Goal: Task Accomplishment & Management: Complete application form

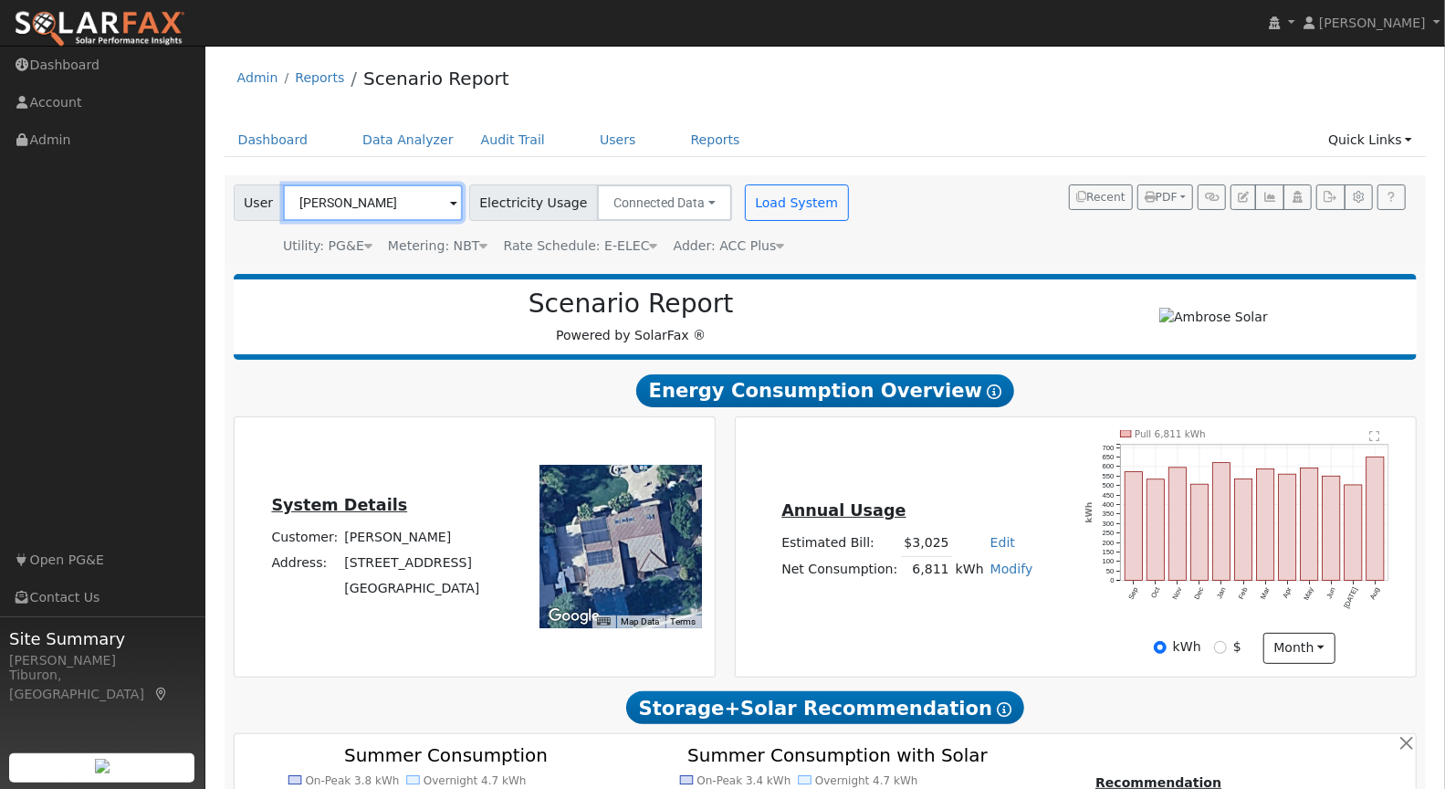
click at [326, 202] on input "[PERSON_NAME]" at bounding box center [373, 202] width 180 height 37
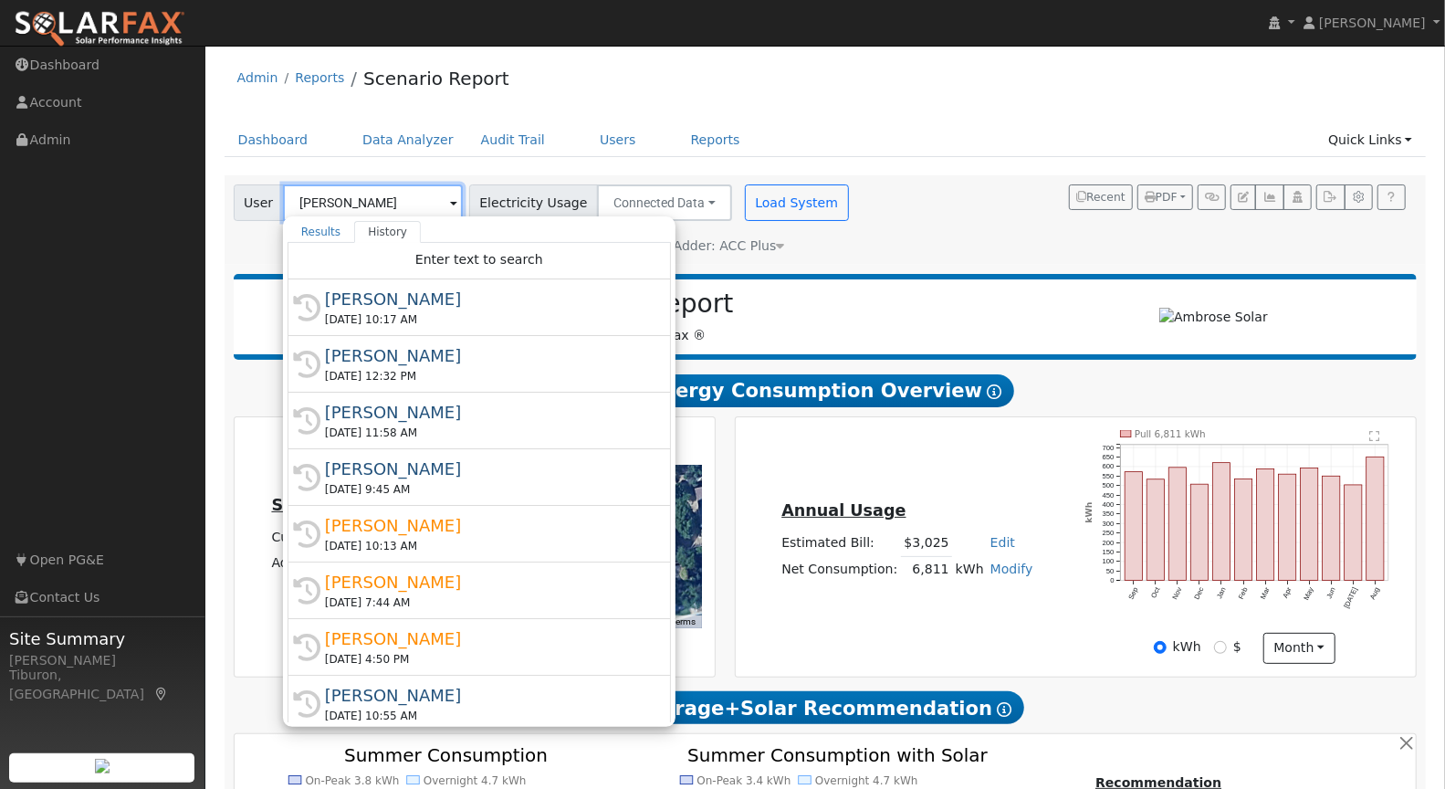
drag, startPoint x: 326, startPoint y: 202, endPoint x: 383, endPoint y: 195, distance: 57.9
click at [326, 201] on input "[PERSON_NAME]" at bounding box center [373, 202] width 180 height 37
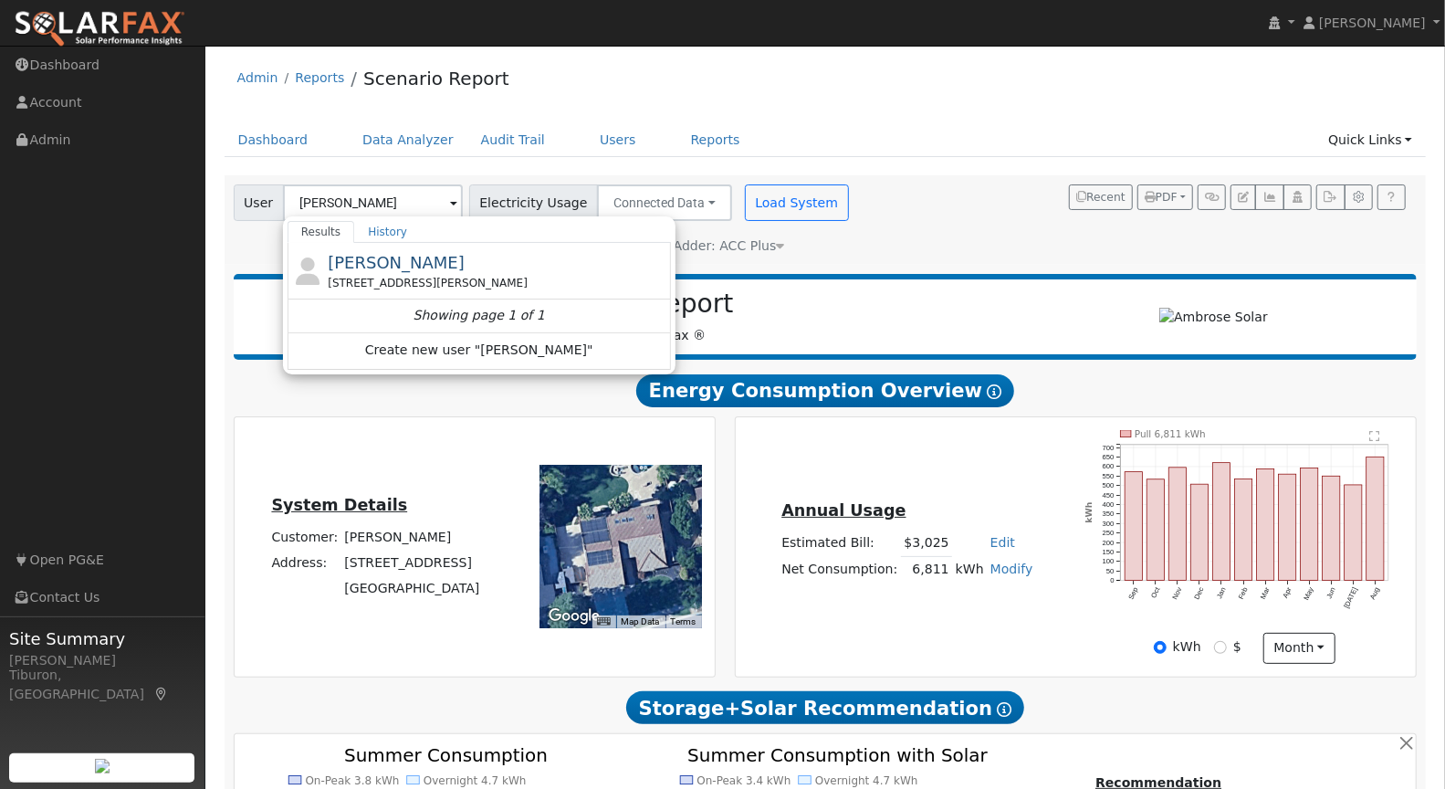
click at [474, 288] on div "[PERSON_NAME] [STREET_ADDRESS][PERSON_NAME]" at bounding box center [478, 271] width 383 height 57
type input "[PERSON_NAME]"
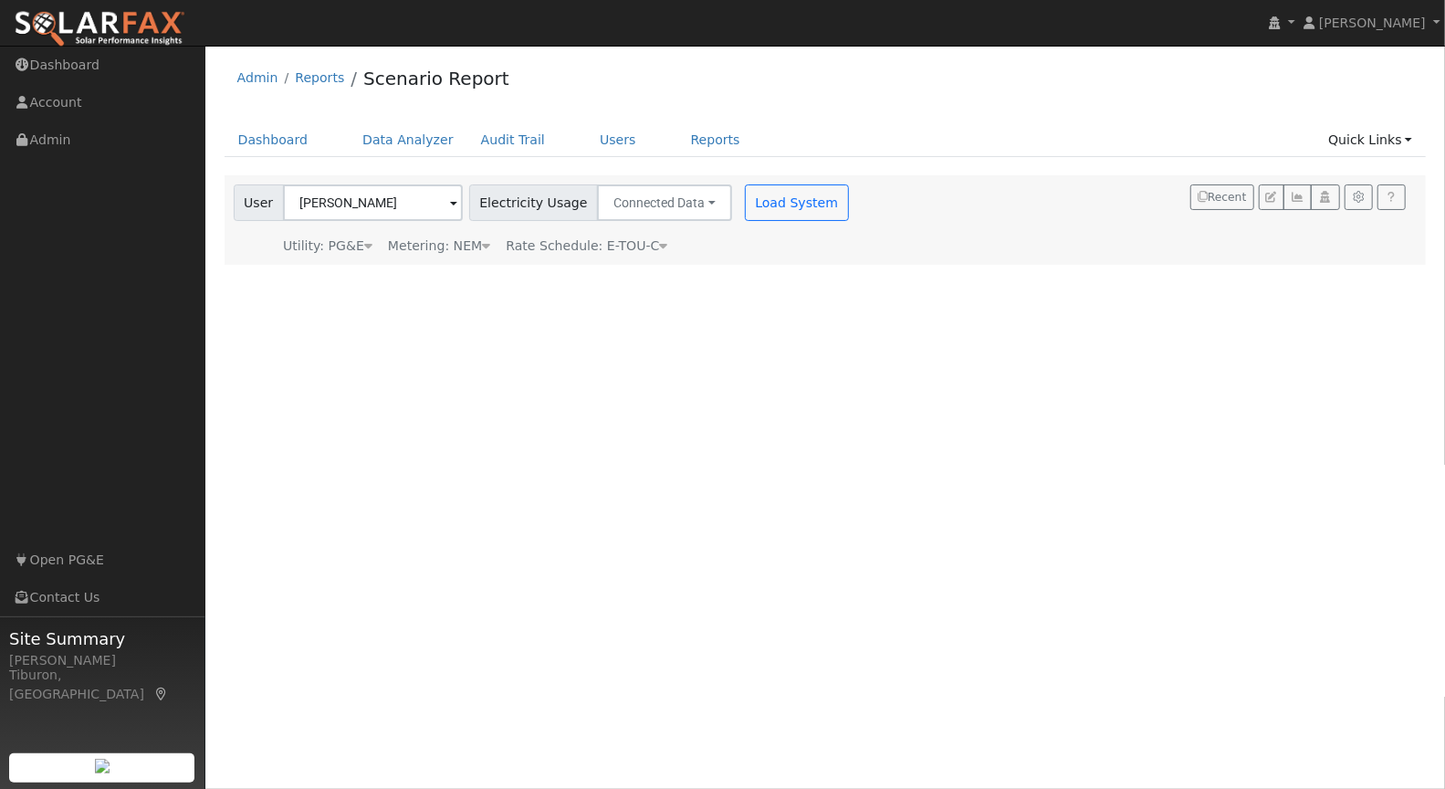
click at [454, 246] on div "Metering: NEM" at bounding box center [439, 245] width 102 height 19
click at [484, 270] on button "NEM" at bounding box center [513, 274] width 71 height 37
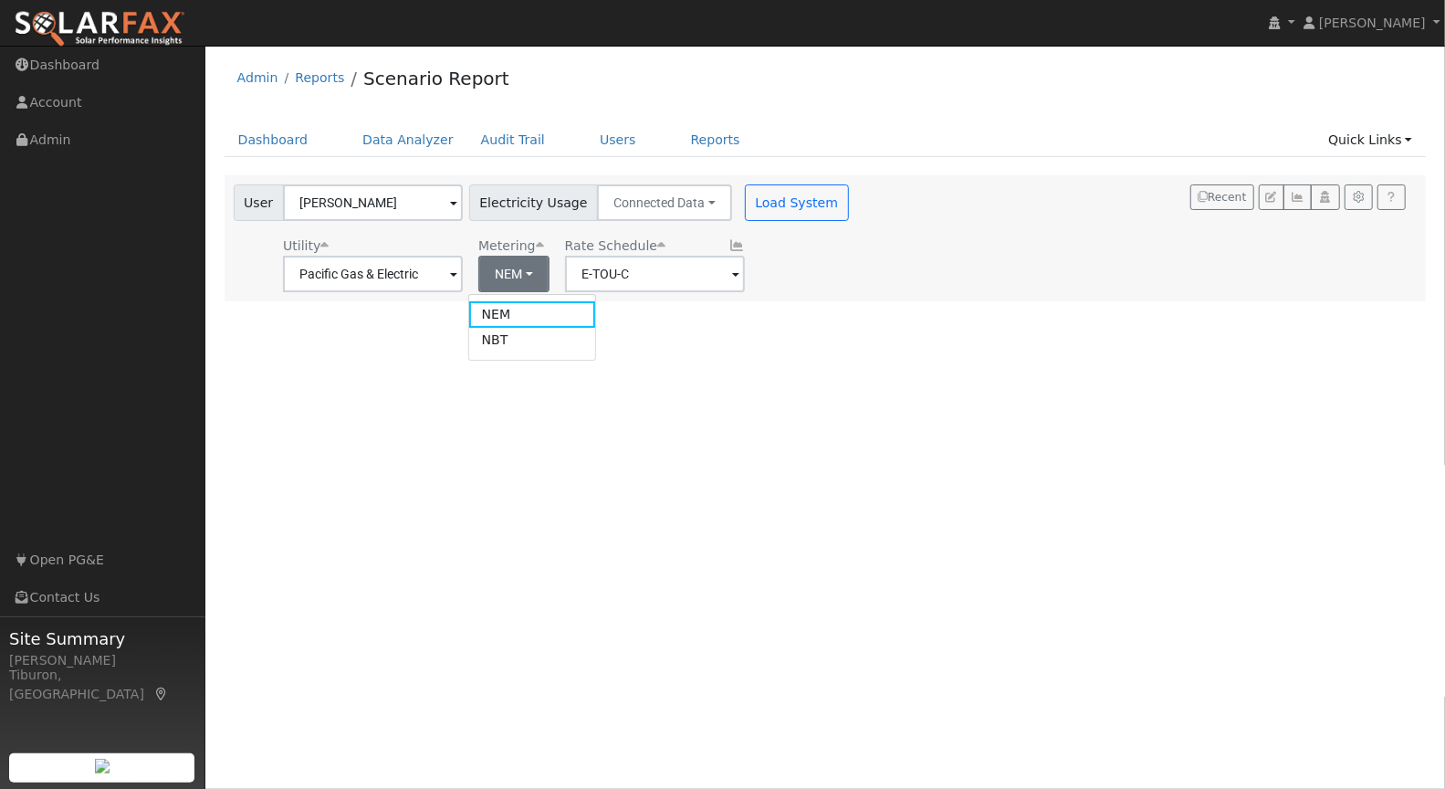
click at [534, 351] on ul "NEM NBT" at bounding box center [532, 327] width 129 height 66
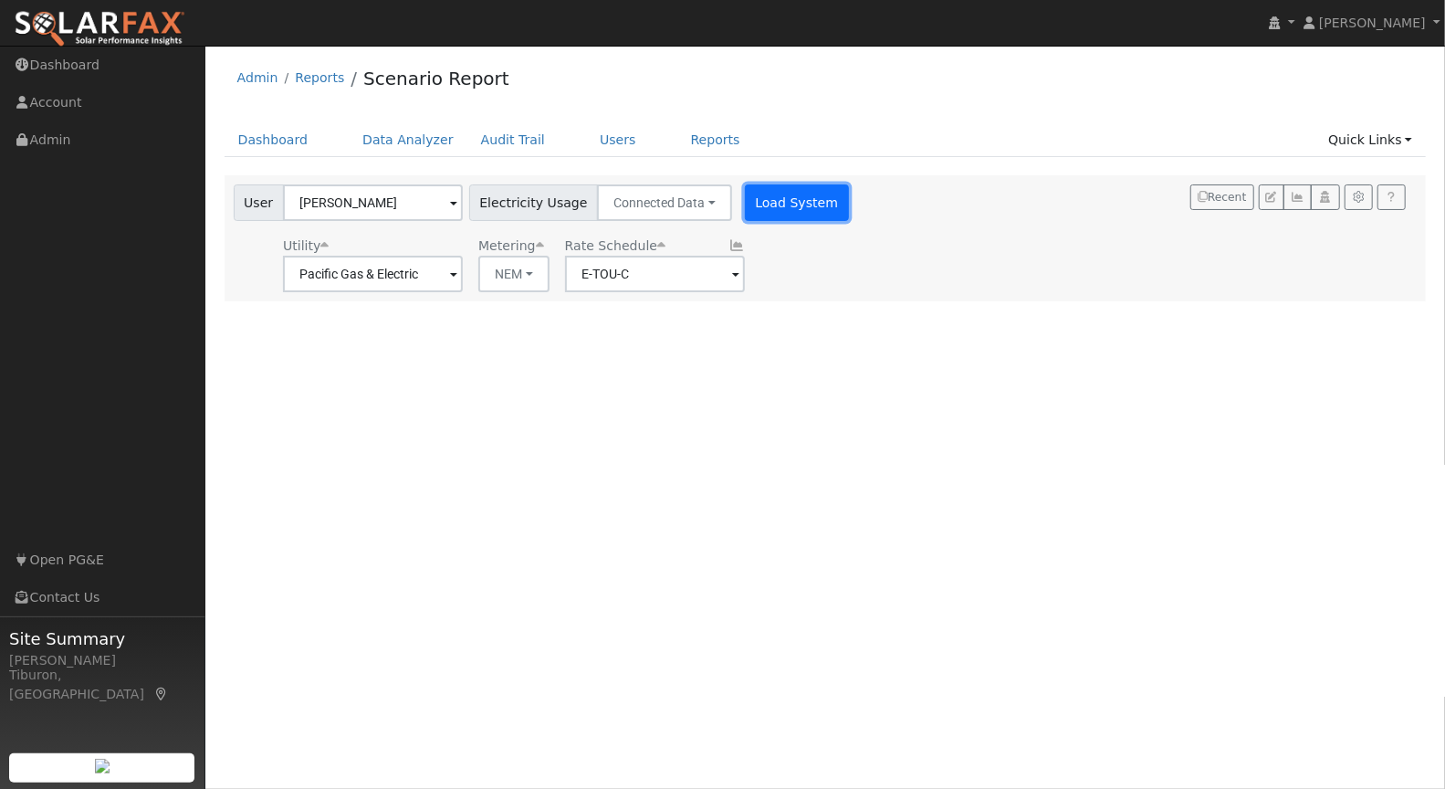
click at [790, 212] on button "Load System" at bounding box center [797, 202] width 104 height 37
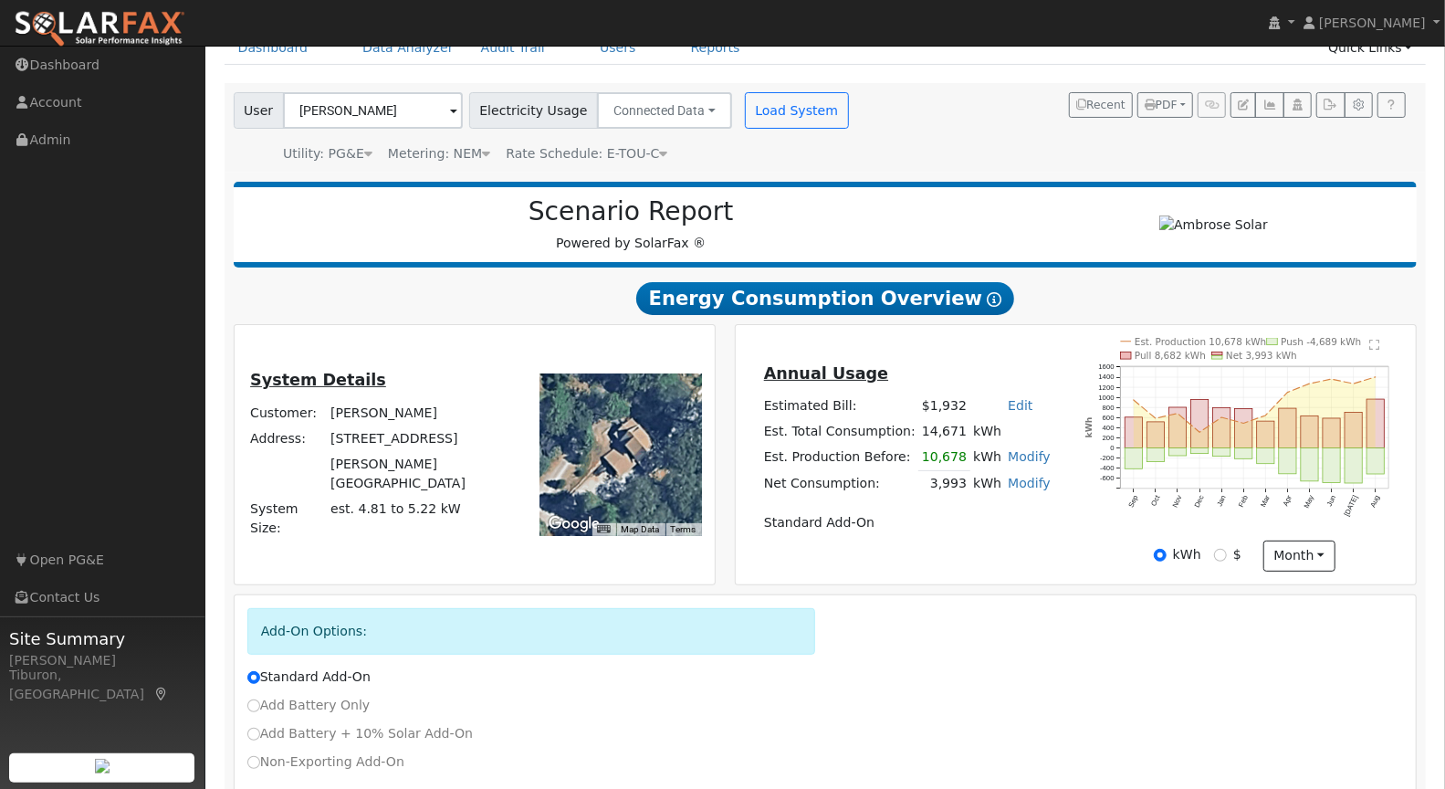
scroll to position [197, 0]
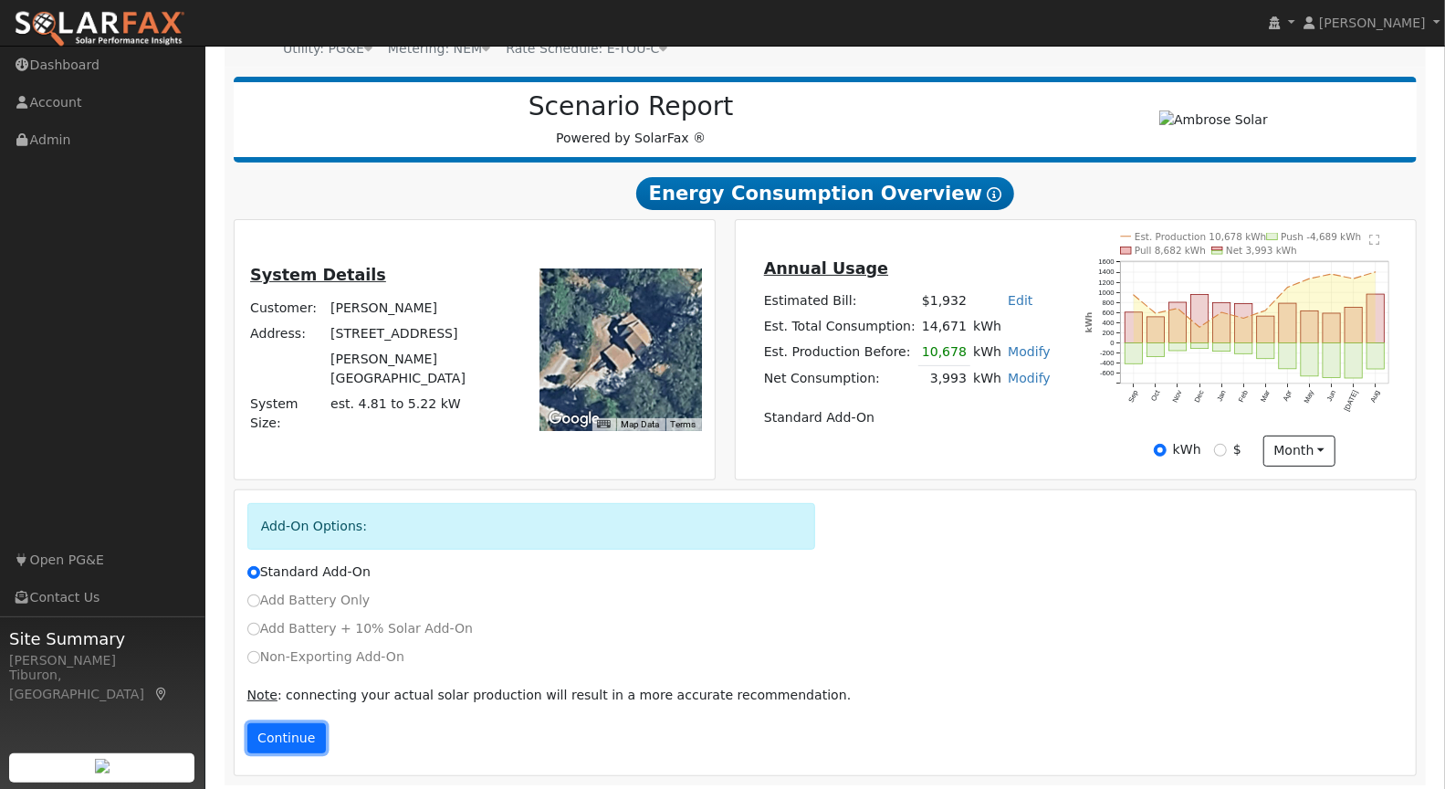
click at [317, 726] on button "Continue" at bounding box center [286, 738] width 78 height 31
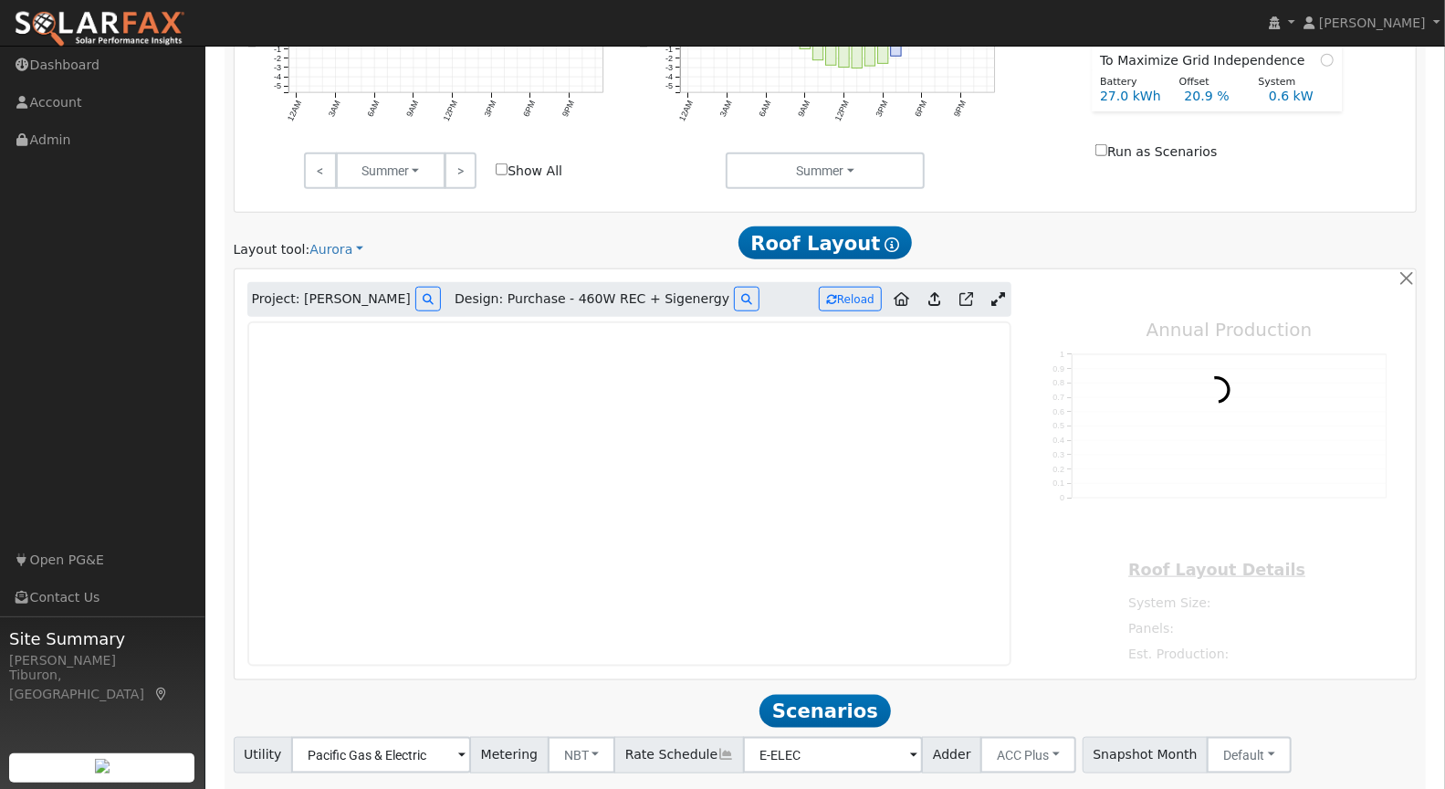
scroll to position [1091, 0]
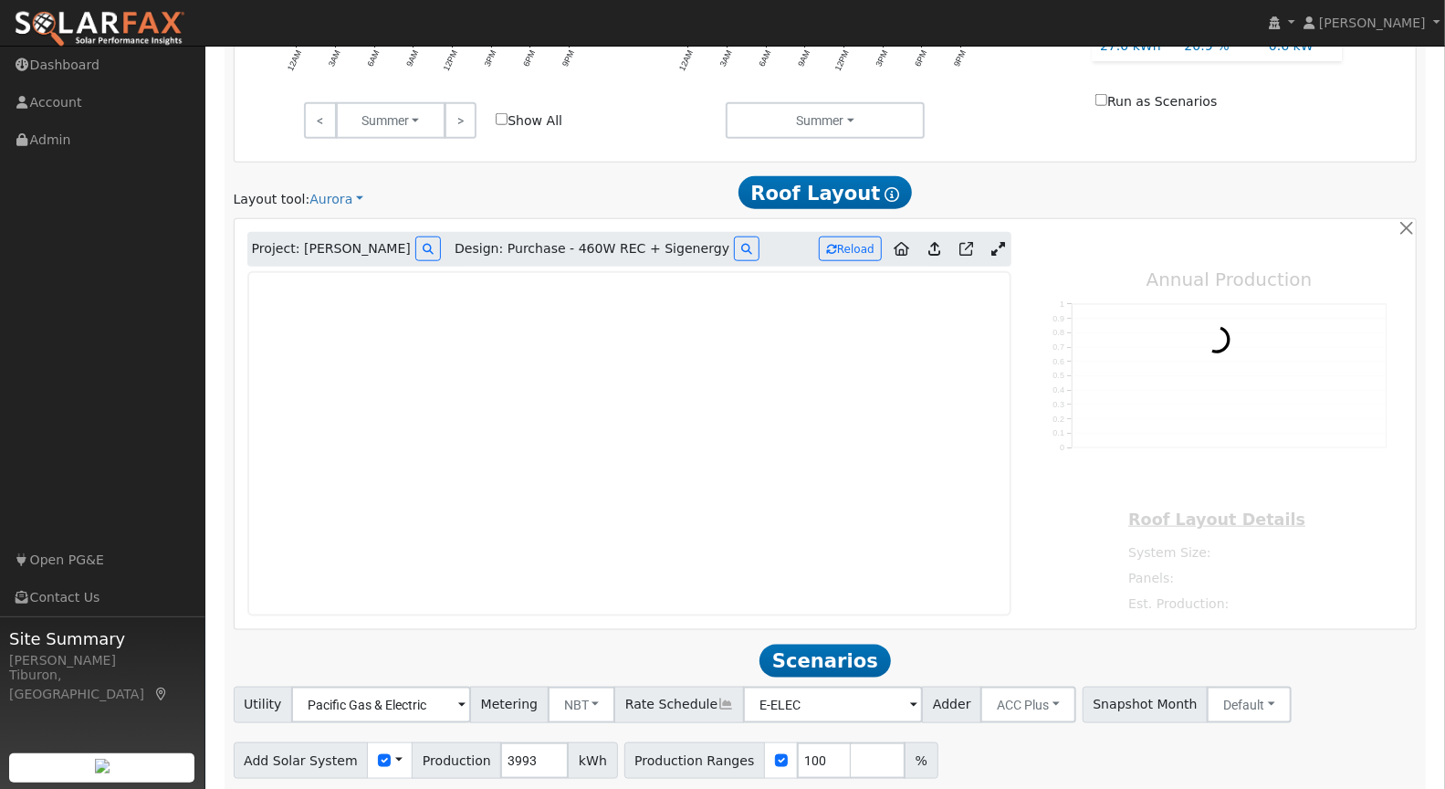
type input "8399"
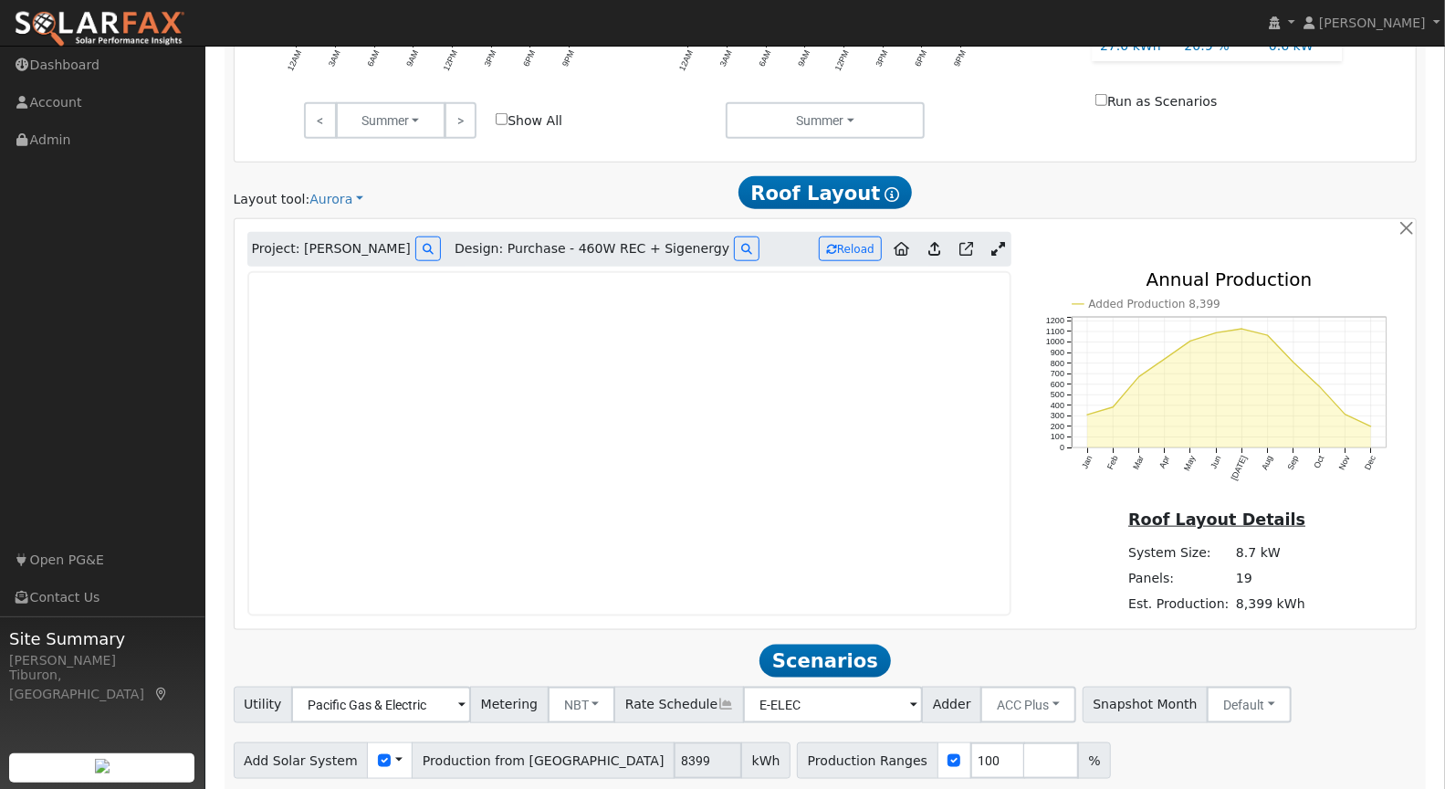
click at [1001, 245] on icon at bounding box center [998, 249] width 14 height 14
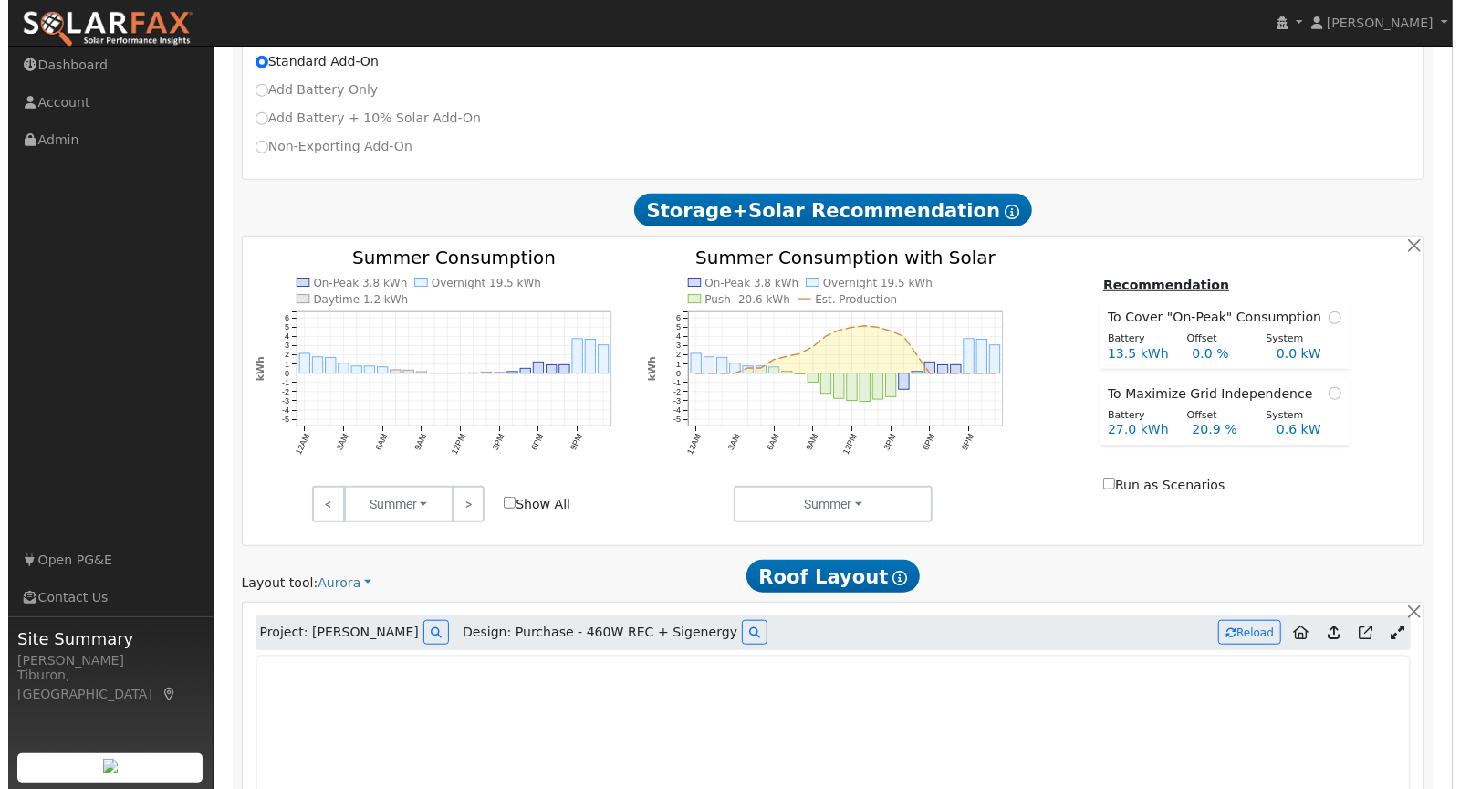
scroll to position [0, 0]
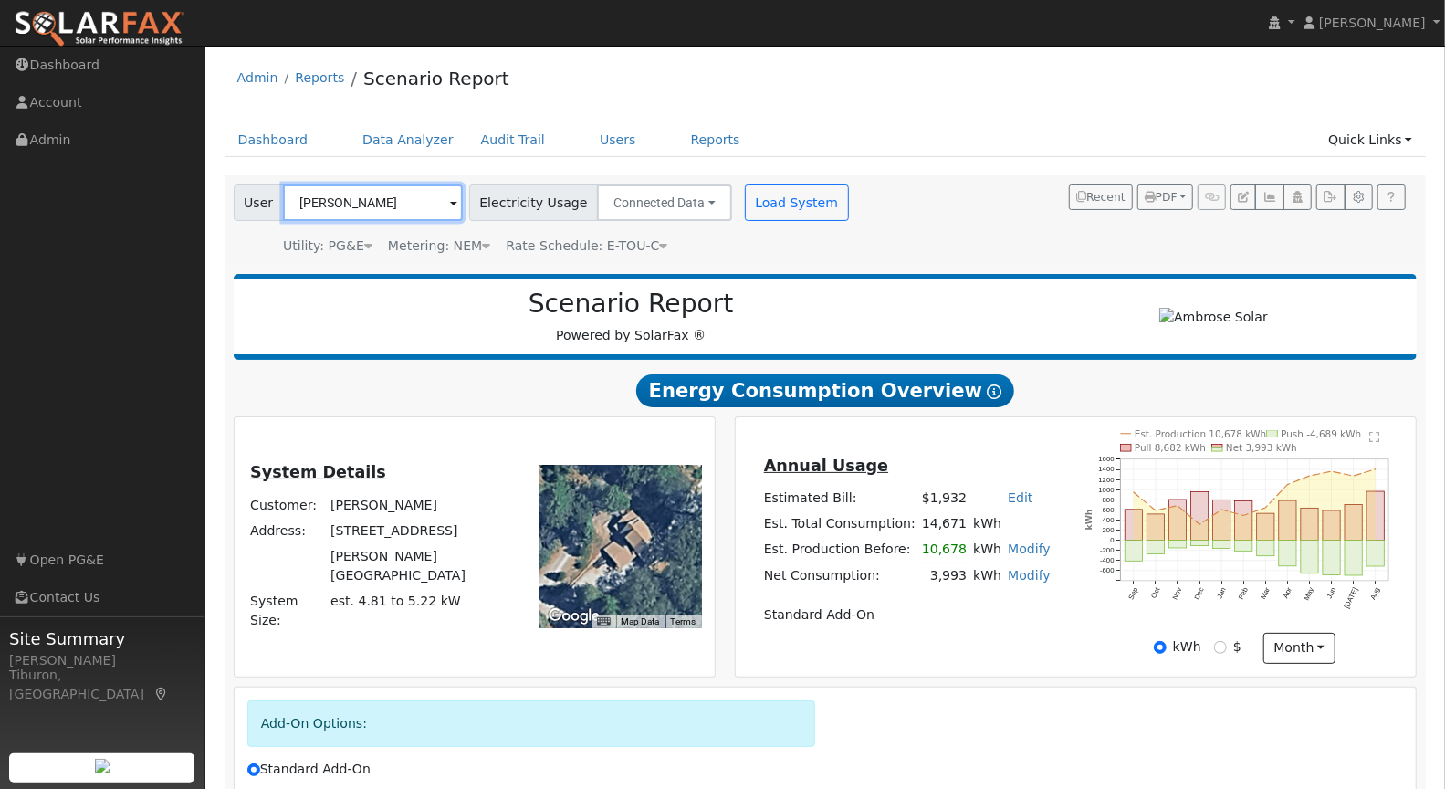
click at [378, 205] on input "[PERSON_NAME]" at bounding box center [373, 202] width 180 height 37
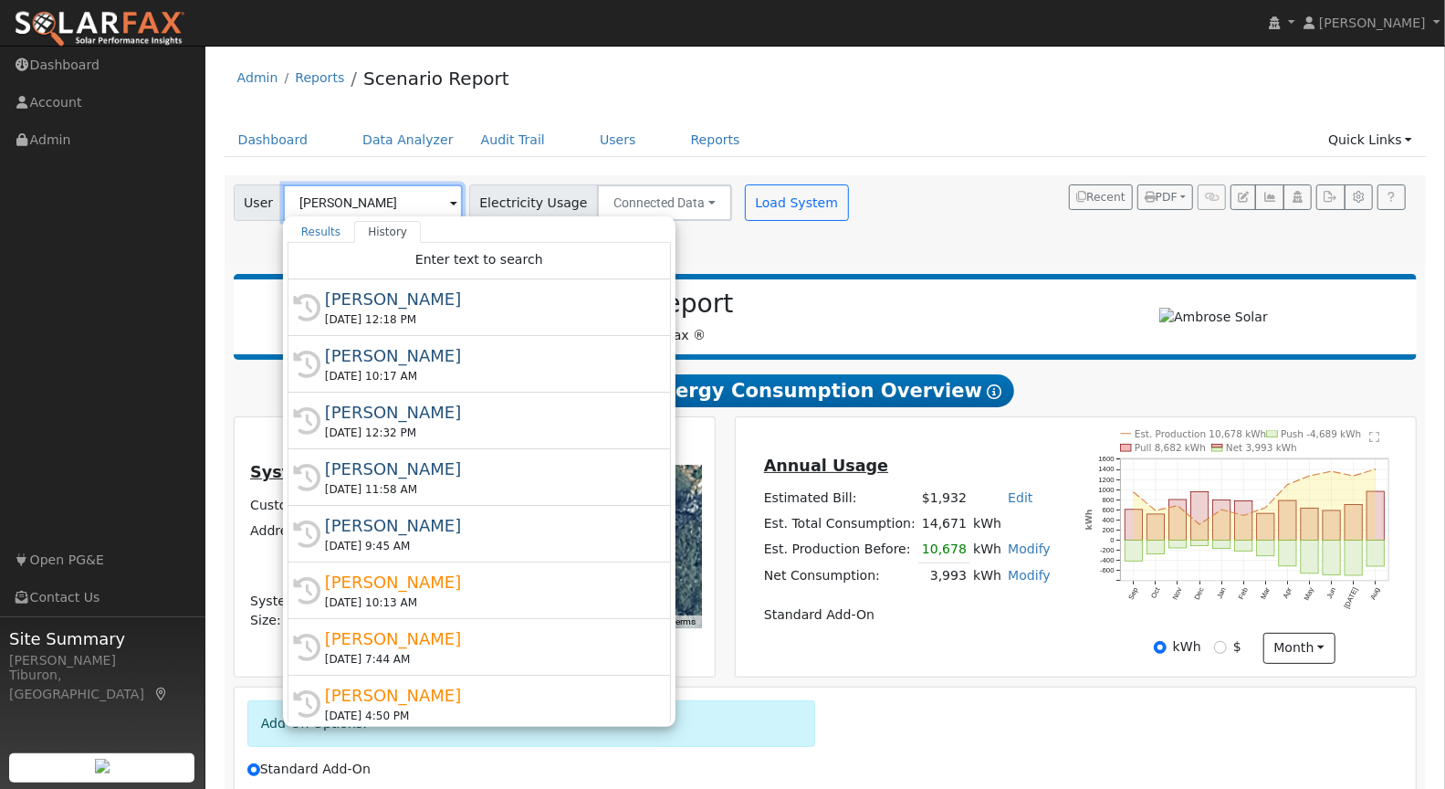
click at [378, 205] on input "[PERSON_NAME]" at bounding box center [373, 202] width 180 height 37
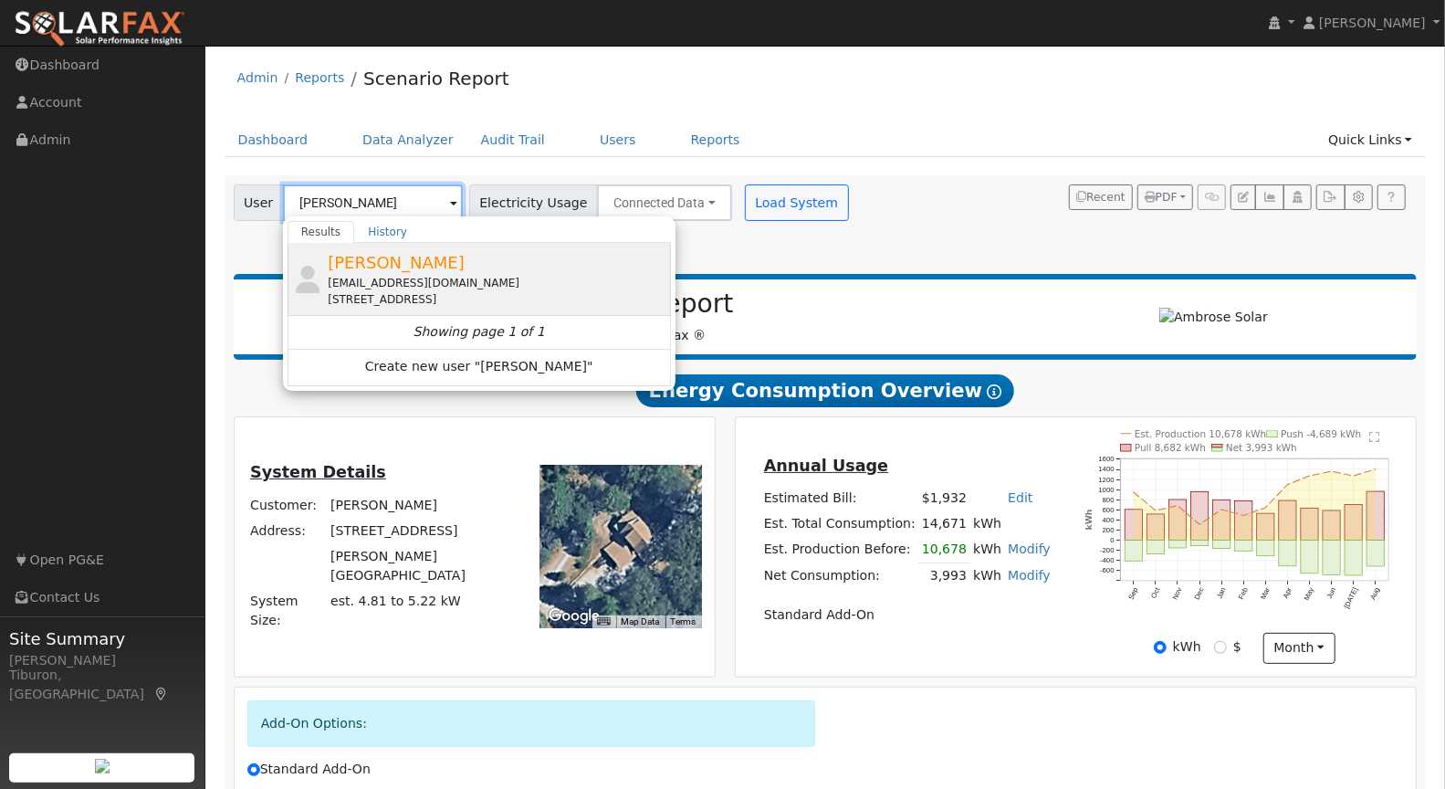
type input "[PERSON_NAME]"
click at [402, 282] on div "[EMAIL_ADDRESS][DOMAIN_NAME]" at bounding box center [497, 283] width 339 height 16
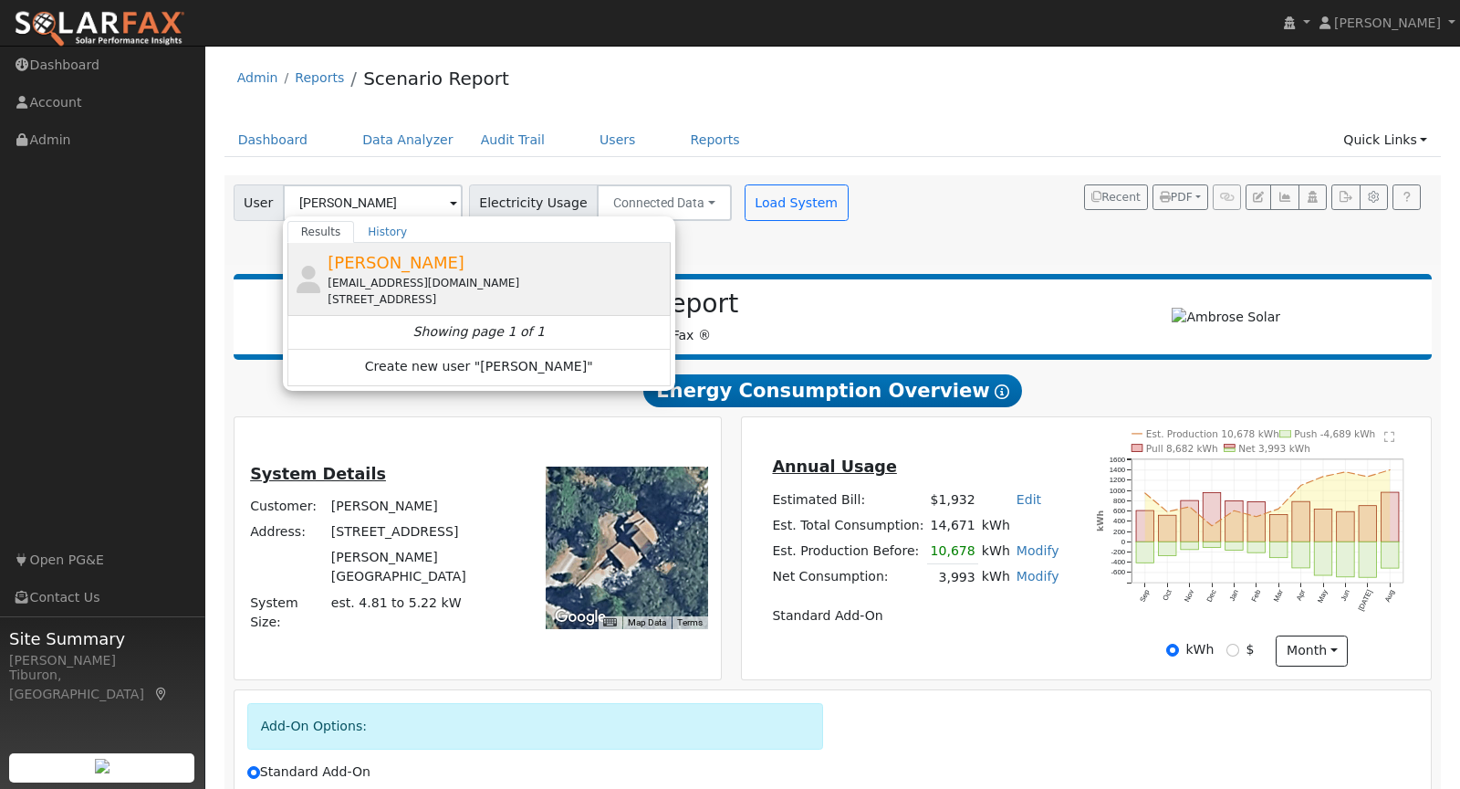
type input "Pacific Gas & Electric"
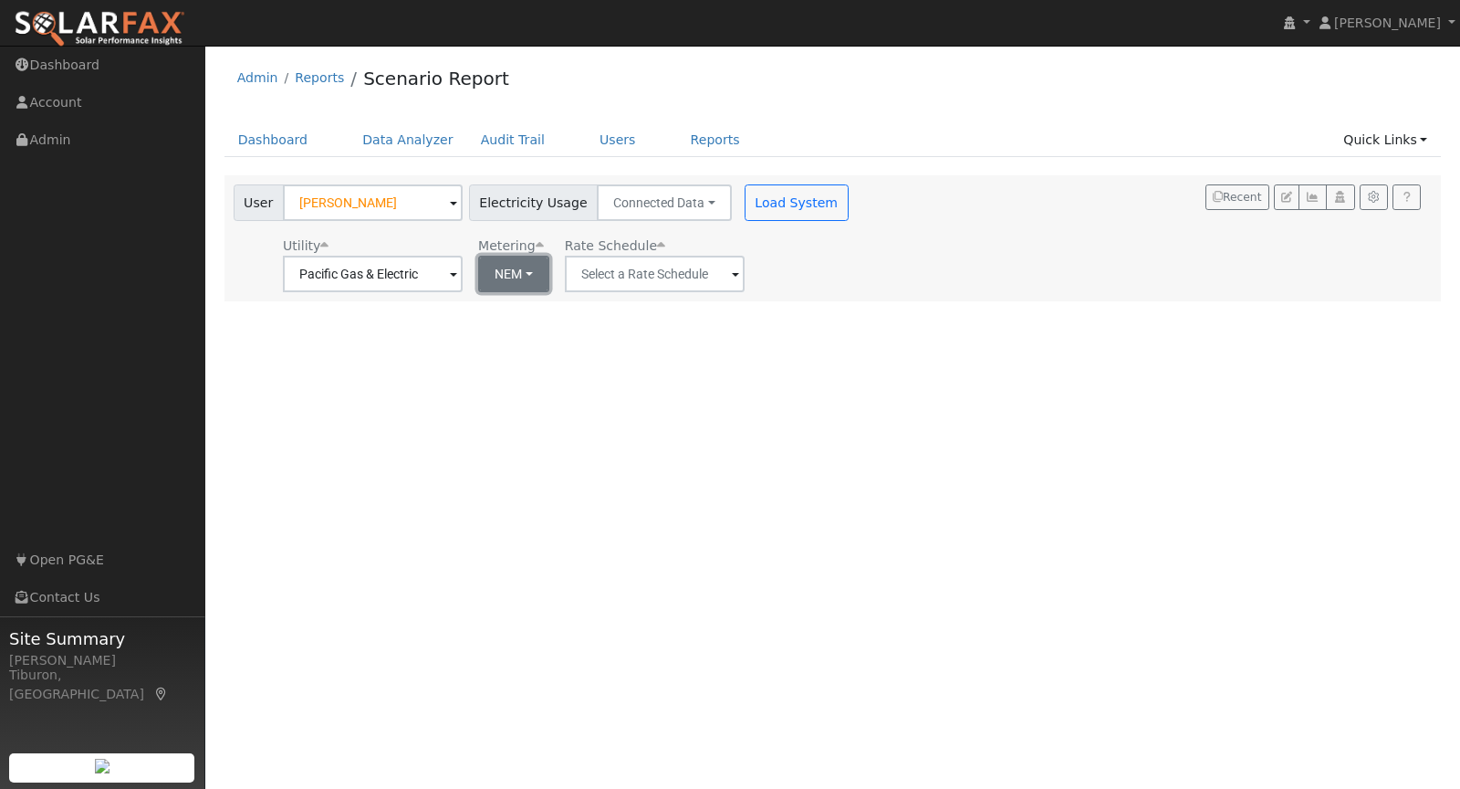
click at [483, 276] on button "NEM" at bounding box center [513, 274] width 71 height 37
click at [388, 209] on input "[PERSON_NAME]" at bounding box center [373, 202] width 180 height 37
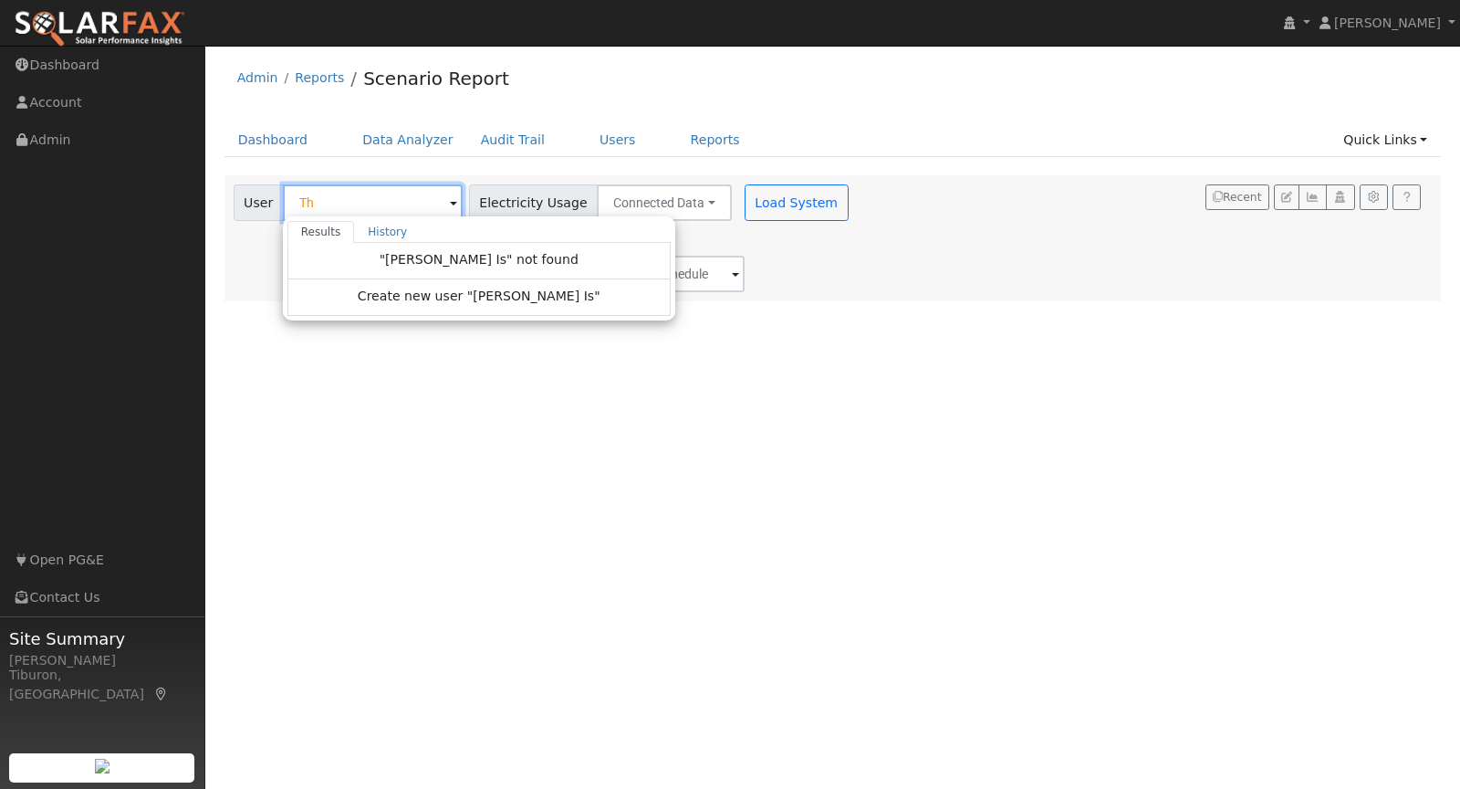
type input "T"
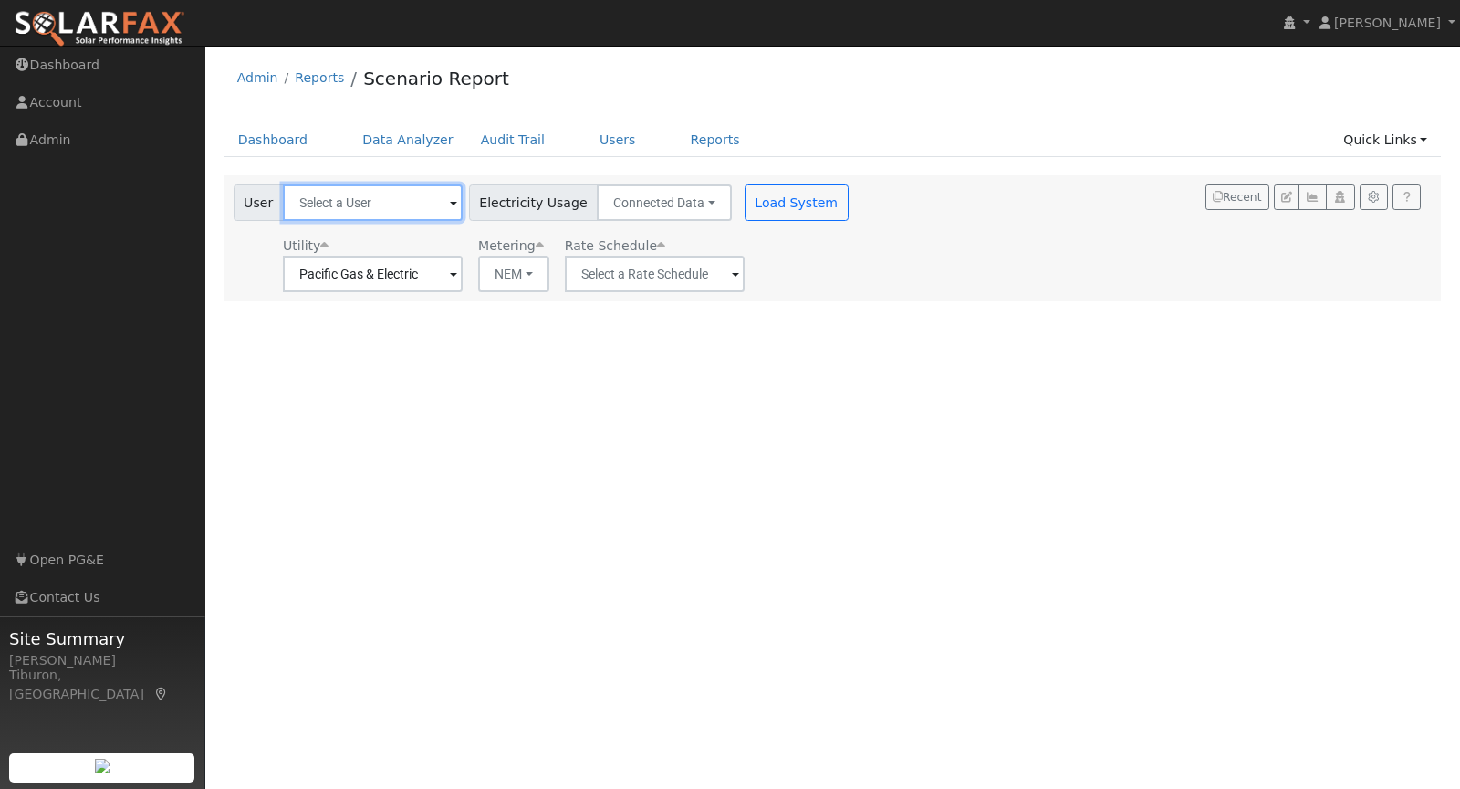
click at [365, 203] on input "text" at bounding box center [373, 202] width 180 height 37
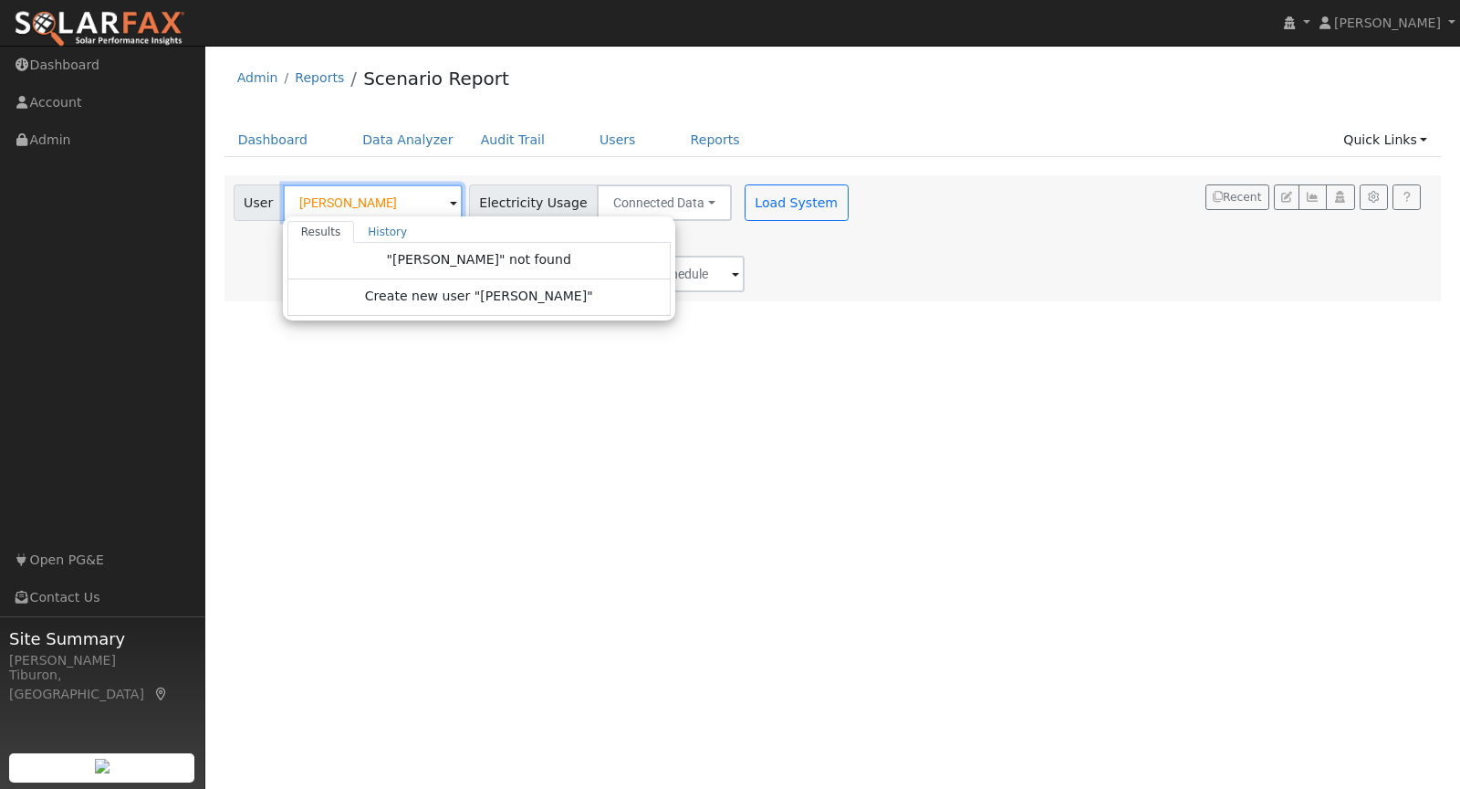
drag, startPoint x: 382, startPoint y: 207, endPoint x: 254, endPoint y: 198, distance: 129.0
click at [254, 198] on div "User [PERSON_NAME] Results History "[PERSON_NAME]" not found Create new user "[…" at bounding box center [348, 202] width 229 height 37
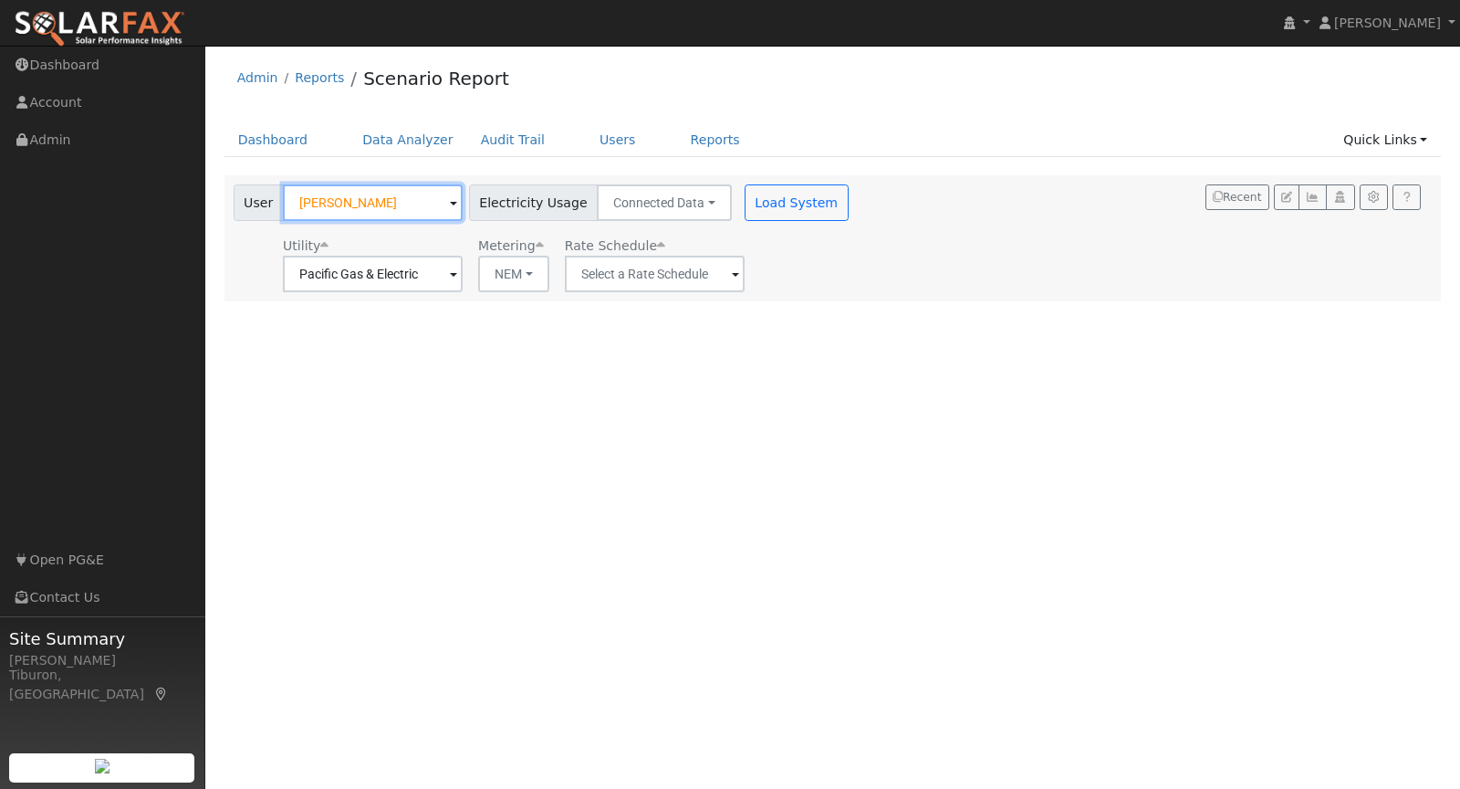
type input "[PERSON_NAME]"
click at [402, 142] on link "Data Analyzer" at bounding box center [408, 140] width 119 height 34
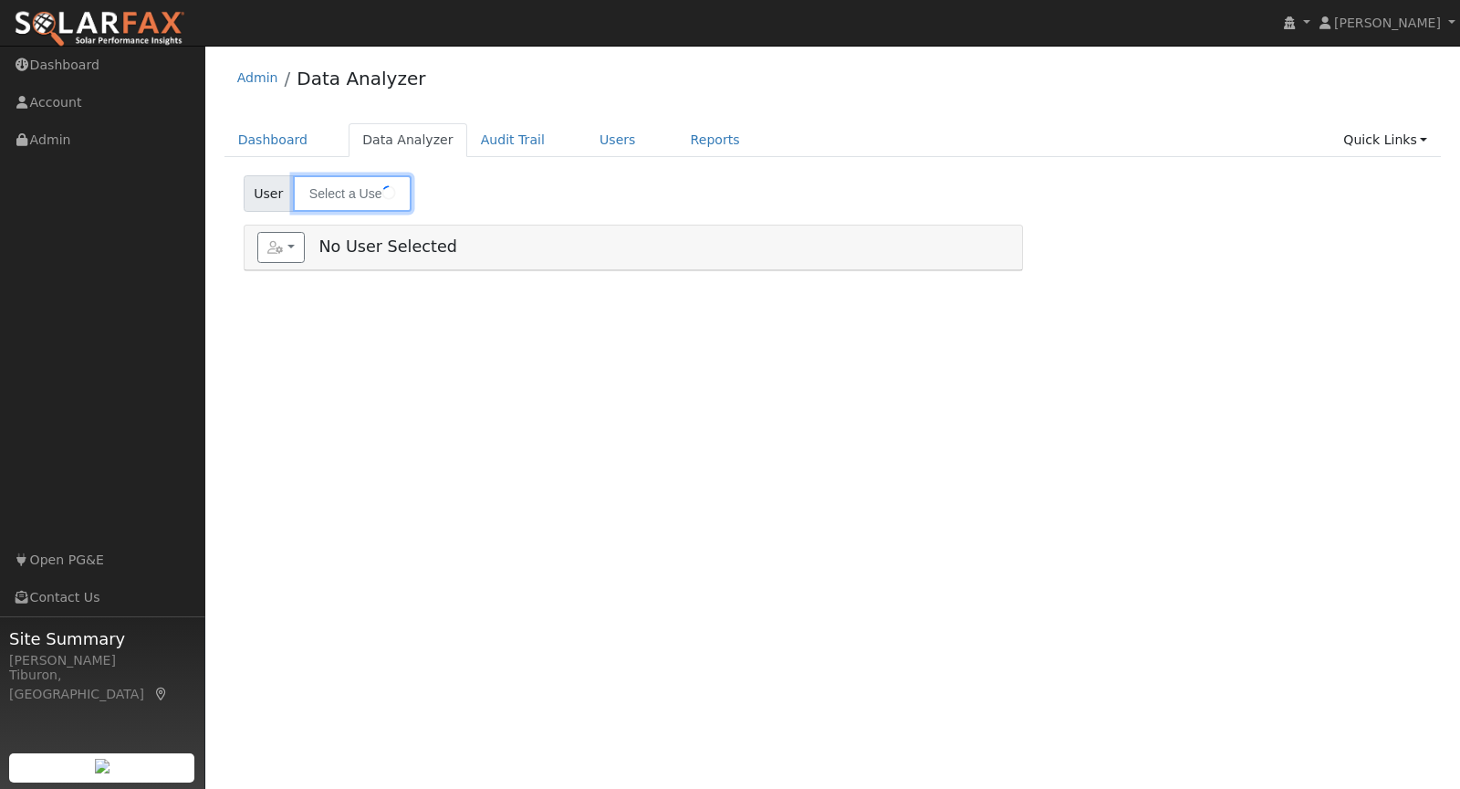
type input "[PERSON_NAME] Childress"
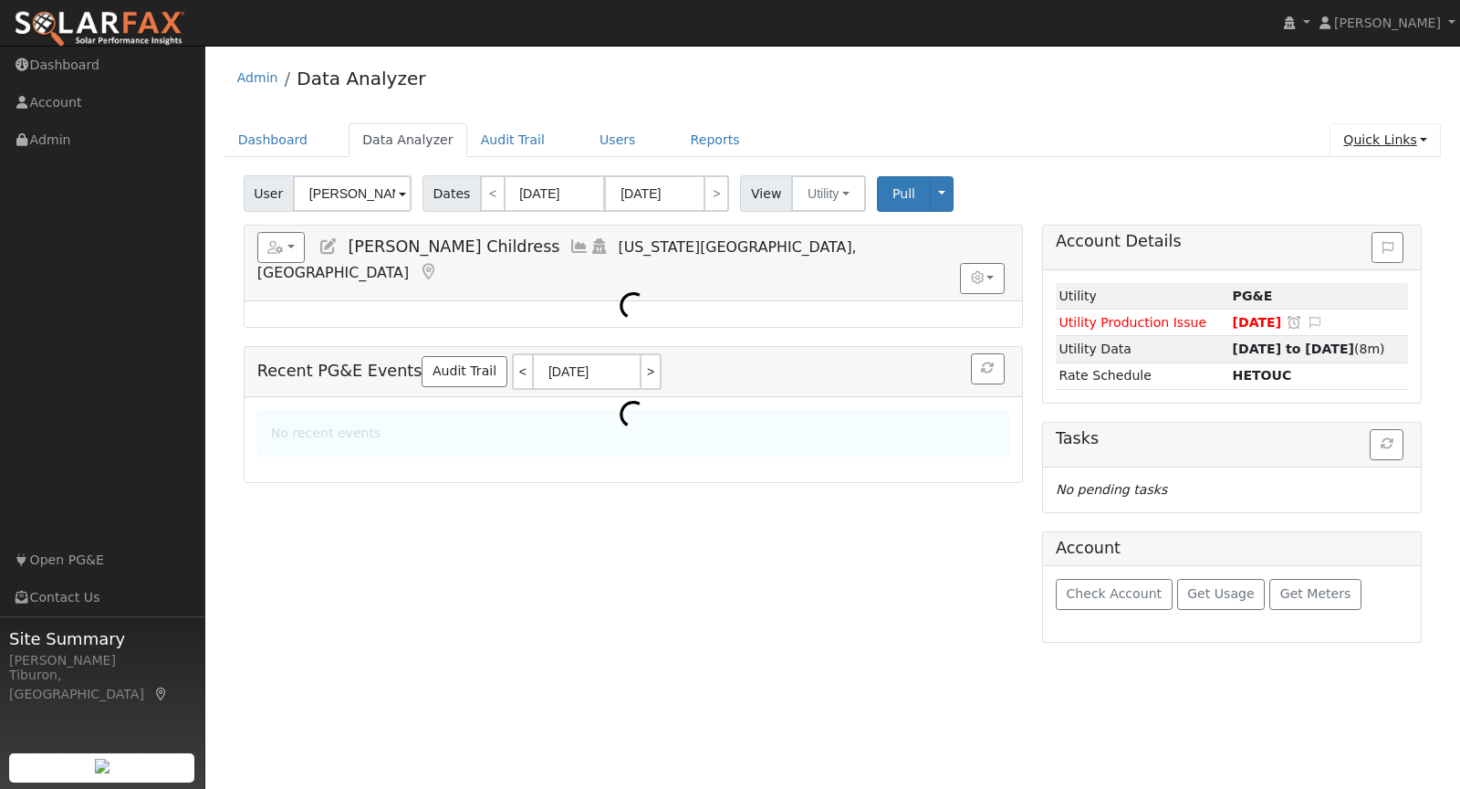
click at [1401, 144] on link "Quick Links" at bounding box center [1385, 140] width 111 height 34
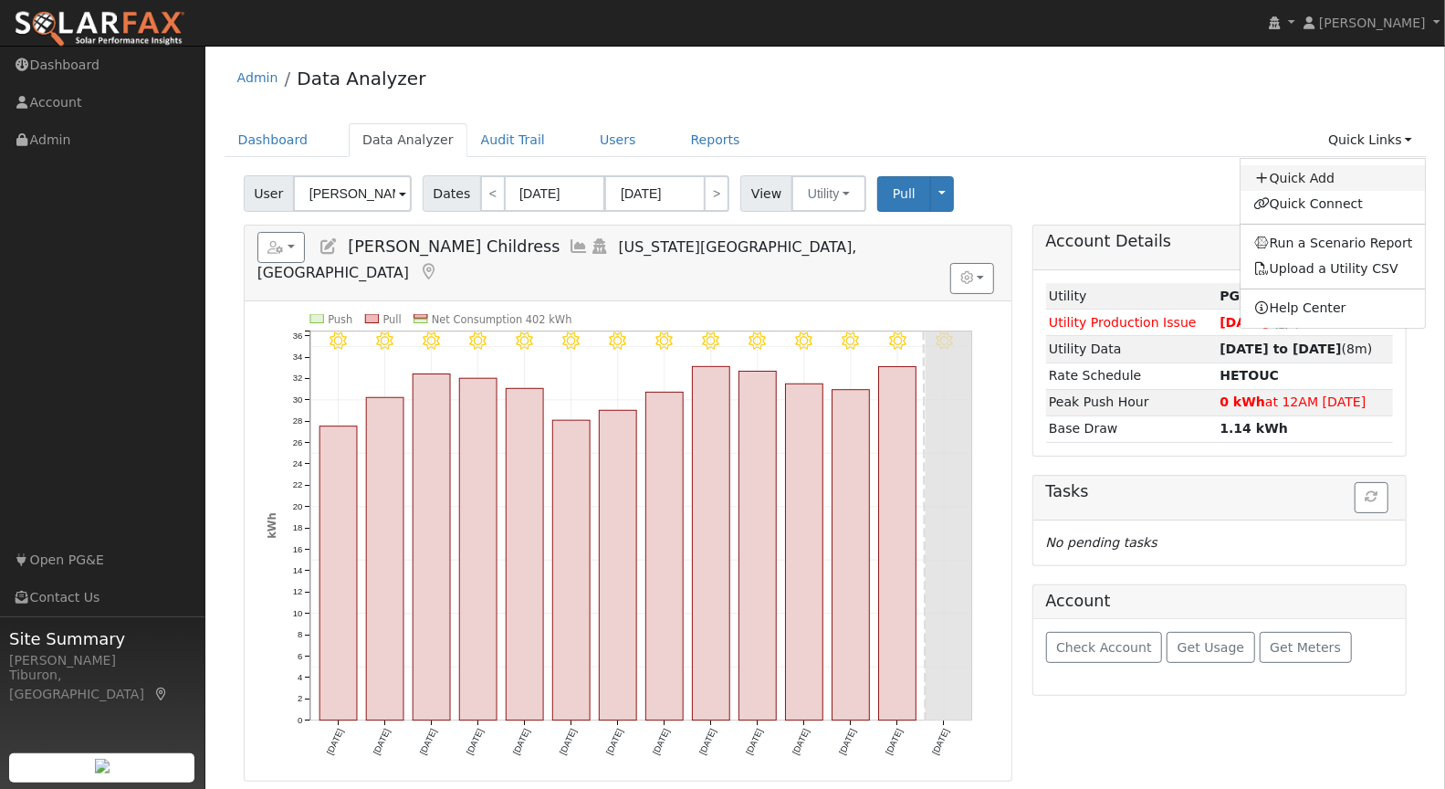
click at [1310, 172] on link "Quick Add" at bounding box center [1332, 178] width 185 height 26
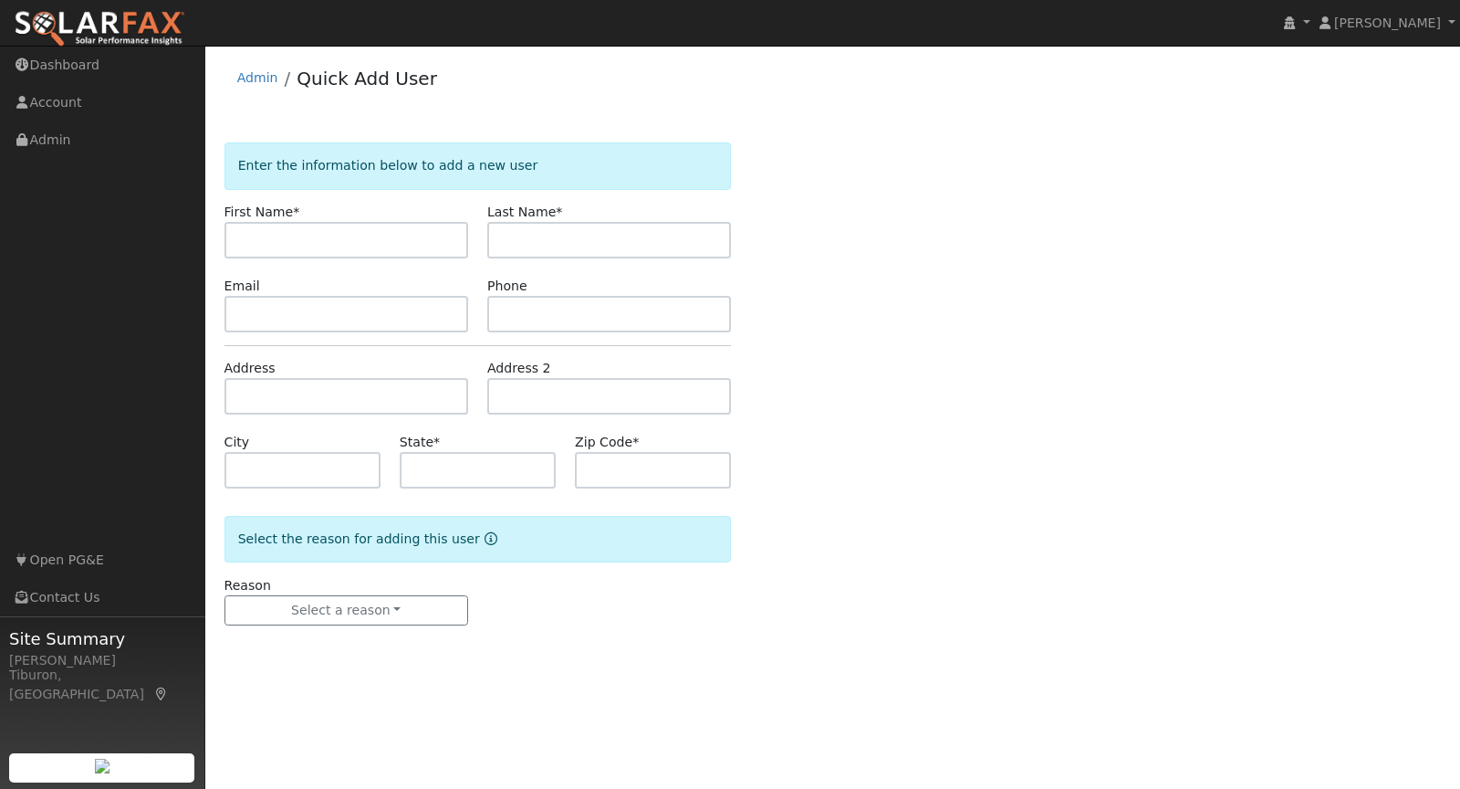
click at [287, 235] on input "text" at bounding box center [347, 240] width 244 height 37
type input "[PERSON_NAME]"
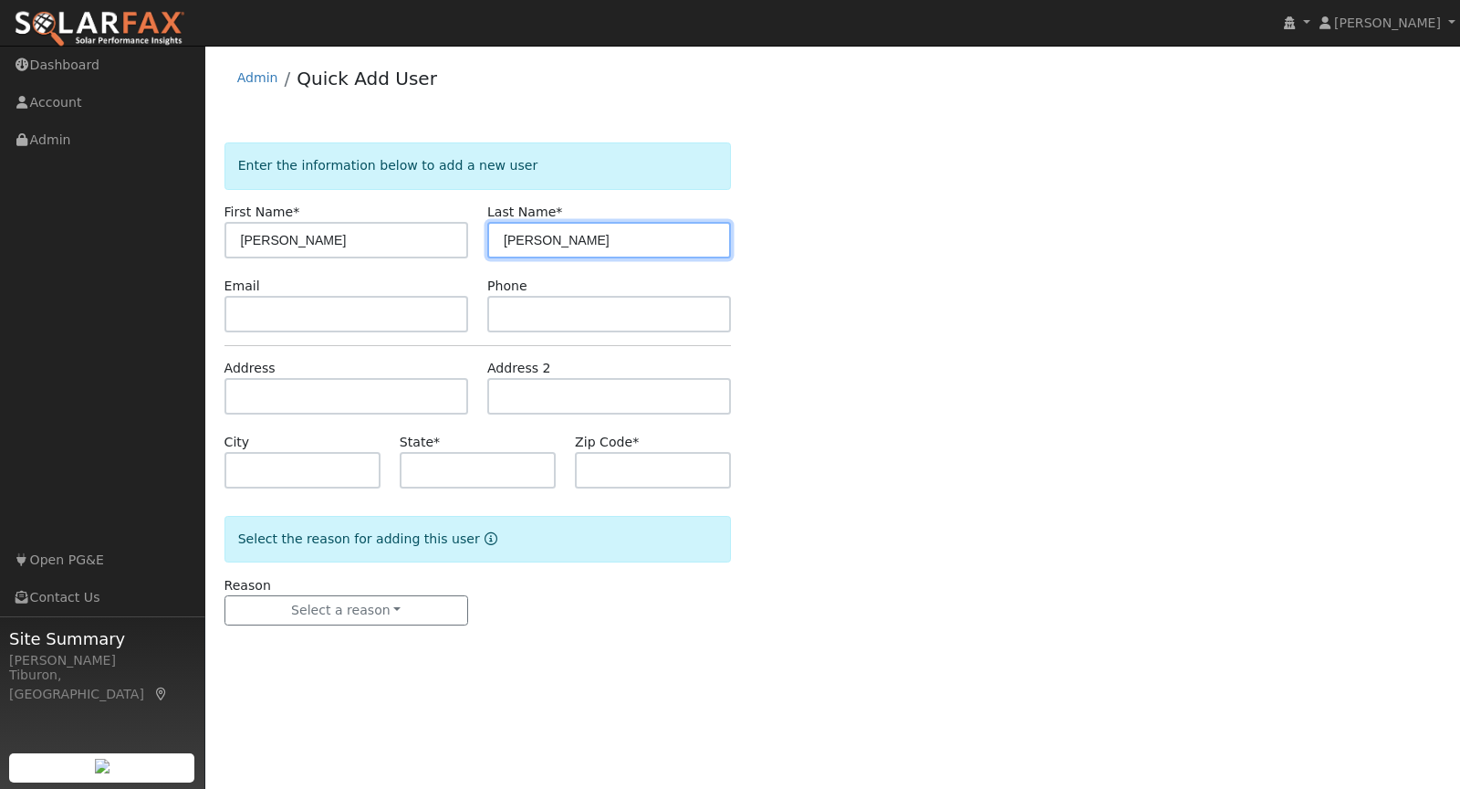
type input "Isakovich"
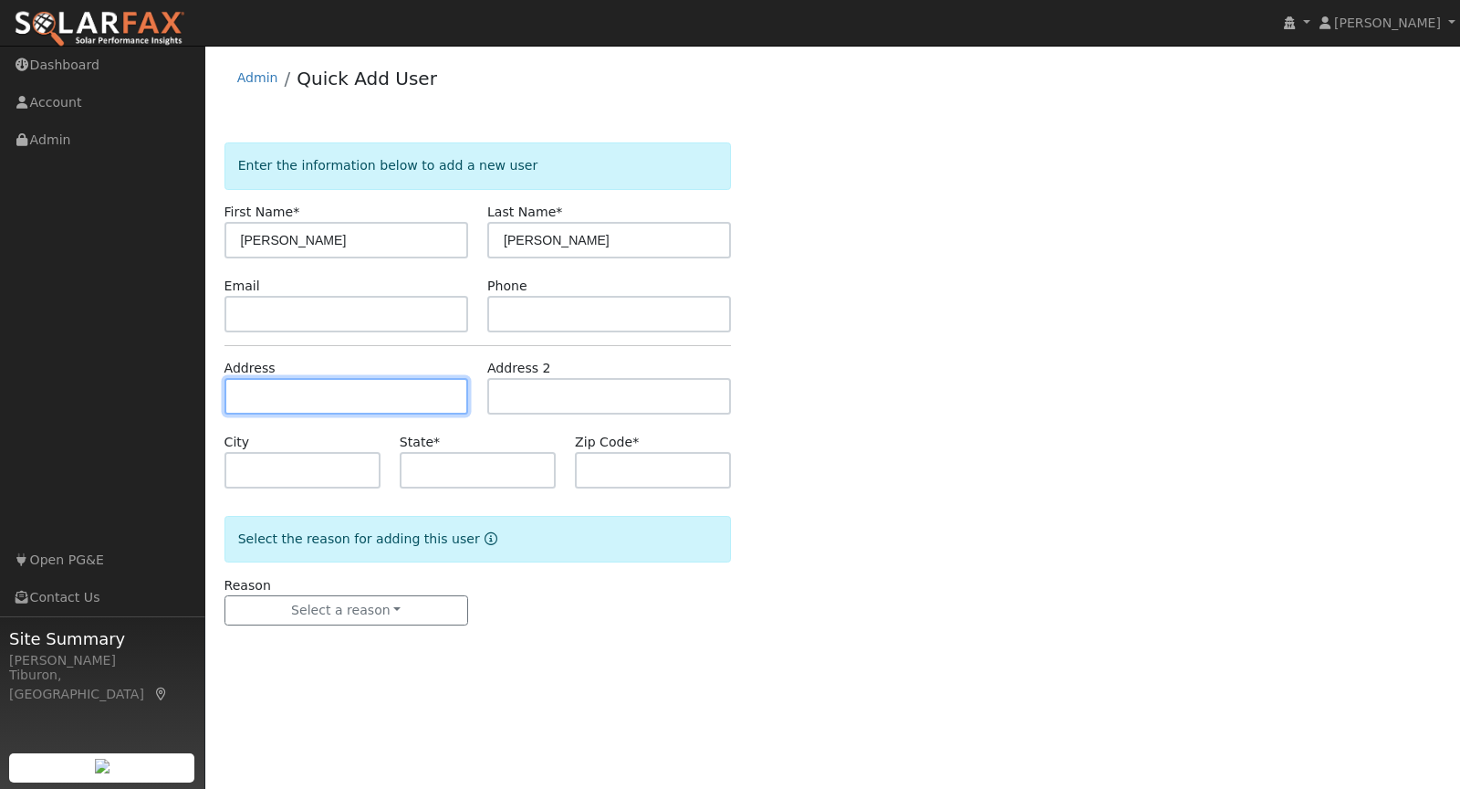
click at [300, 382] on input "text" at bounding box center [347, 396] width 244 height 37
paste input "Loomis, CA"
type input "Loomis, CA"
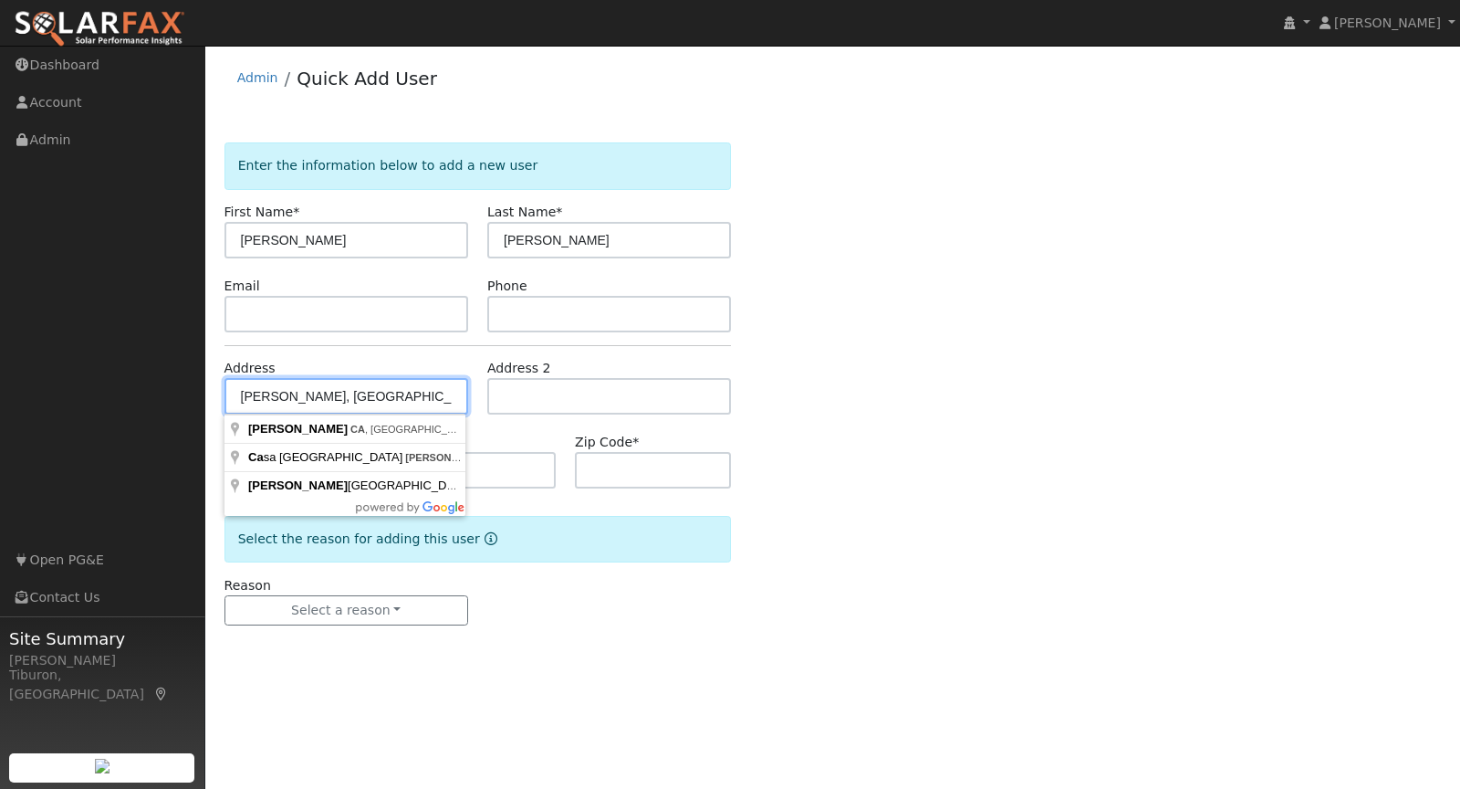
drag, startPoint x: 383, startPoint y: 391, endPoint x: 212, endPoint y: 383, distance: 171.7
click at [219, 385] on div "Address Loomis, CA" at bounding box center [345, 387] width 263 height 56
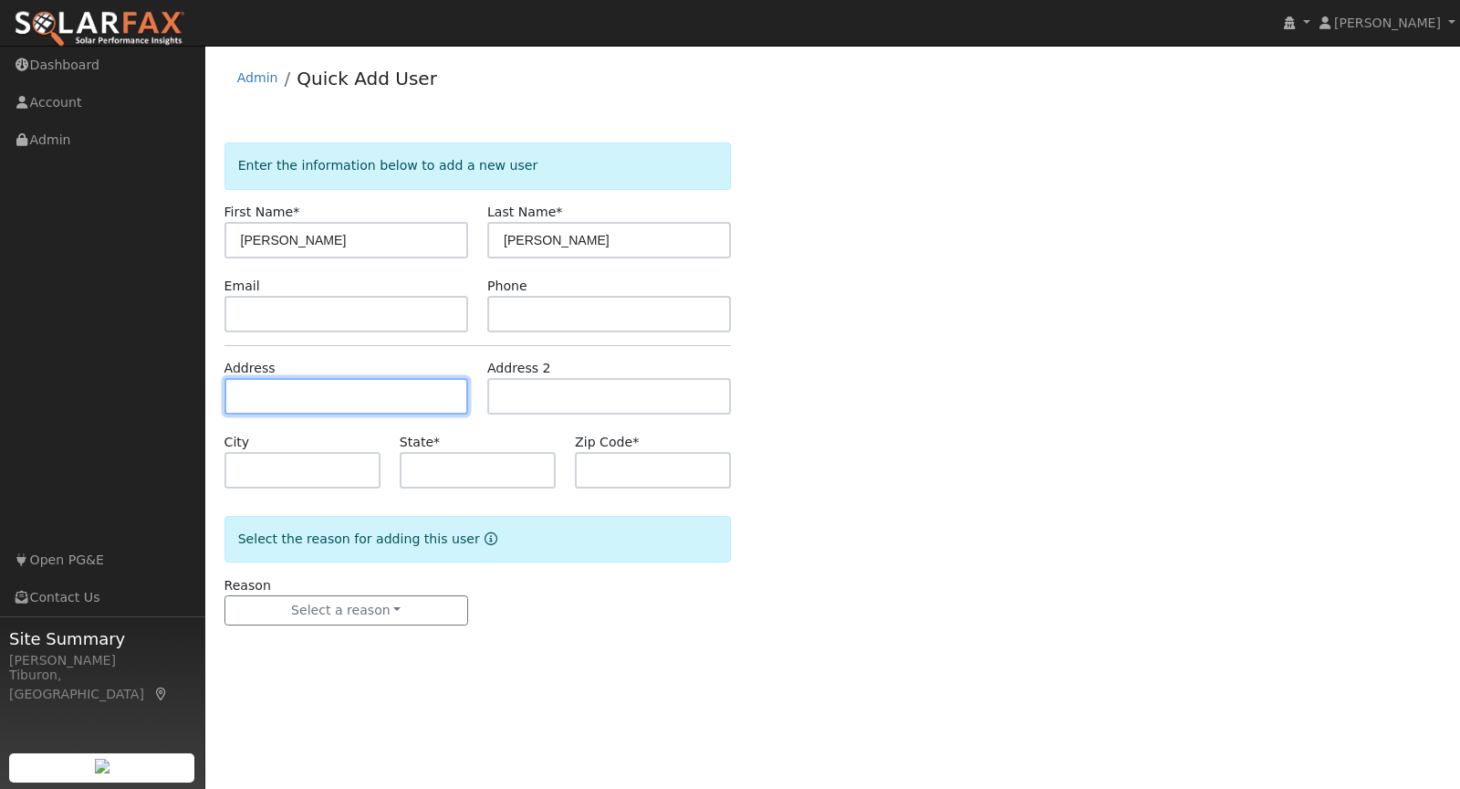
click at [333, 389] on input "text" at bounding box center [347, 396] width 244 height 37
paste input "6505 Rutherford Canyon Rd, Loomis, CA 95650"
type input "6505 Rutherford Canyon Road"
type input "Loomis"
type input "CA"
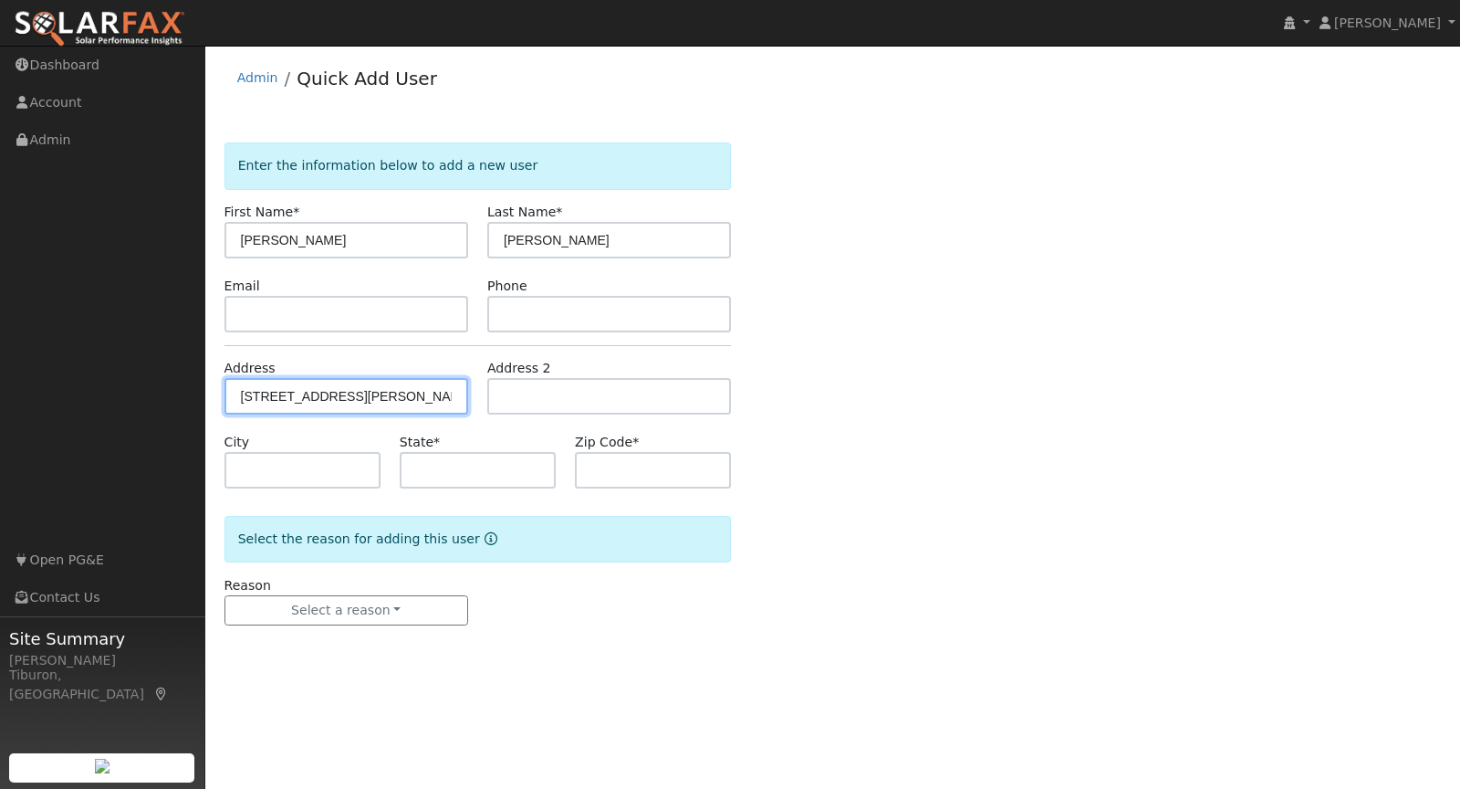
type input "95650"
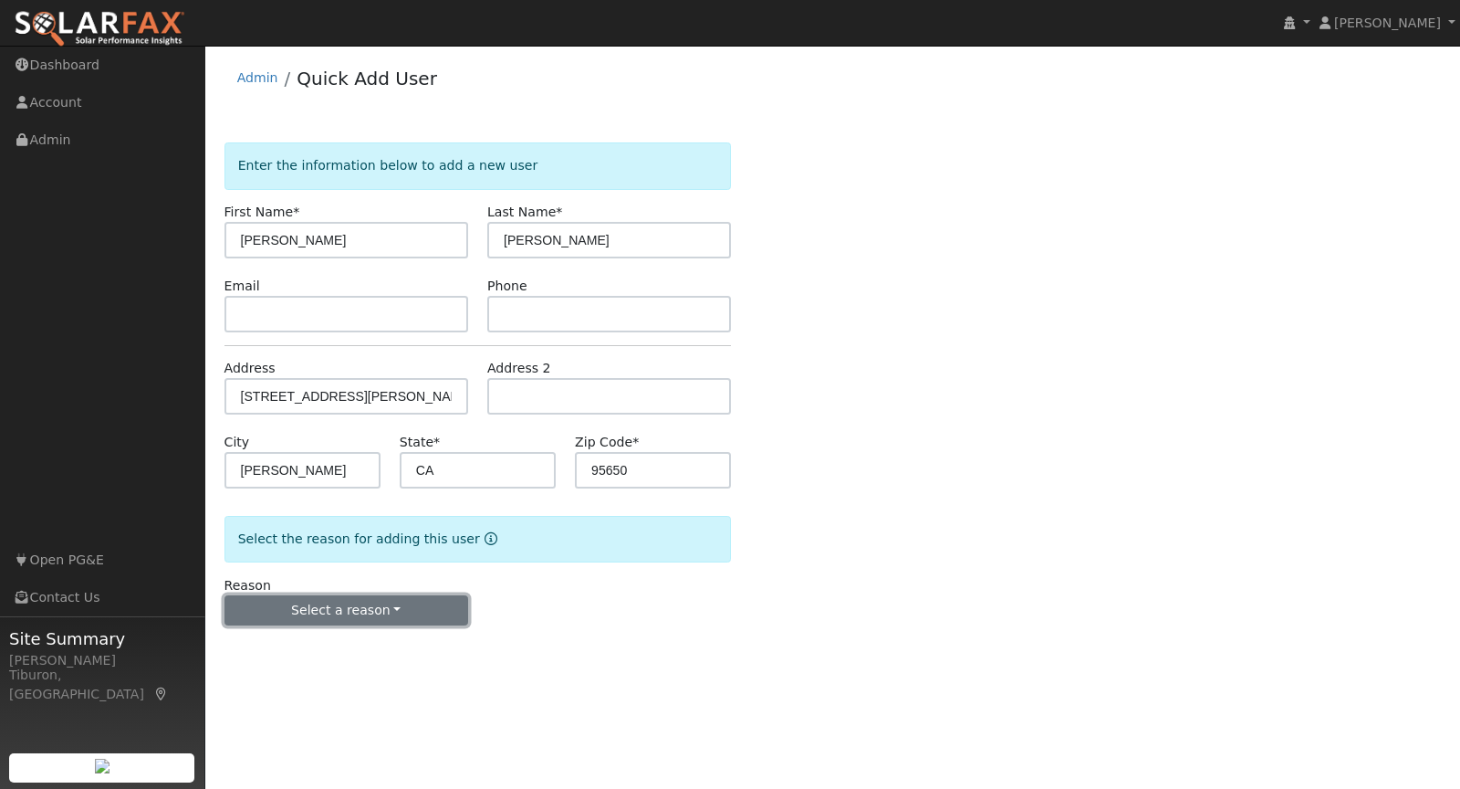
click at [358, 609] on button "Select a reason" at bounding box center [347, 610] width 244 height 31
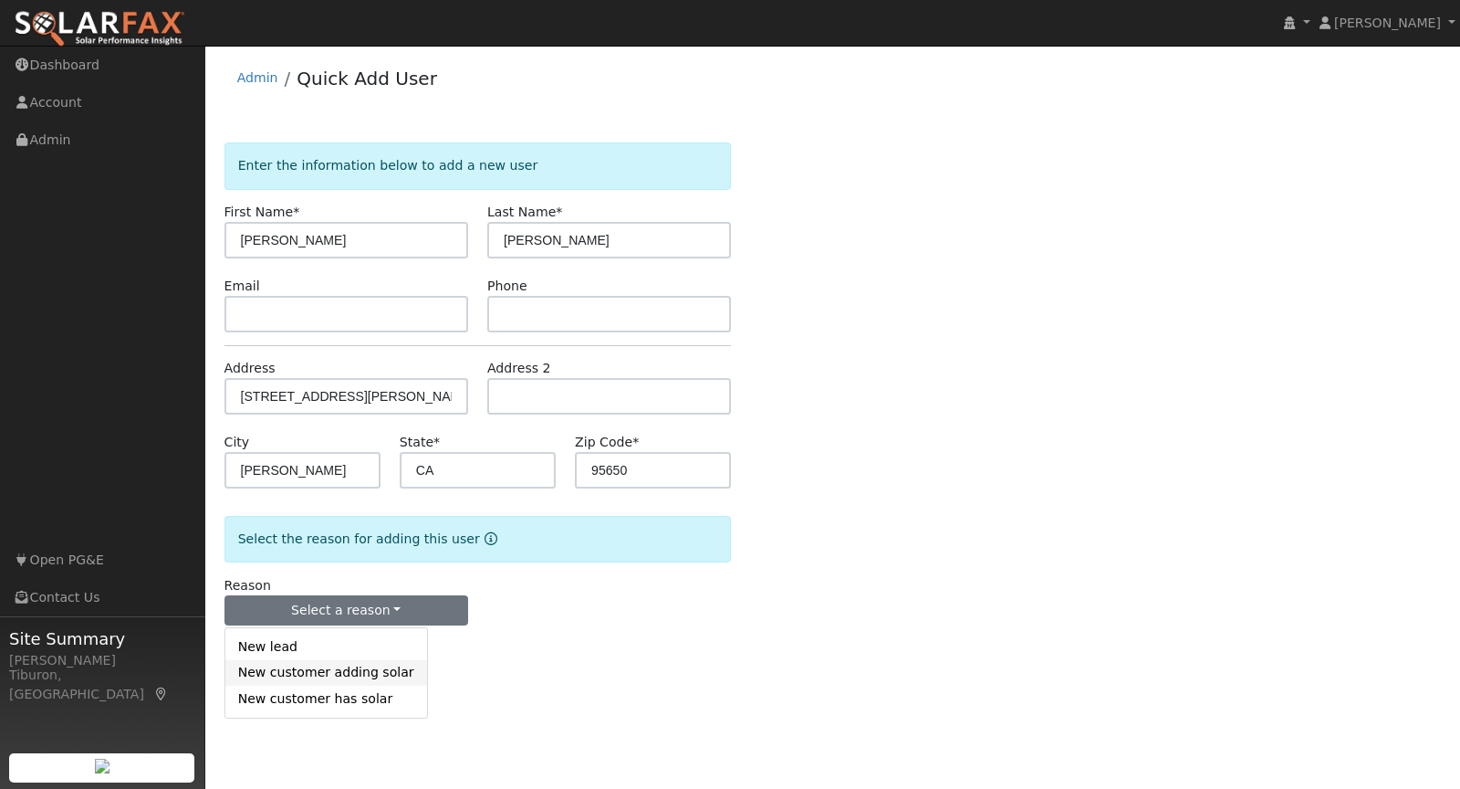
click at [329, 676] on link "New customer adding solar" at bounding box center [326, 673] width 202 height 26
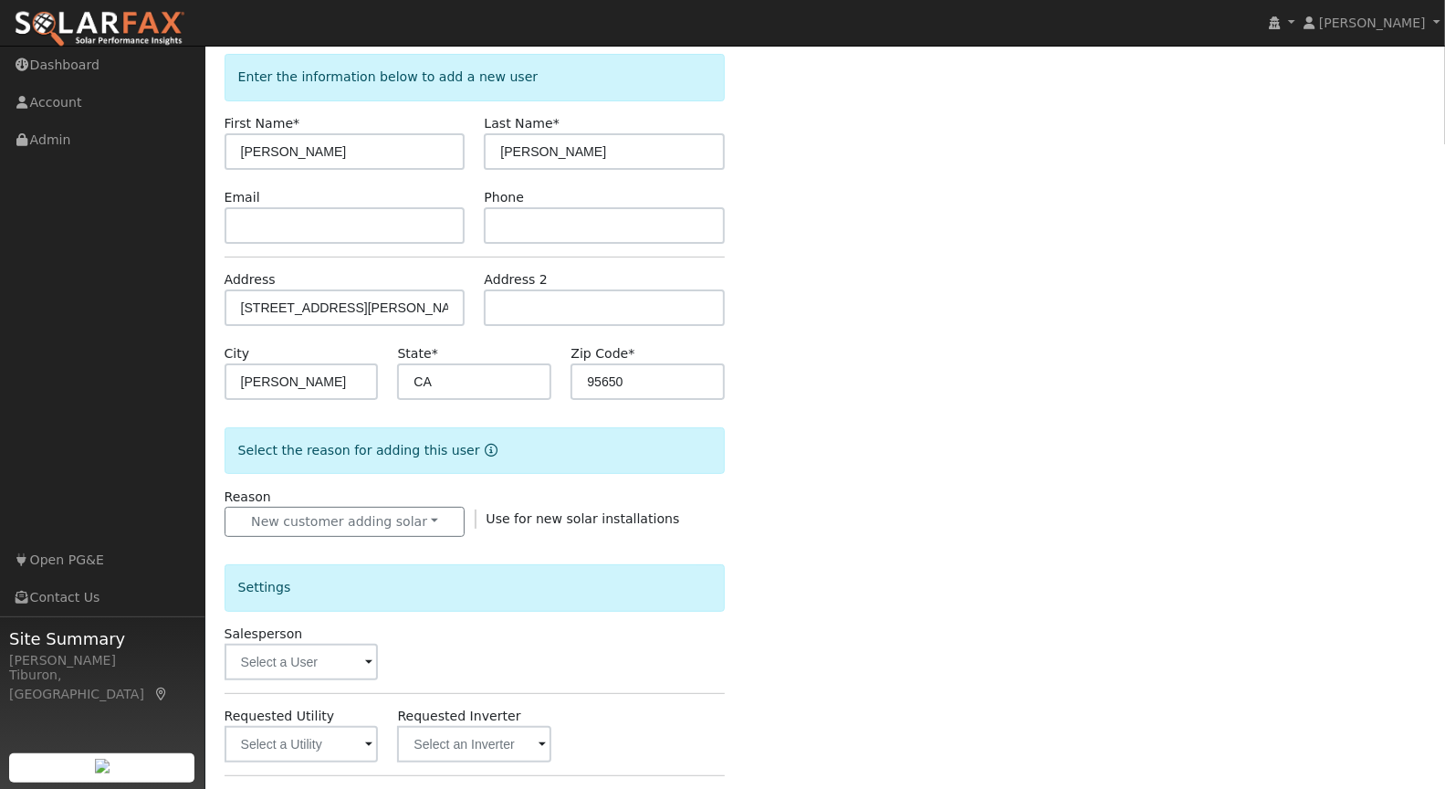
scroll to position [89, 0]
click at [323, 653] on input "text" at bounding box center [302, 661] width 154 height 37
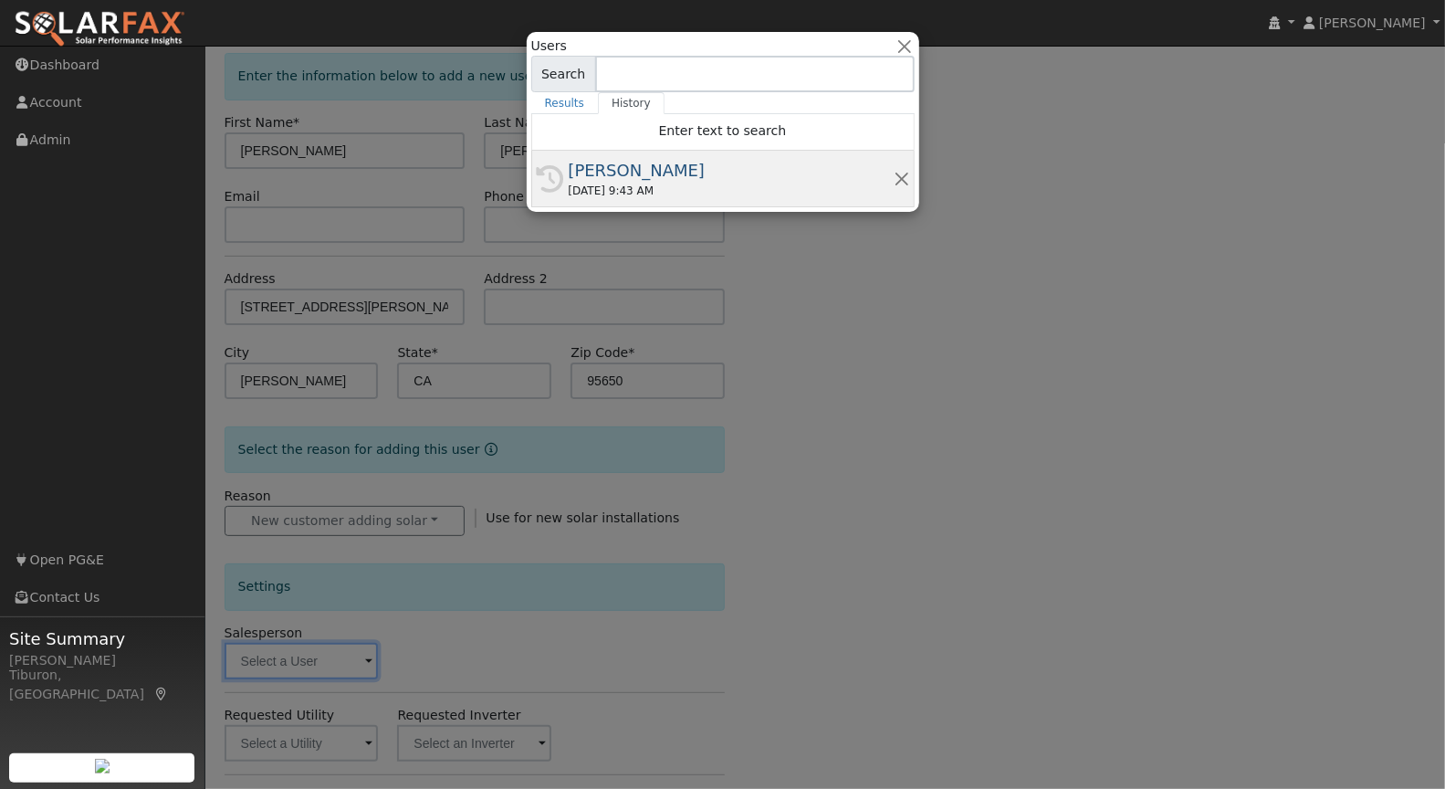
click at [638, 168] on div "[PERSON_NAME]" at bounding box center [731, 170] width 325 height 25
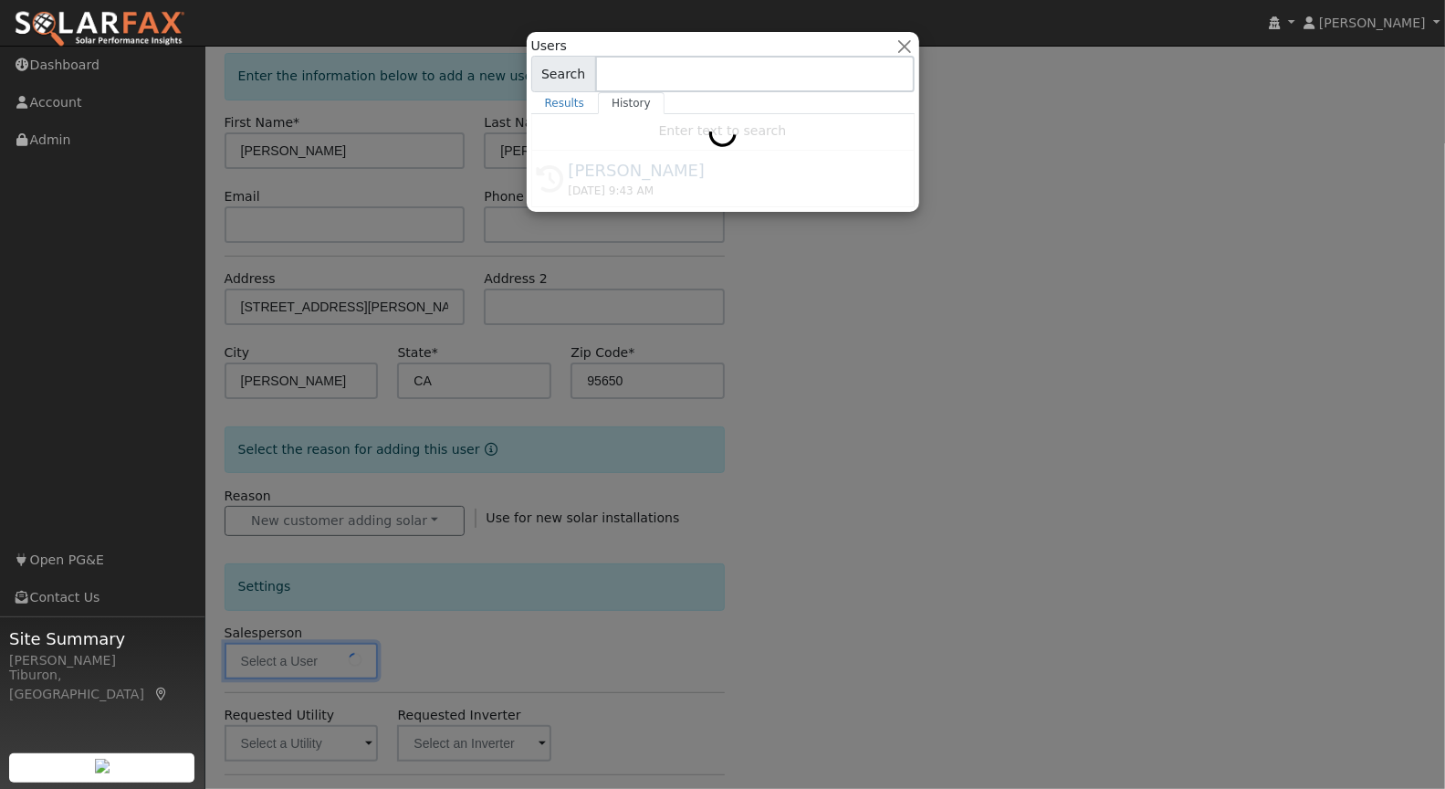
type input "[PERSON_NAME]"
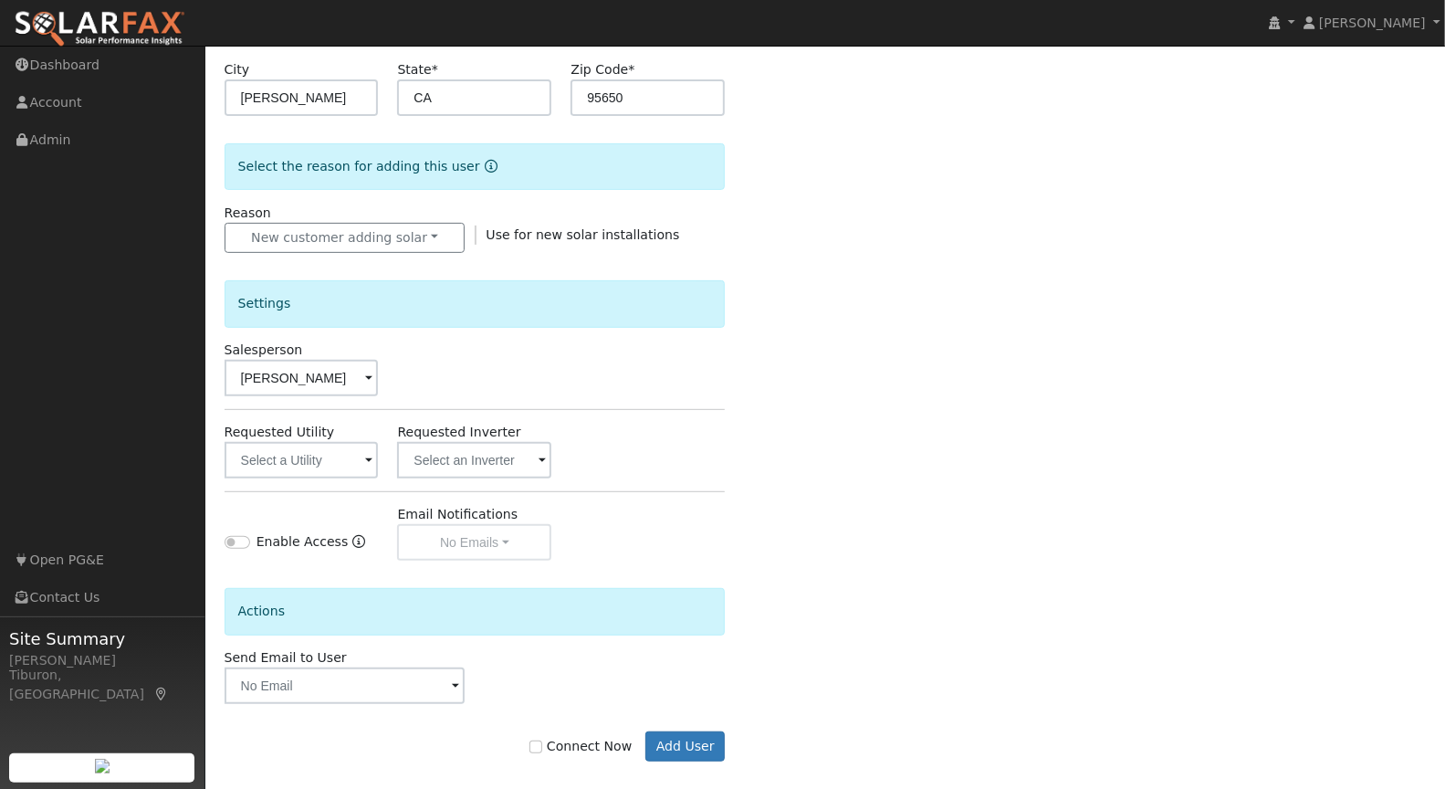
scroll to position [385, 0]
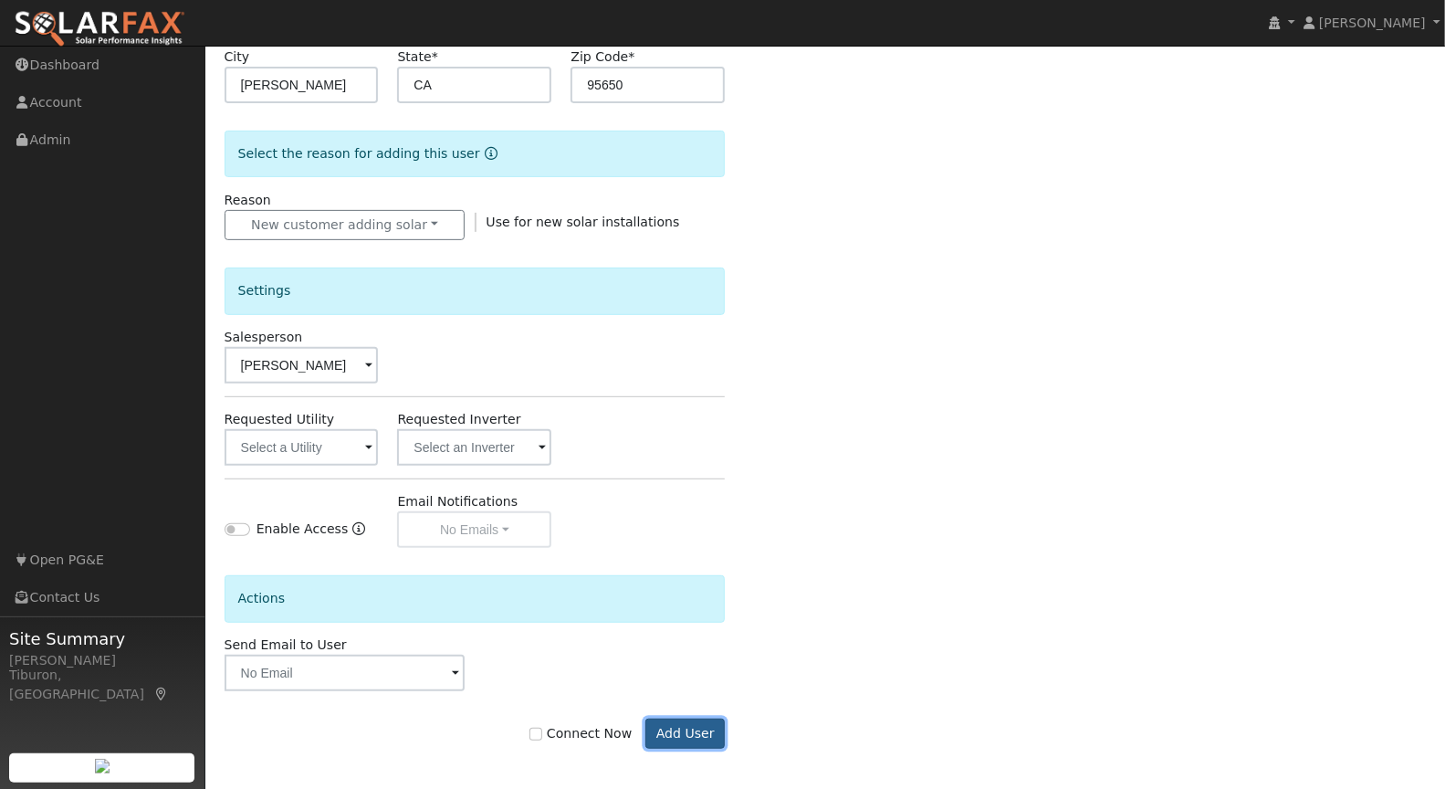
click at [684, 726] on button "Add User" at bounding box center [684, 733] width 79 height 31
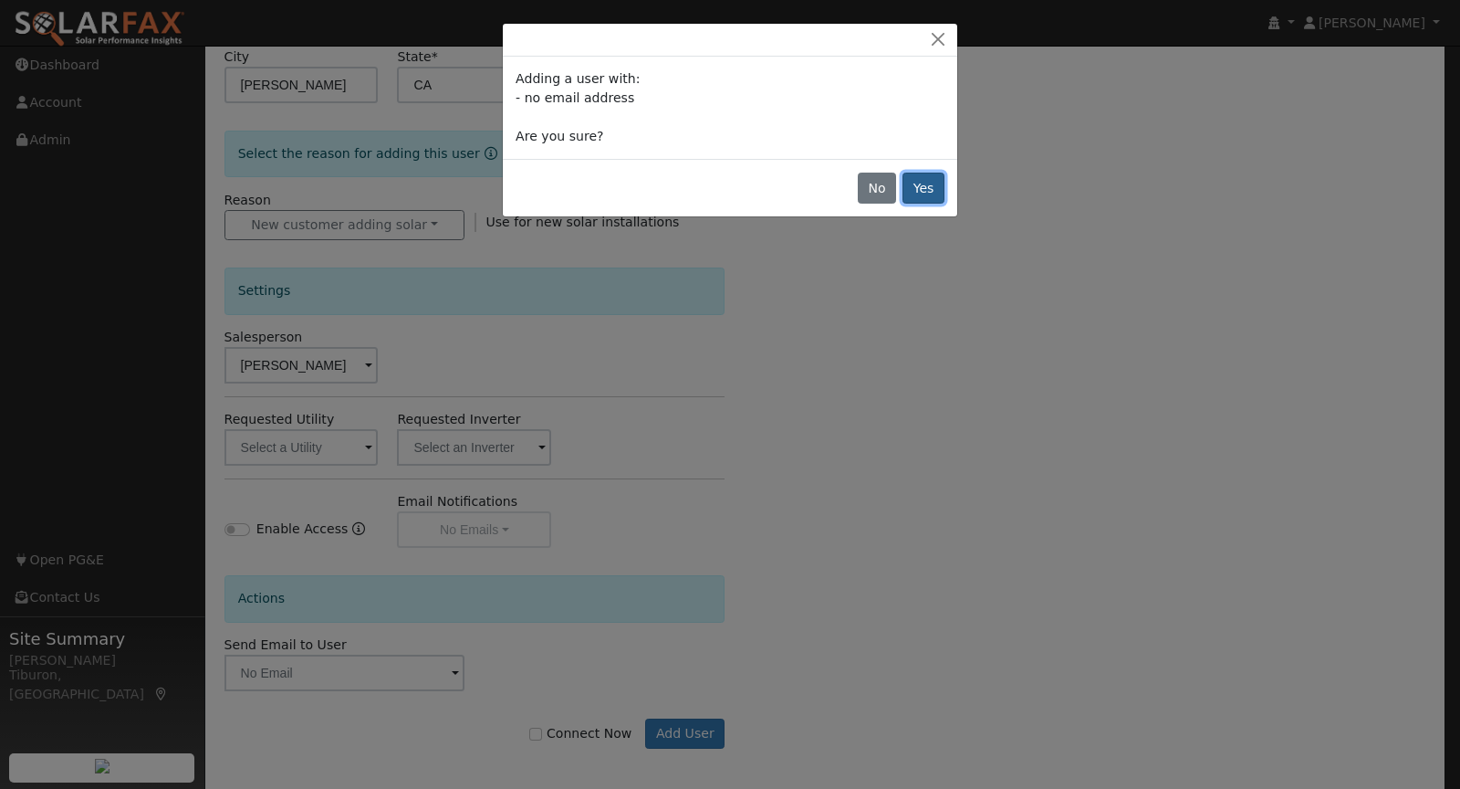
click at [920, 185] on button "Yes" at bounding box center [924, 187] width 42 height 31
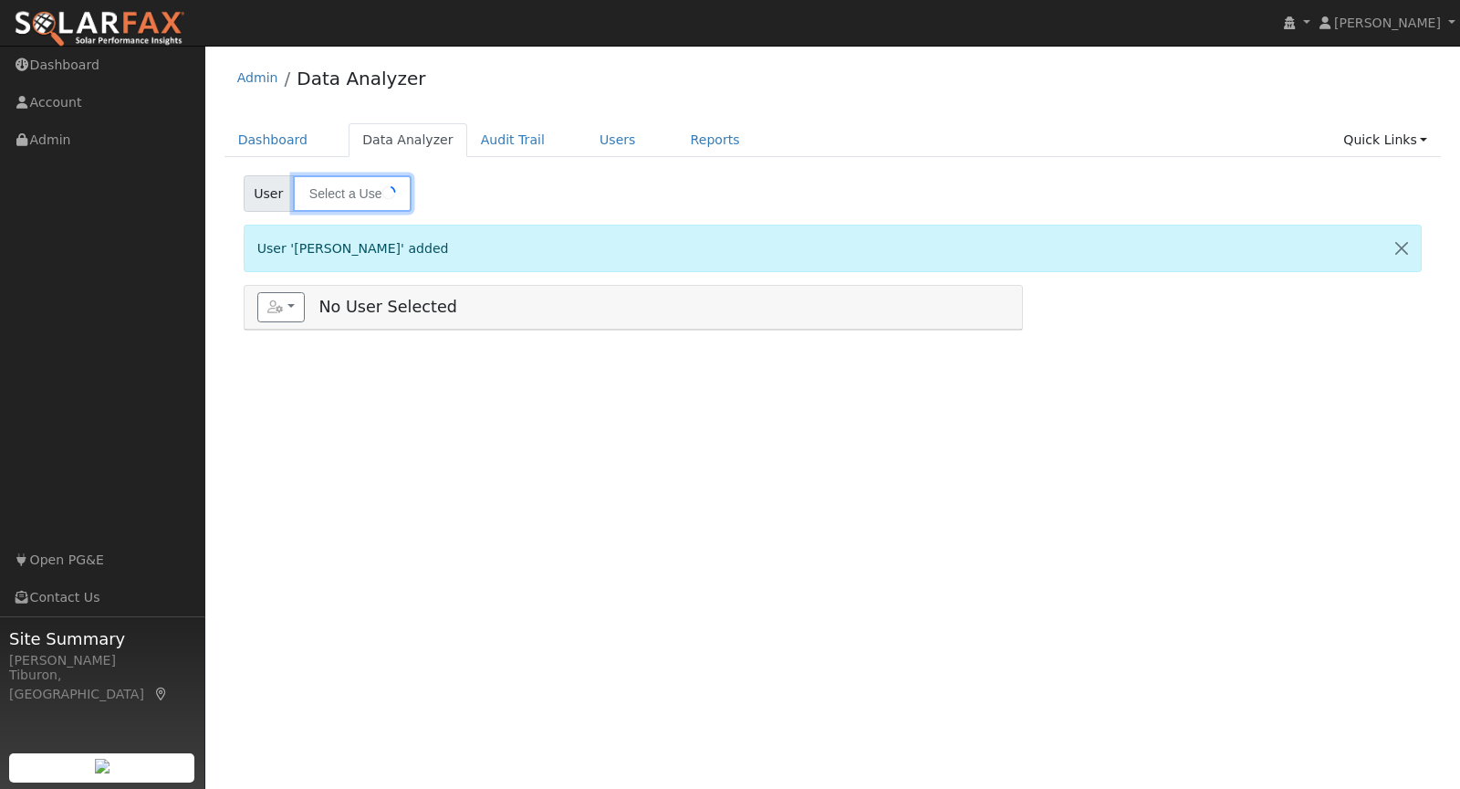
type input "[PERSON_NAME]"
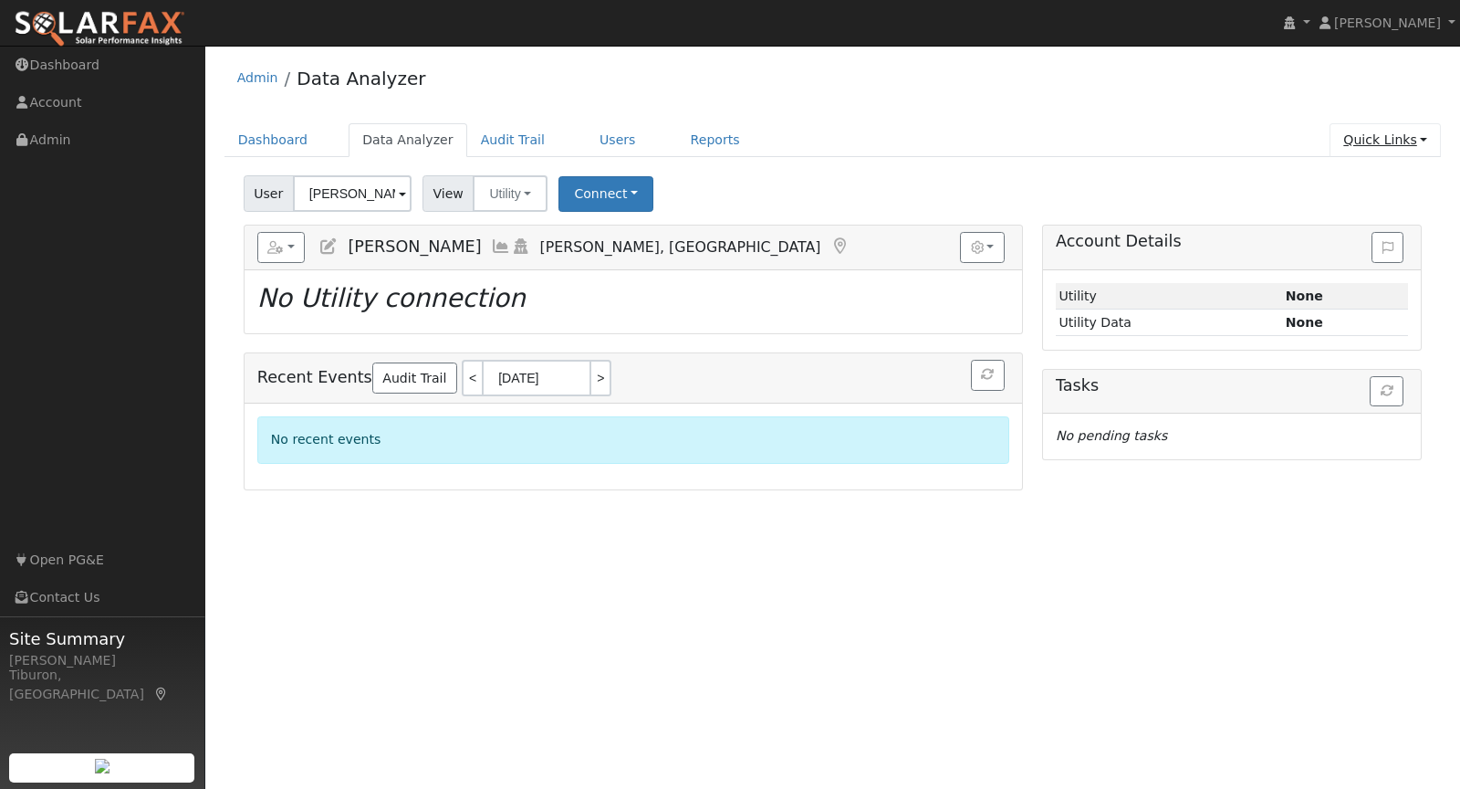
click at [1381, 125] on link "Quick Links" at bounding box center [1385, 140] width 111 height 34
click at [1359, 236] on link "Run a Scenario Report" at bounding box center [1348, 244] width 185 height 26
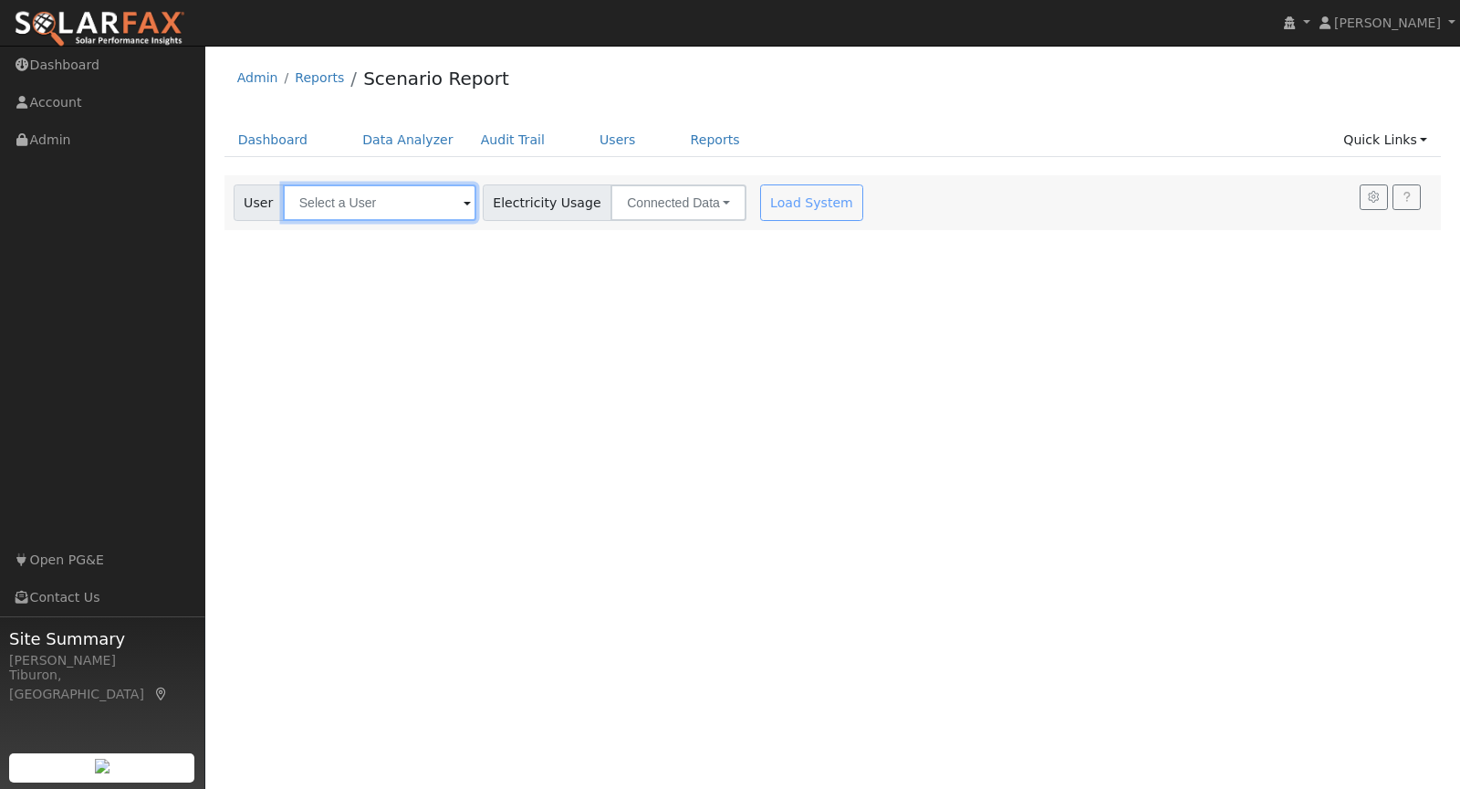
click at [344, 202] on input "text" at bounding box center [379, 202] width 193 height 37
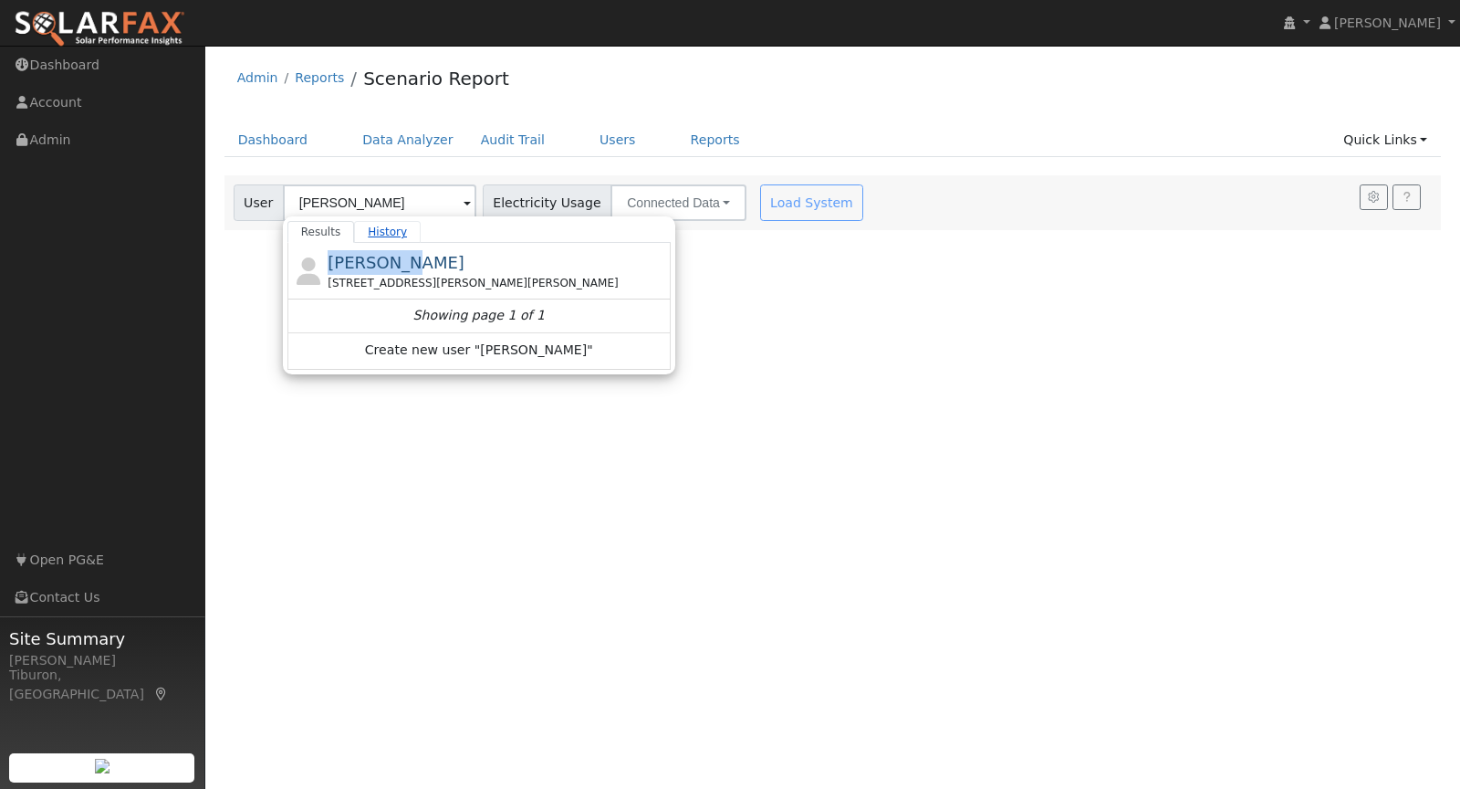
drag, startPoint x: 399, startPoint y: 248, endPoint x: 397, endPoint y: 239, distance: 9.3
click at [397, 239] on div "Results History Thomas Isakovich 6505 Rutherford Canyon Road, Loomis, CA 95650 …" at bounding box center [478, 295] width 383 height 148
click at [423, 270] on div "Thomas Isakovich 6505 Rutherford Canyon Road, Loomis, CA 95650" at bounding box center [497, 270] width 339 height 41
type input "[PERSON_NAME]"
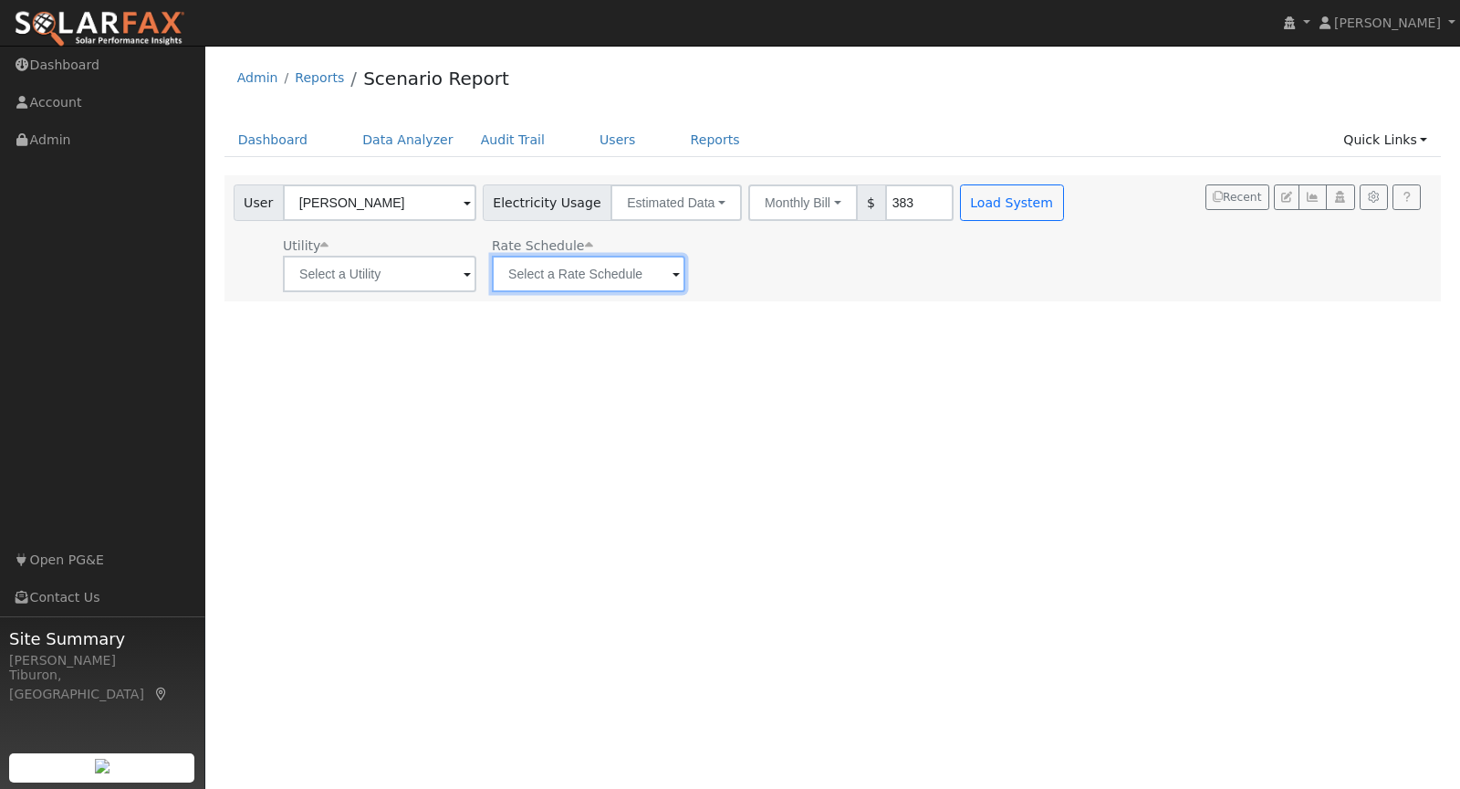
click at [578, 274] on input "text" at bounding box center [588, 274] width 193 height 37
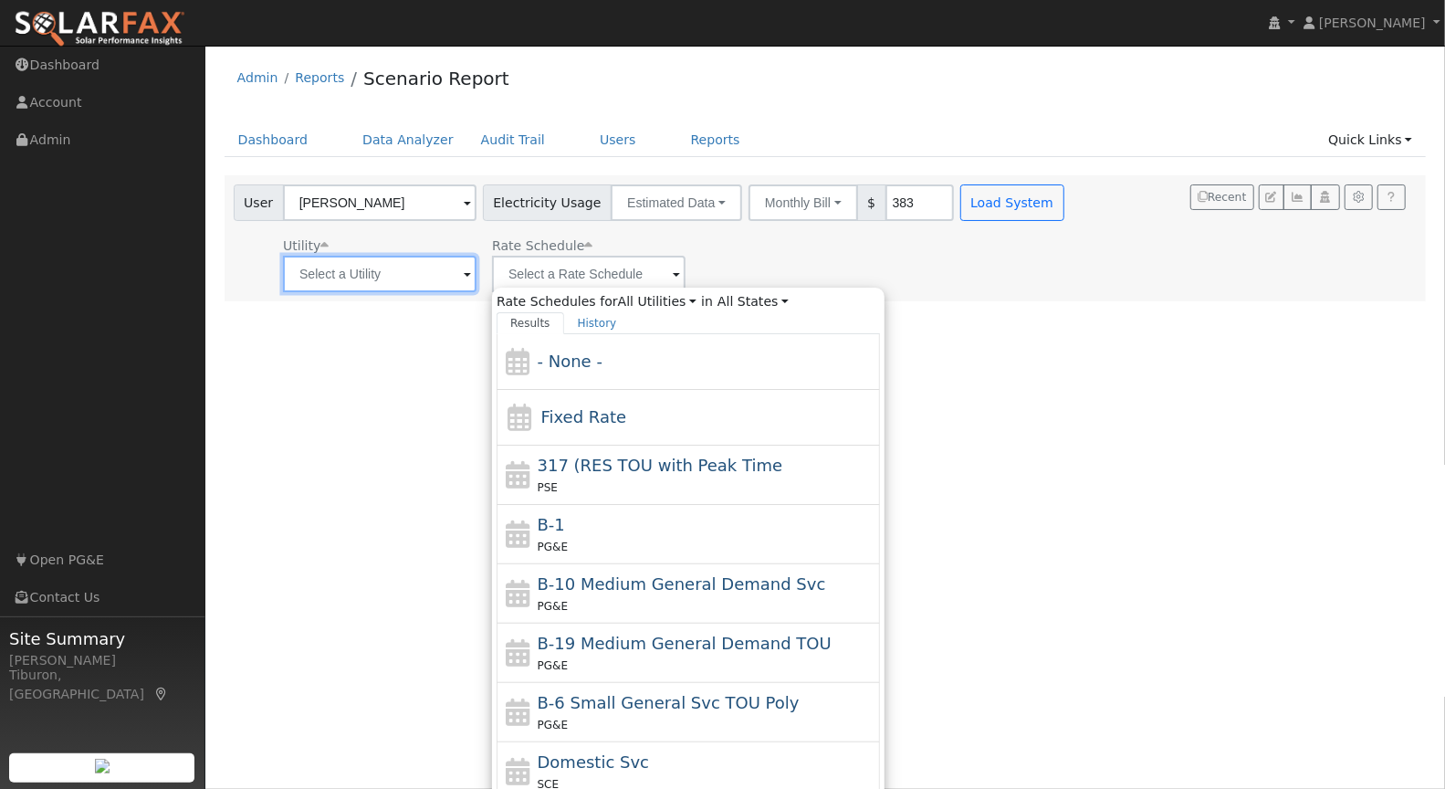
click at [329, 280] on input "text" at bounding box center [379, 274] width 193 height 37
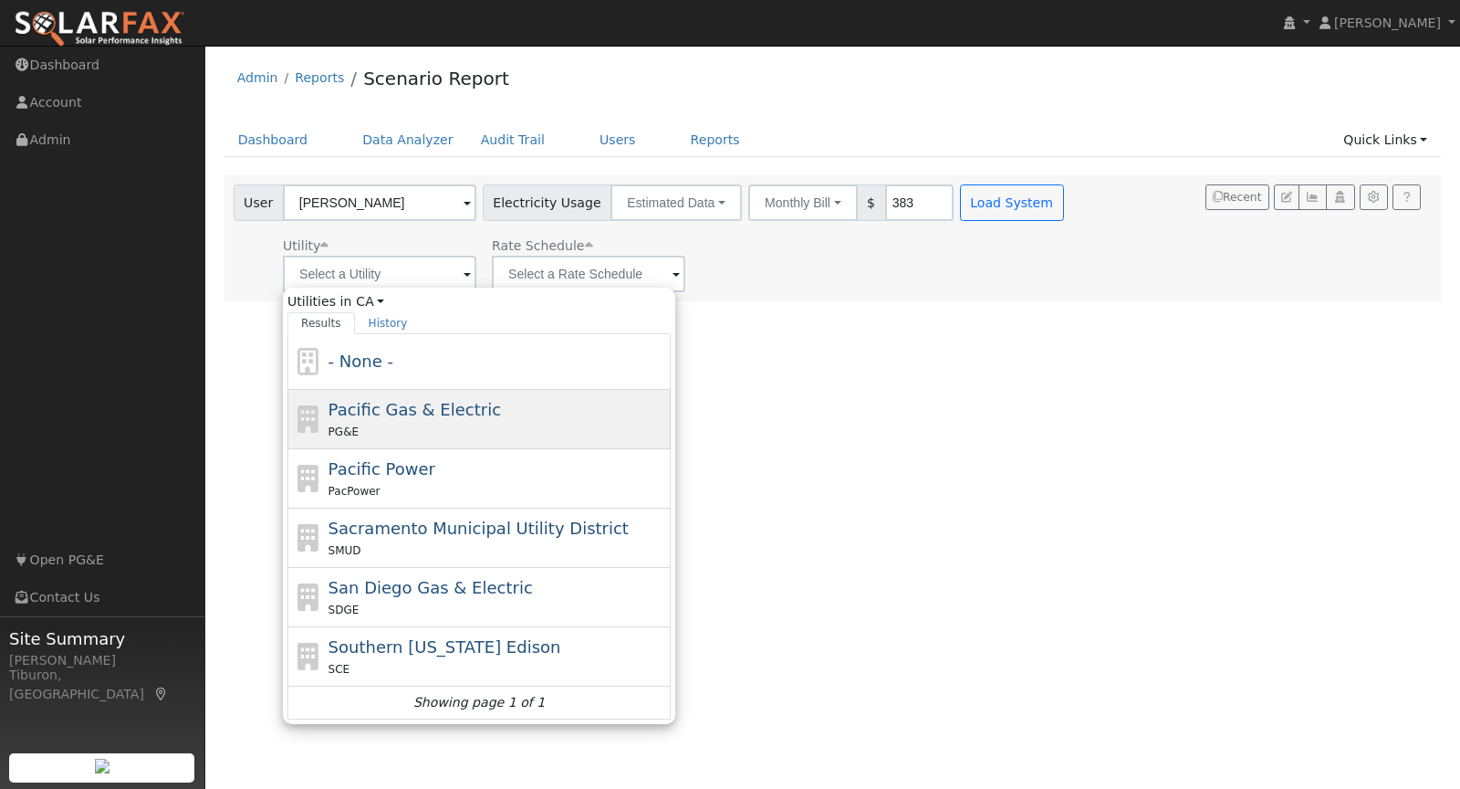
click at [374, 414] on span "Pacific Gas & Electric" at bounding box center [415, 409] width 172 height 19
type input "Pacific Gas & Electric"
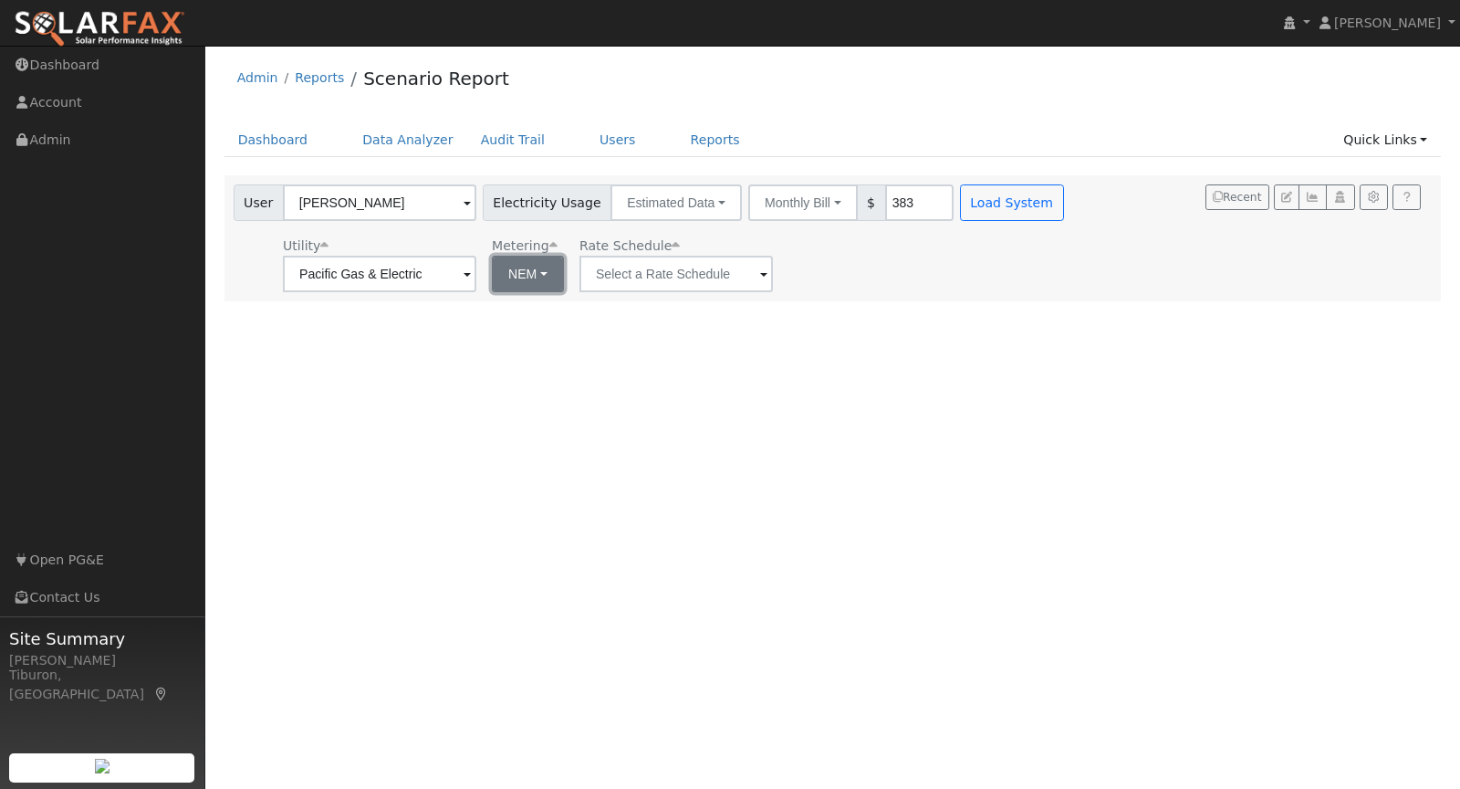
click at [504, 274] on button "NEM" at bounding box center [528, 274] width 72 height 37
click at [525, 345] on link "NBT" at bounding box center [534, 341] width 127 height 26
type input "E-ELEC"
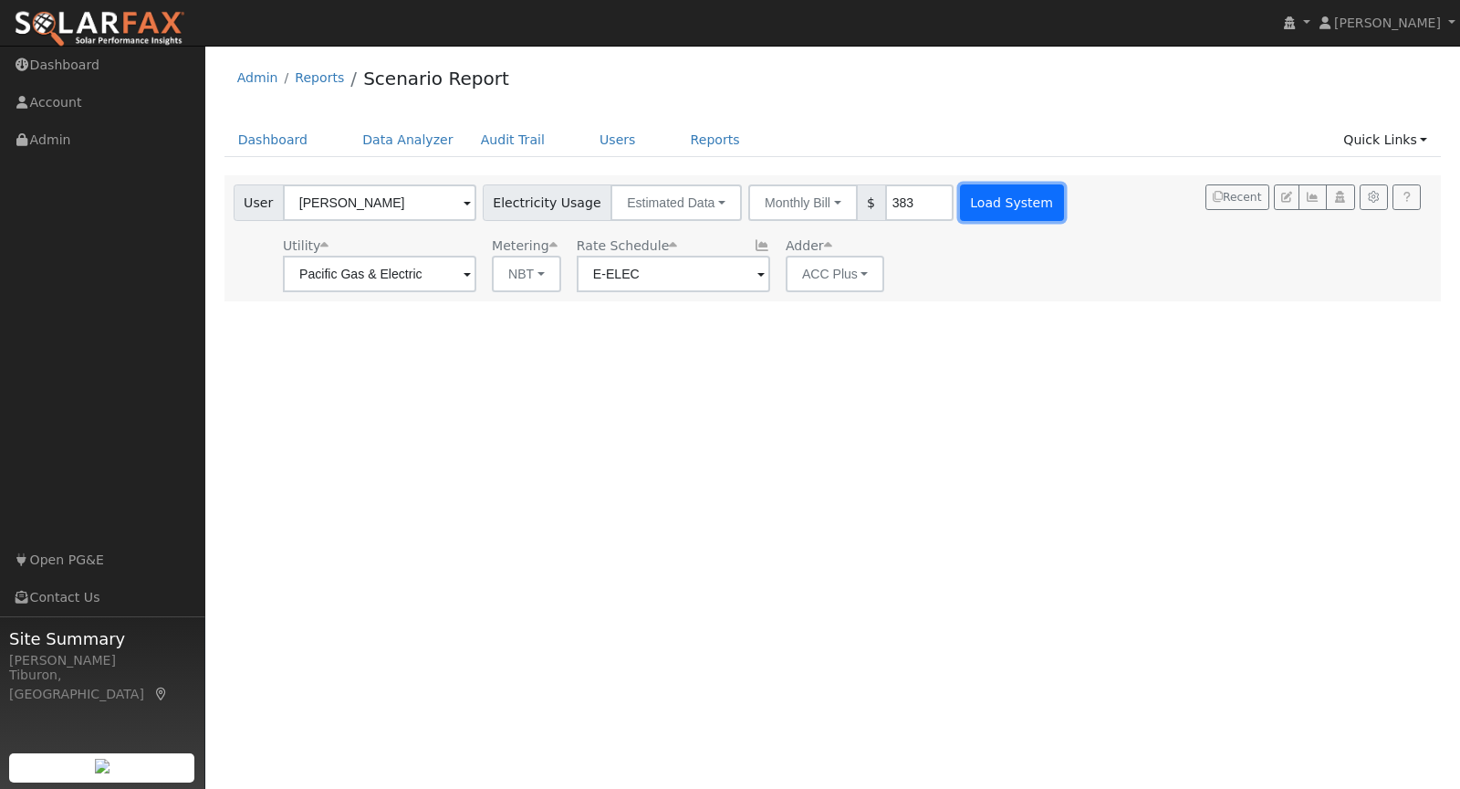
click at [987, 206] on button "Load System" at bounding box center [1012, 202] width 104 height 37
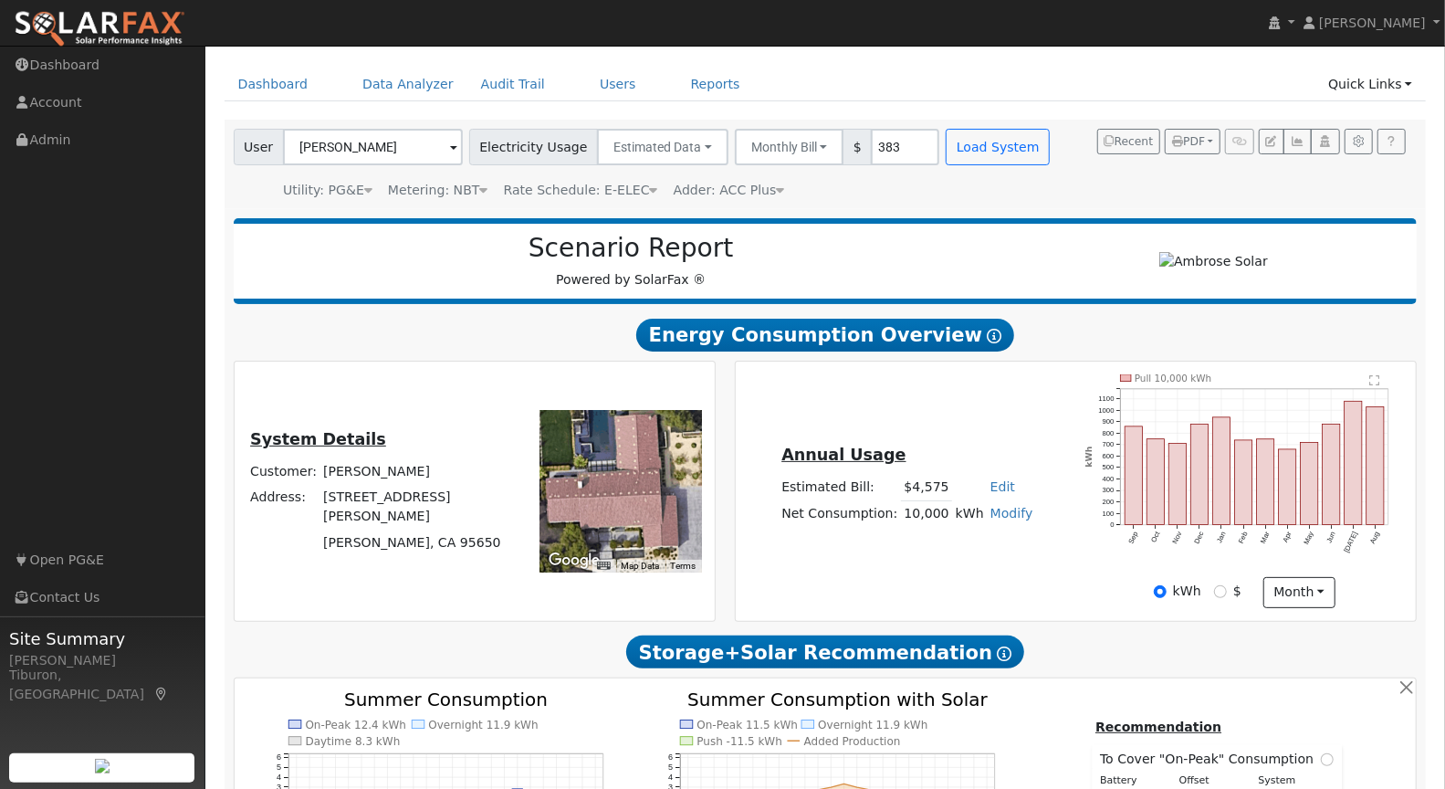
scroll to position [175, 0]
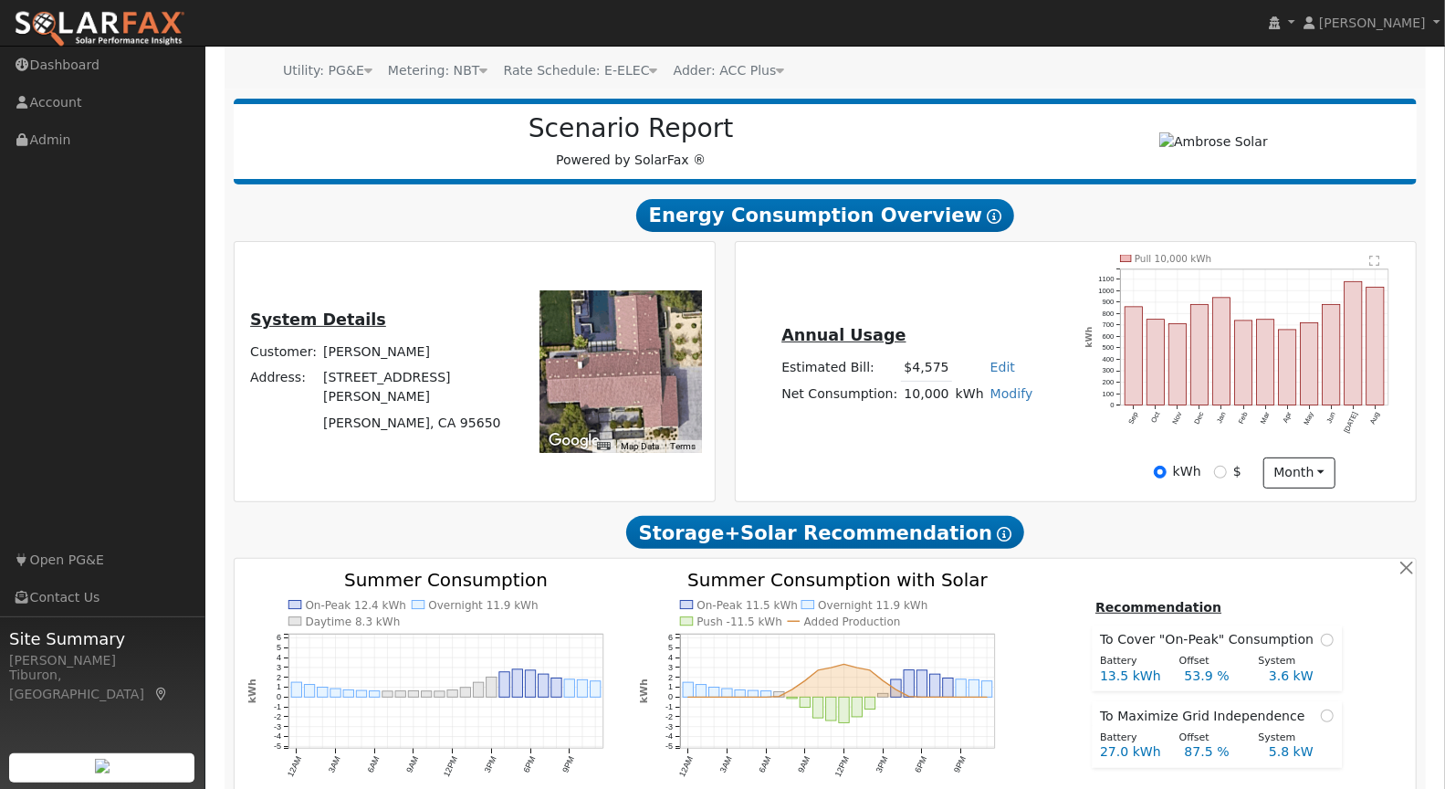
click at [999, 392] on link "Modify" at bounding box center [1011, 393] width 43 height 15
click at [982, 419] on link "Add Consumption" at bounding box center [946, 423] width 152 height 26
type input "10000"
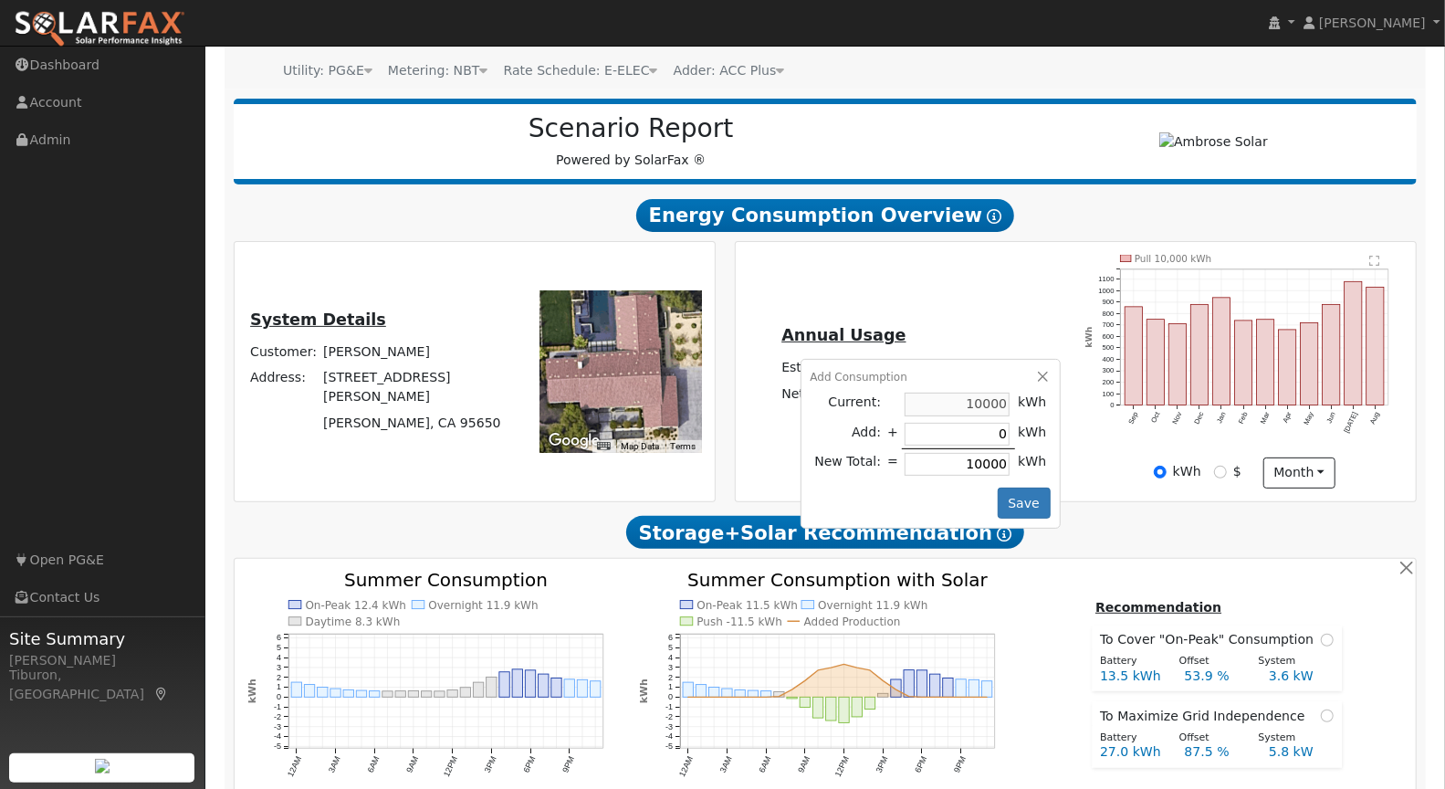
type input "3"
type input "10003"
type input "30"
type input "10030"
type input "300"
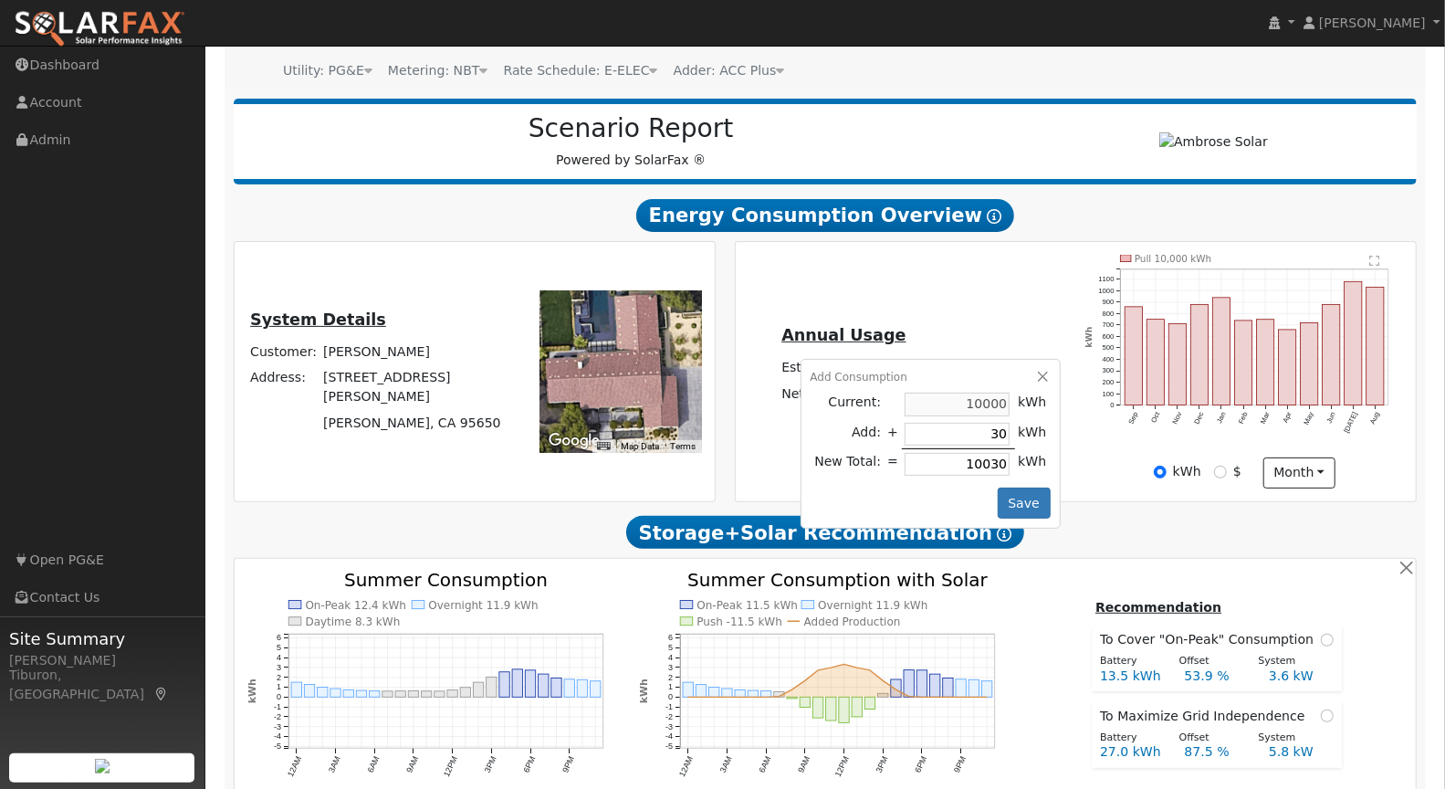
type input "10300"
type input "3000"
type input "13000"
type input "300"
type input "10300"
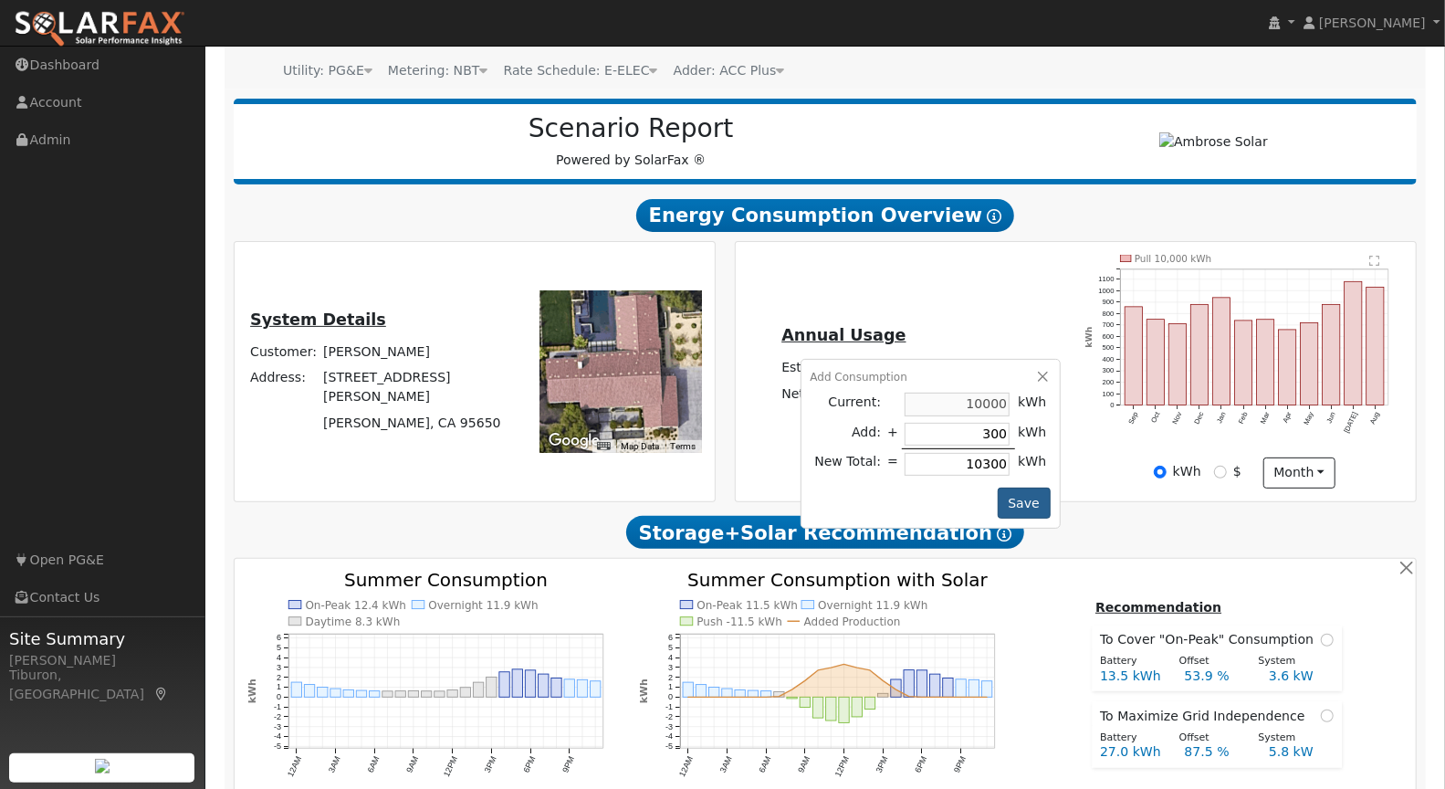
type input "30"
type input "10030"
type input "3"
type input "10003"
type input "10000"
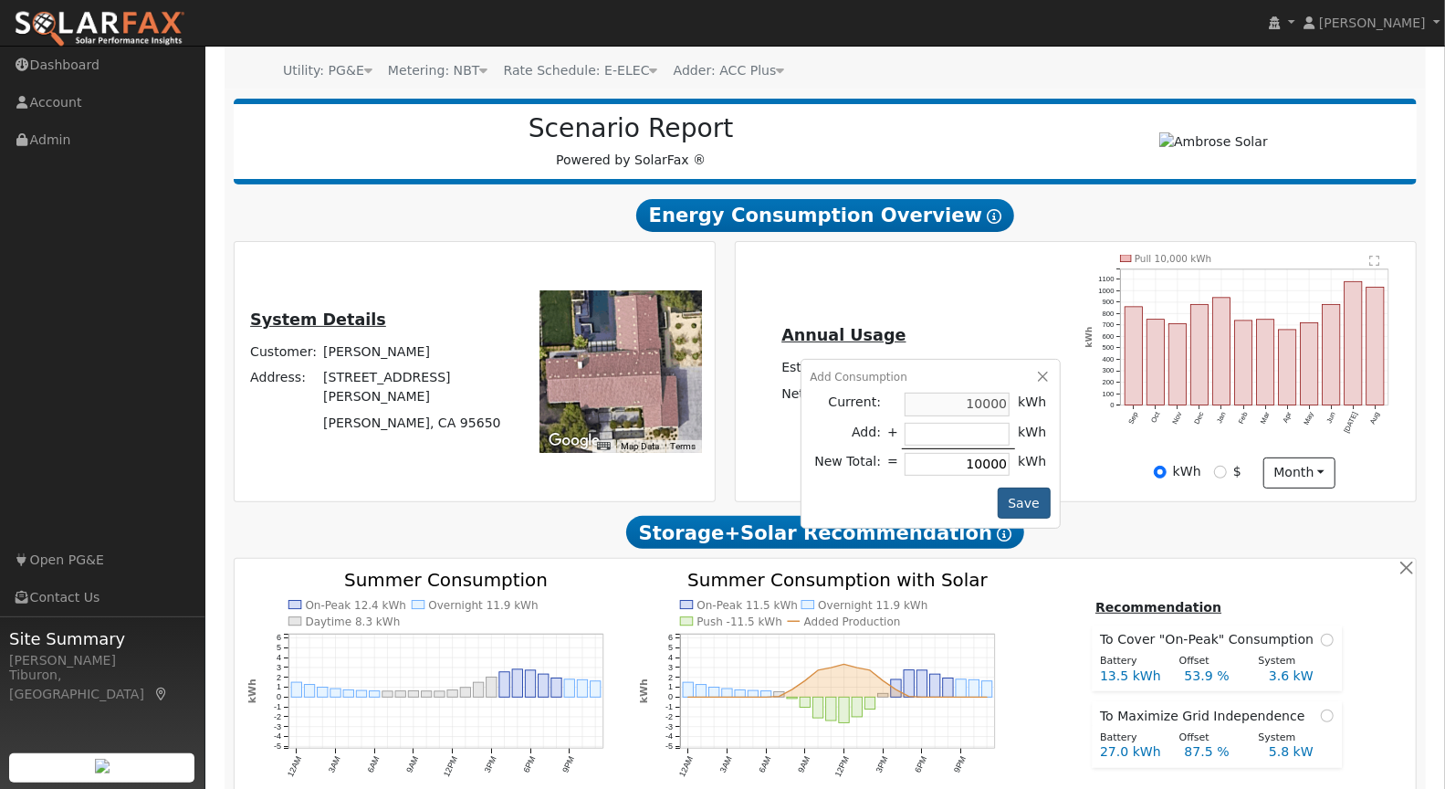
type input "2"
type input "10002"
type input "20"
type input "10020"
type input "200"
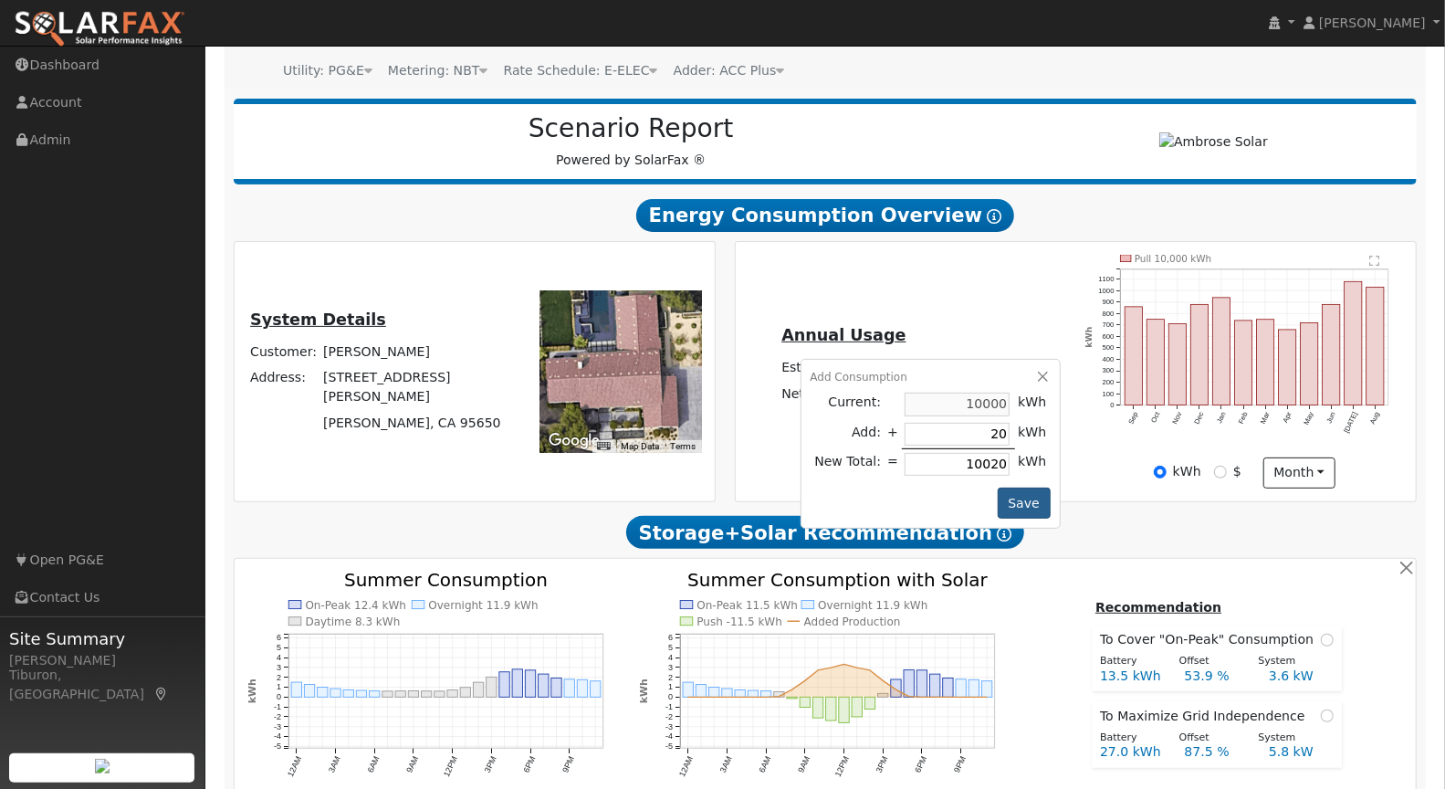
type input "10200"
type input "2000"
type input "12000"
type input "2000"
click at [1025, 495] on button "Save" at bounding box center [1024, 502] width 53 height 31
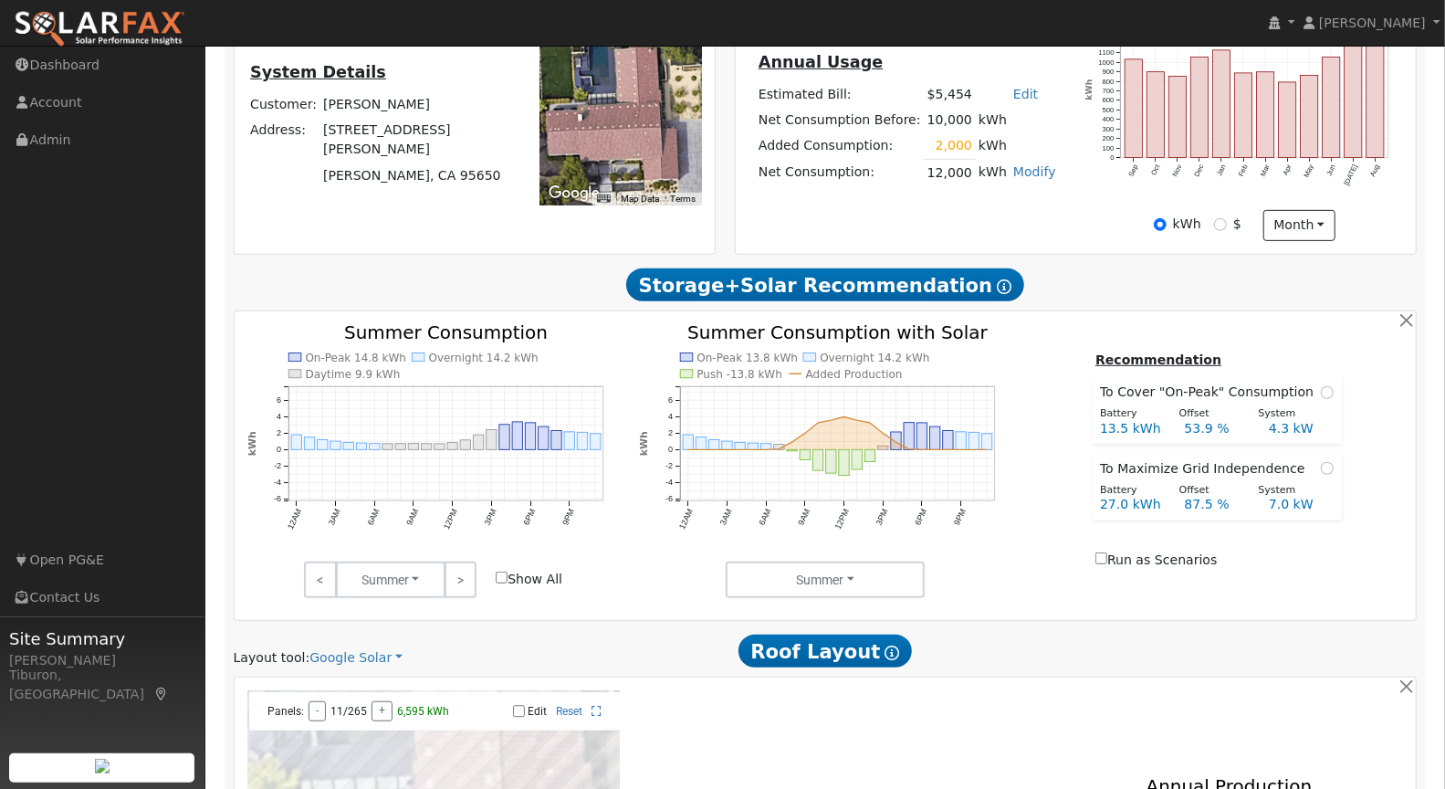
scroll to position [687, 0]
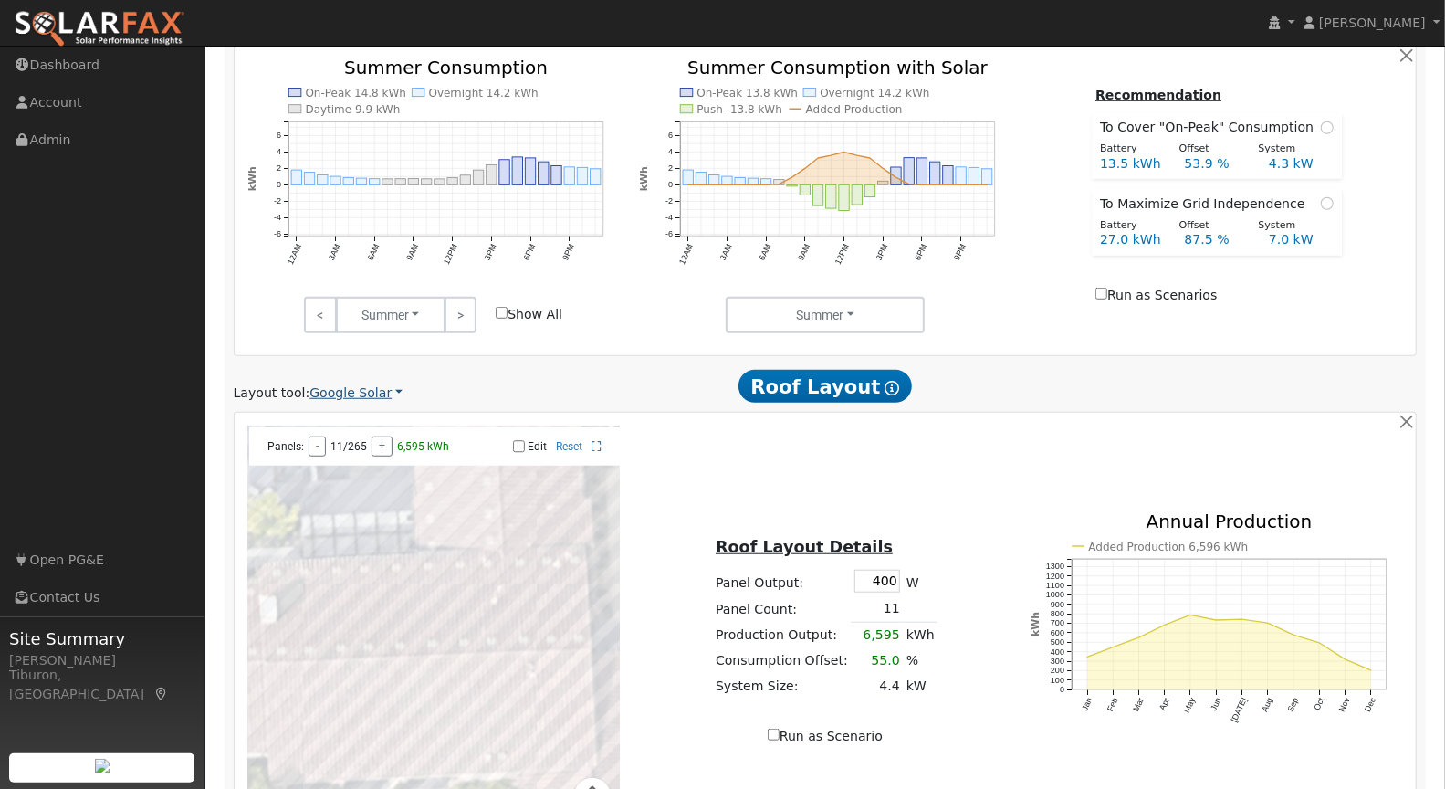
click at [349, 388] on link "Google Solar" at bounding box center [355, 392] width 93 height 19
click at [374, 474] on link "Aurora" at bounding box center [371, 475] width 127 height 26
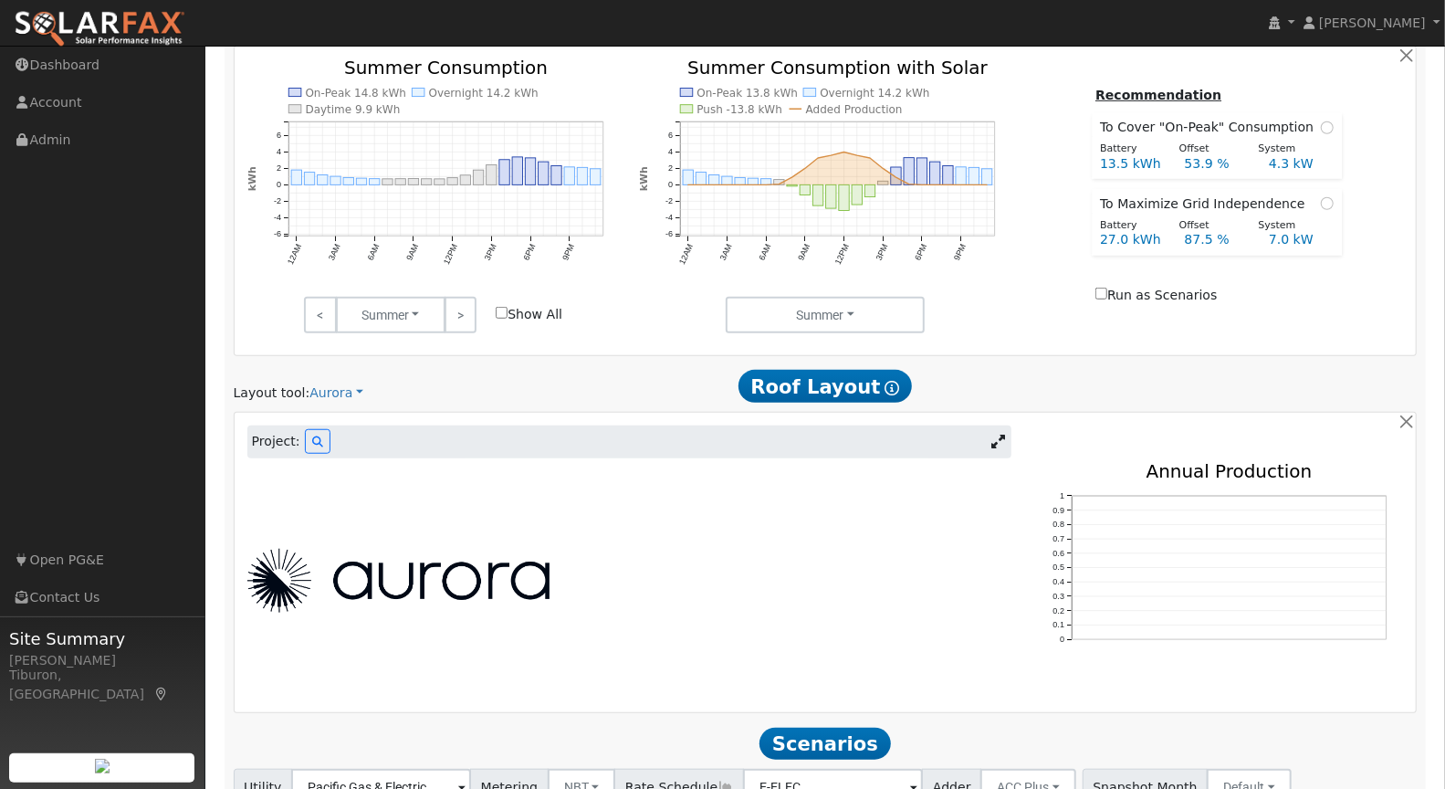
scroll to position [613, 0]
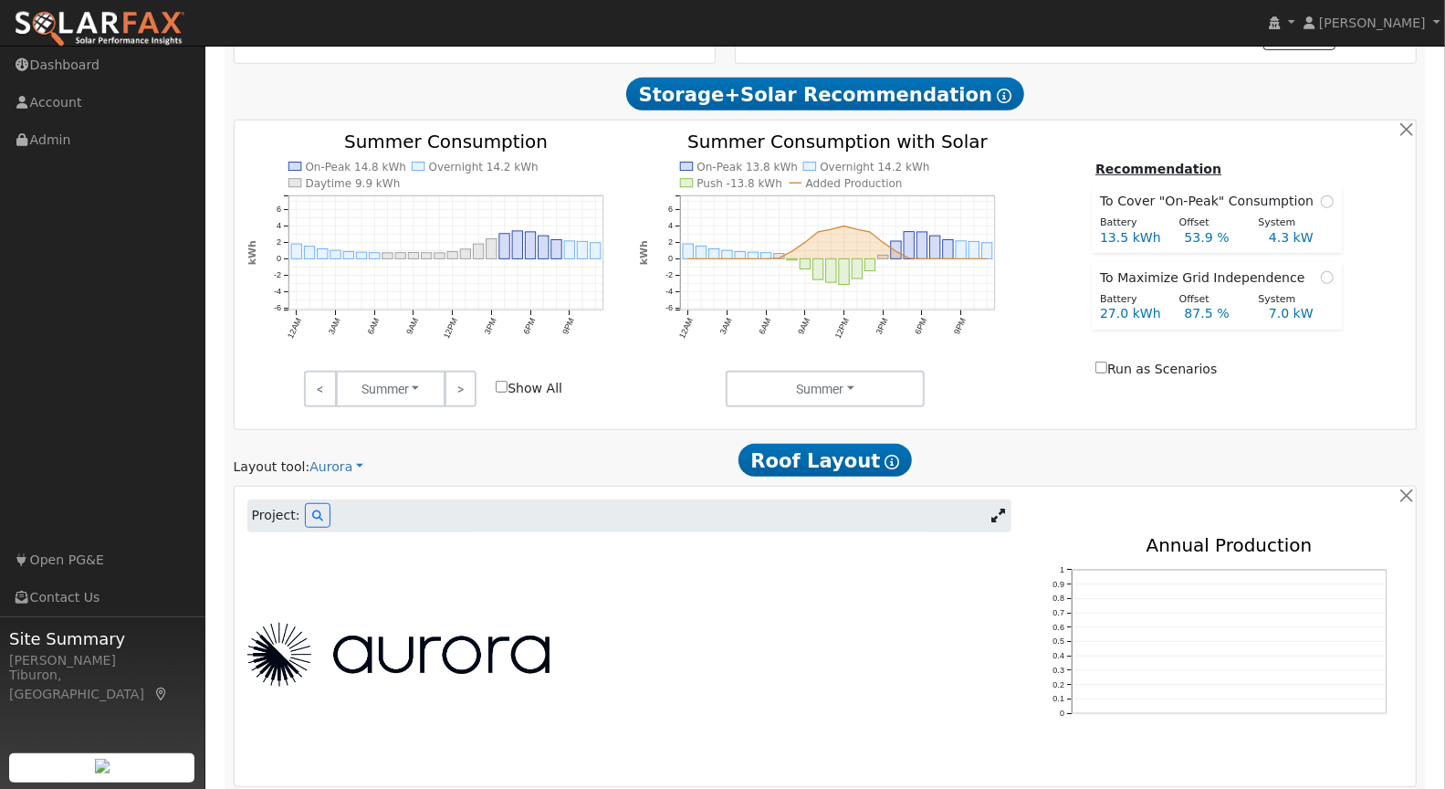
click at [999, 521] on link at bounding box center [998, 515] width 26 height 27
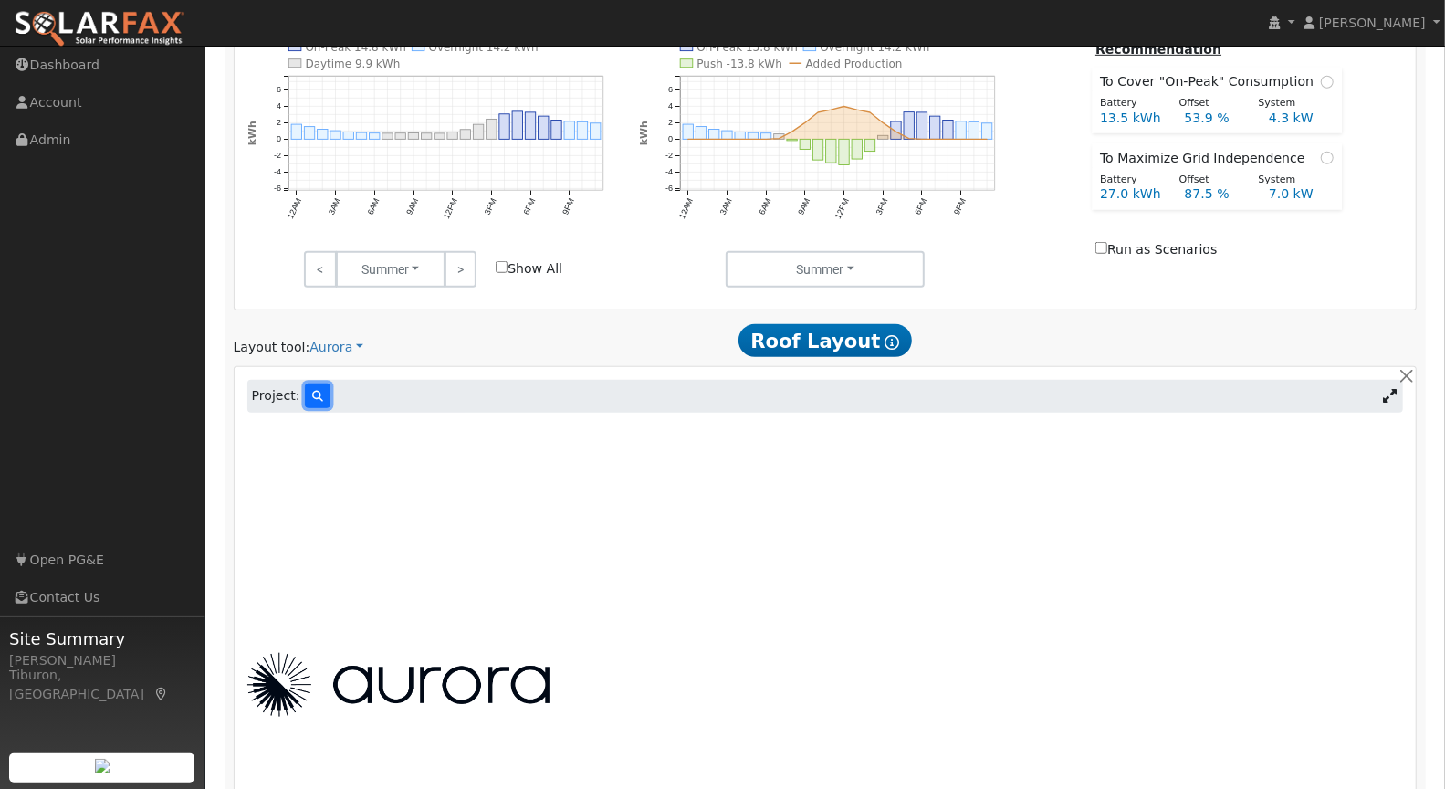
click at [311, 383] on button at bounding box center [318, 395] width 26 height 25
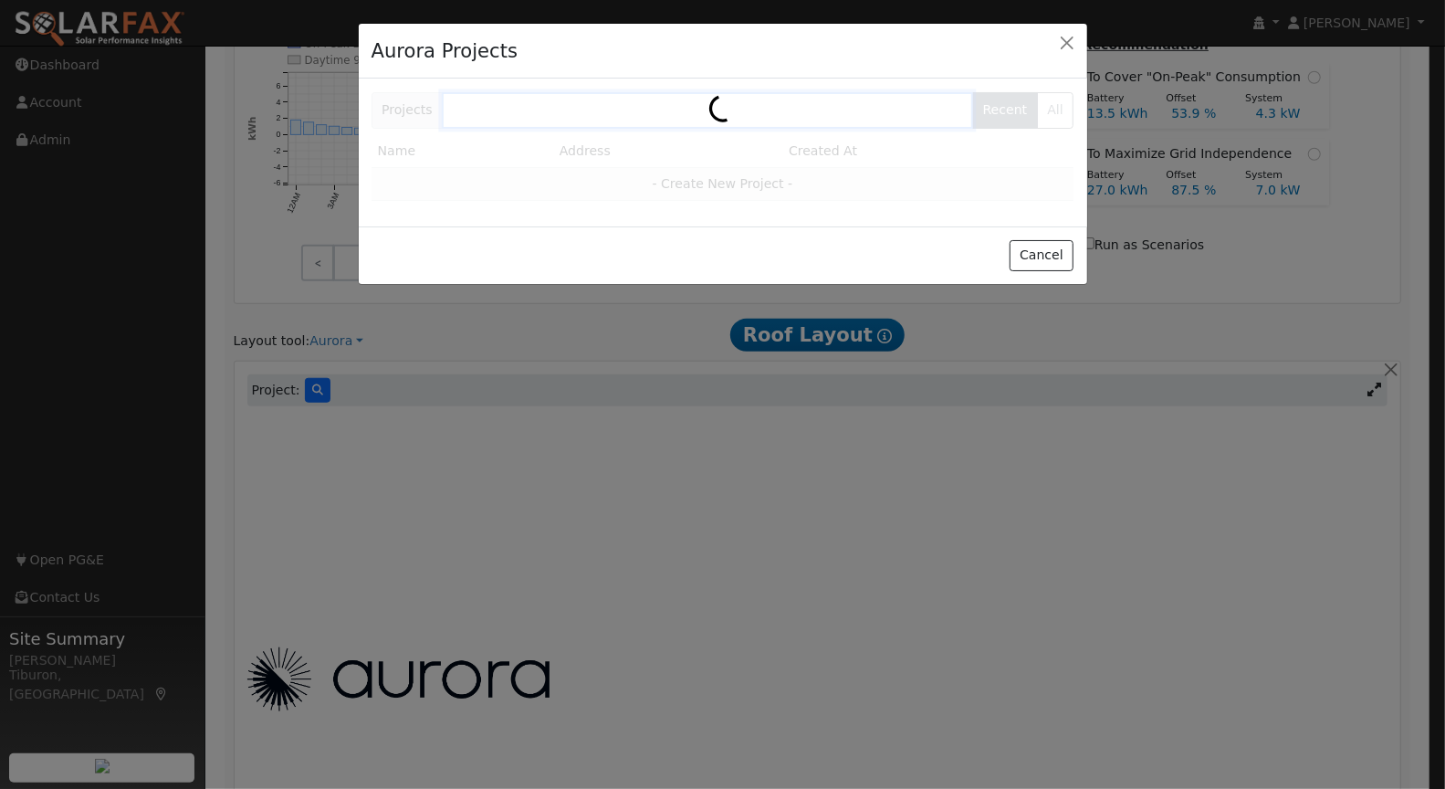
scroll to position [736, 0]
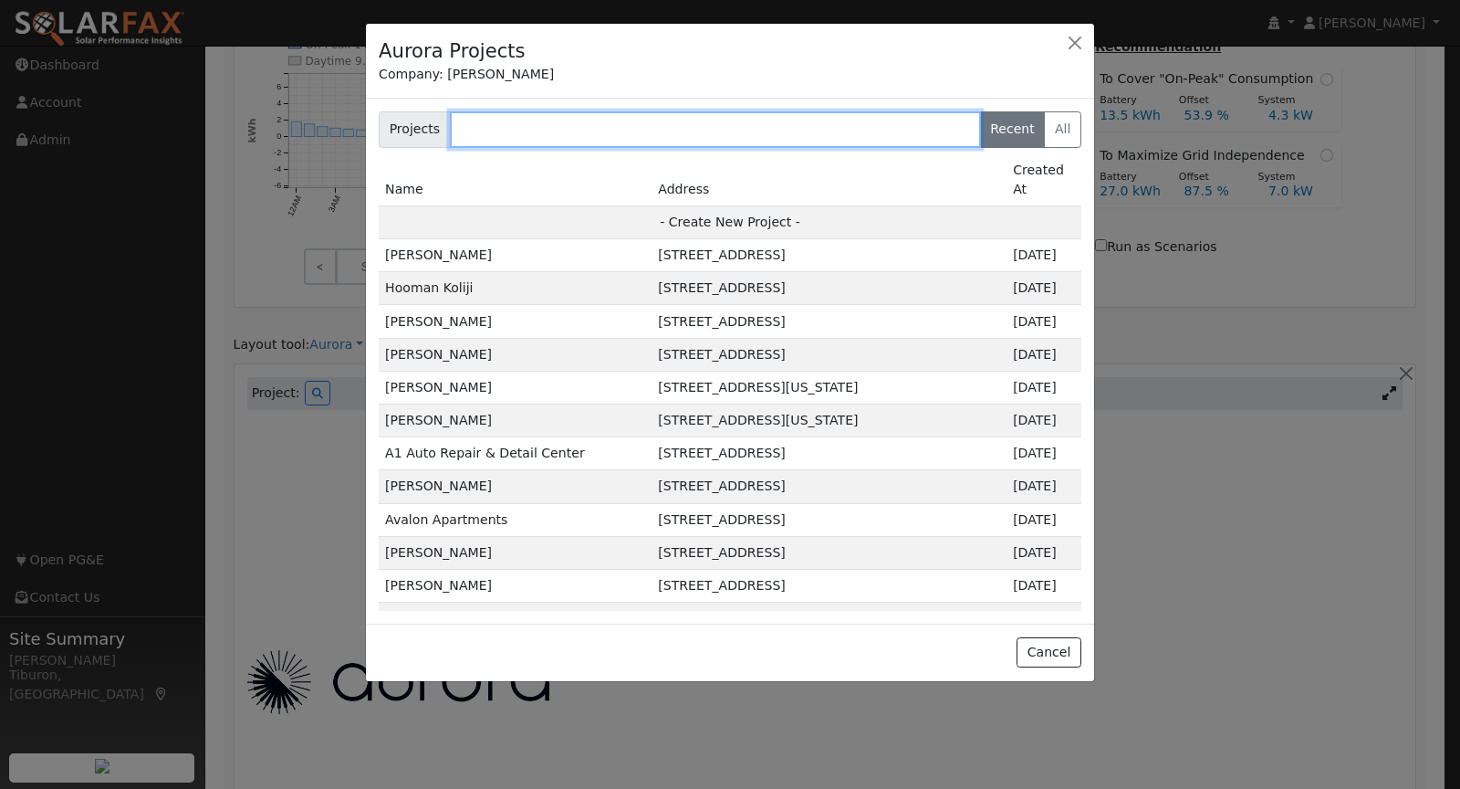
click at [543, 111] on input "text" at bounding box center [715, 129] width 531 height 37
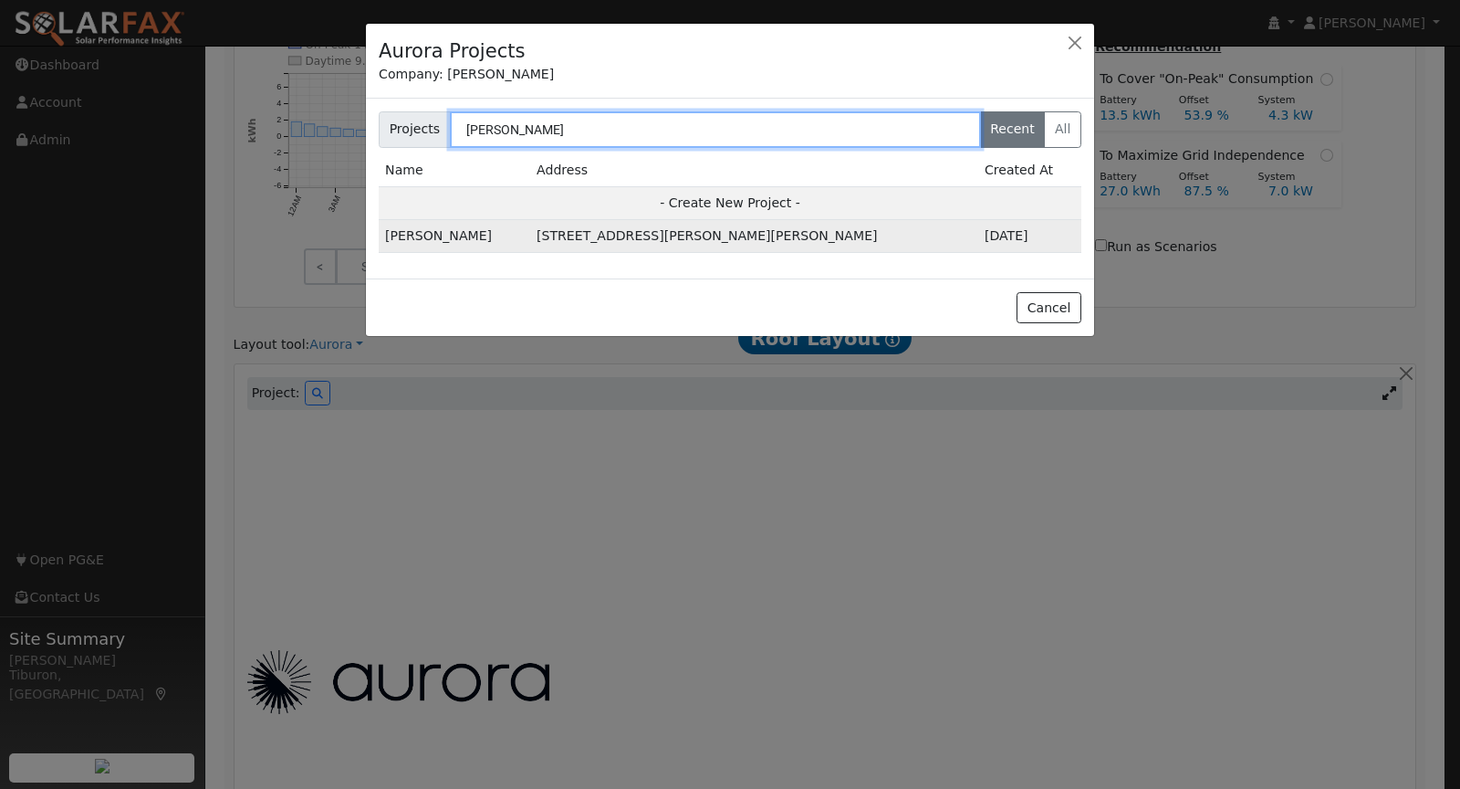
type input "[PERSON_NAME]"
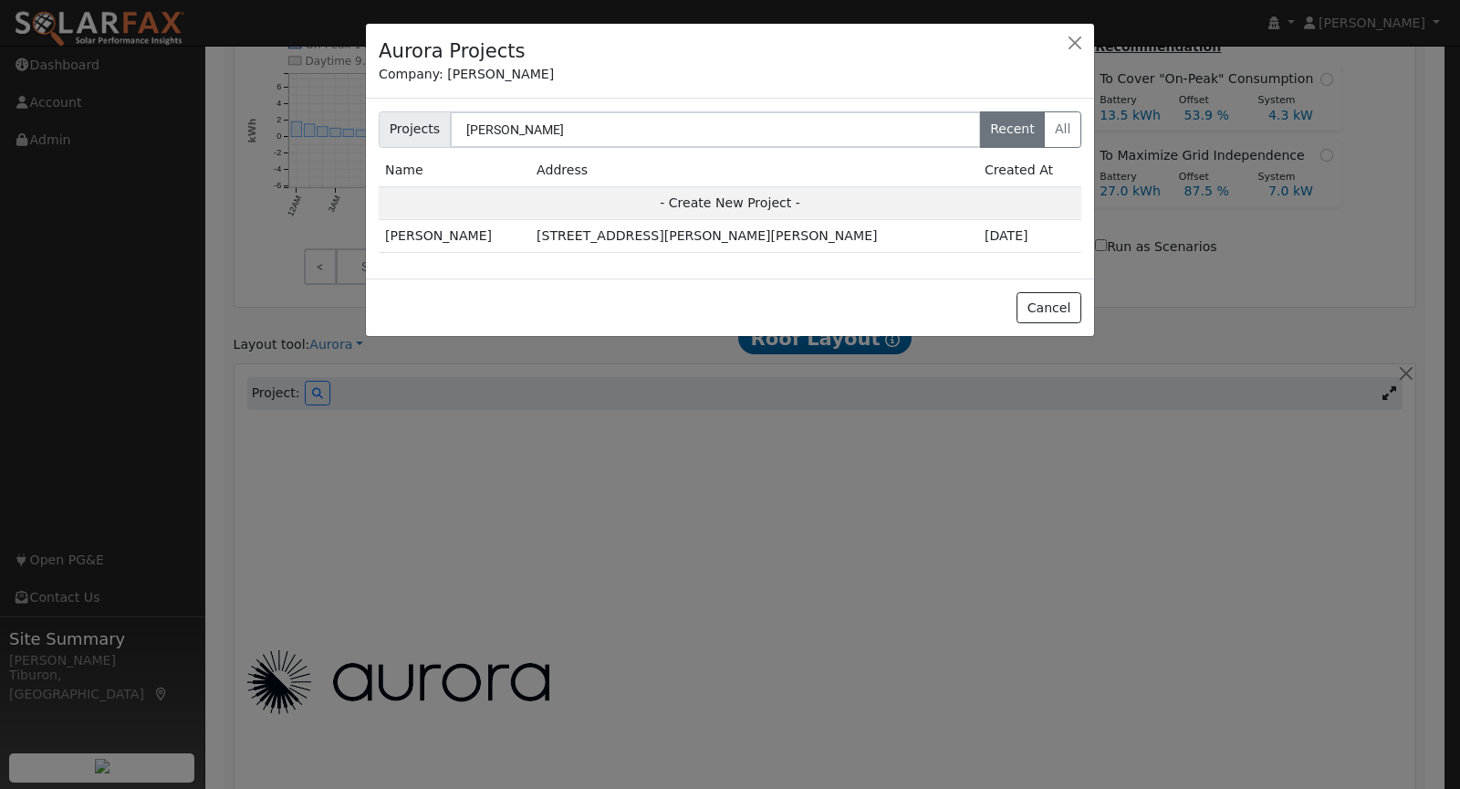
drag, startPoint x: 695, startPoint y: 234, endPoint x: 703, endPoint y: 227, distance: 10.4
click at [694, 234] on td "[STREET_ADDRESS][PERSON_NAME][PERSON_NAME]" at bounding box center [754, 236] width 448 height 33
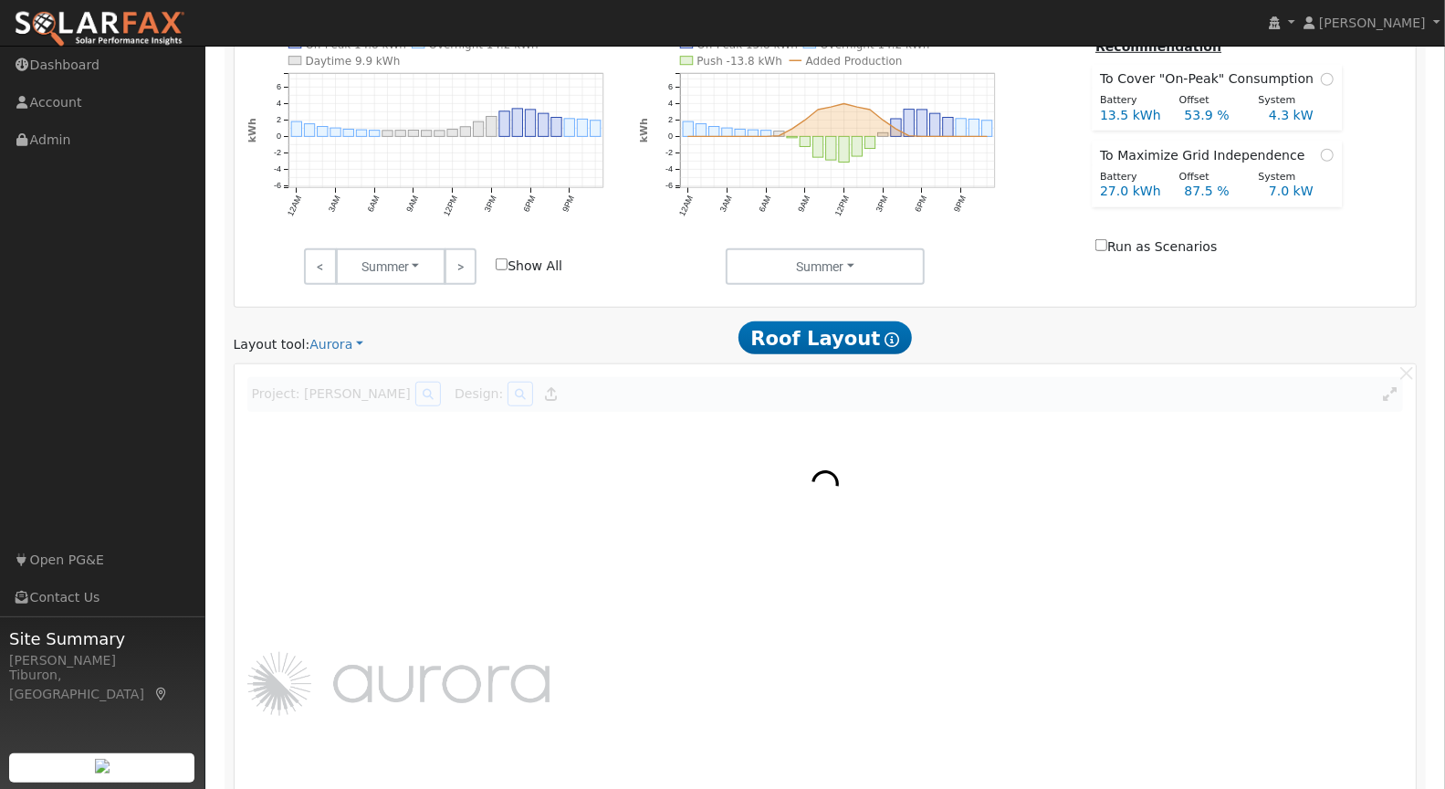
scroll to position [738, 0]
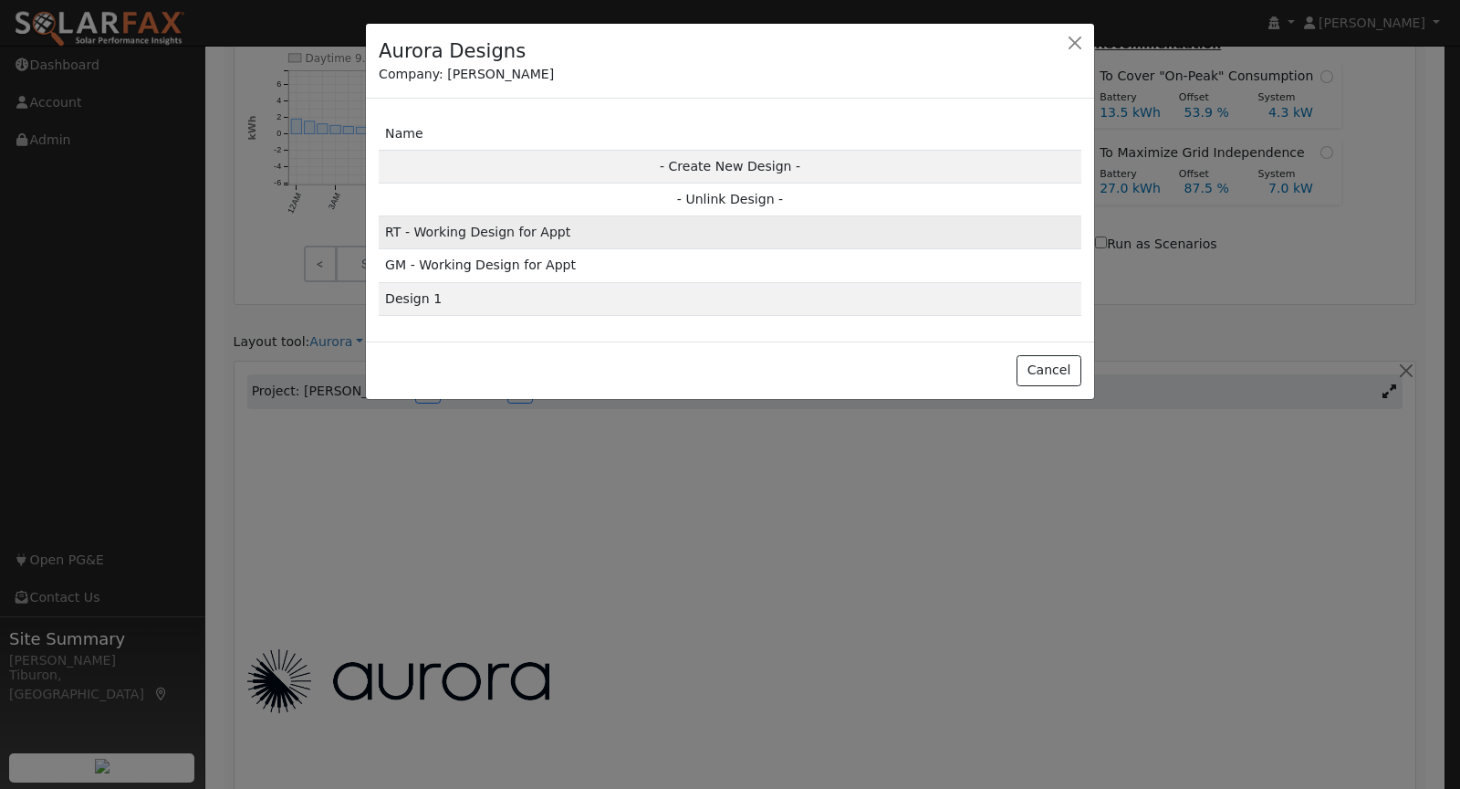
click at [538, 233] on td "RT - Working Design for Appt" at bounding box center [730, 232] width 703 height 33
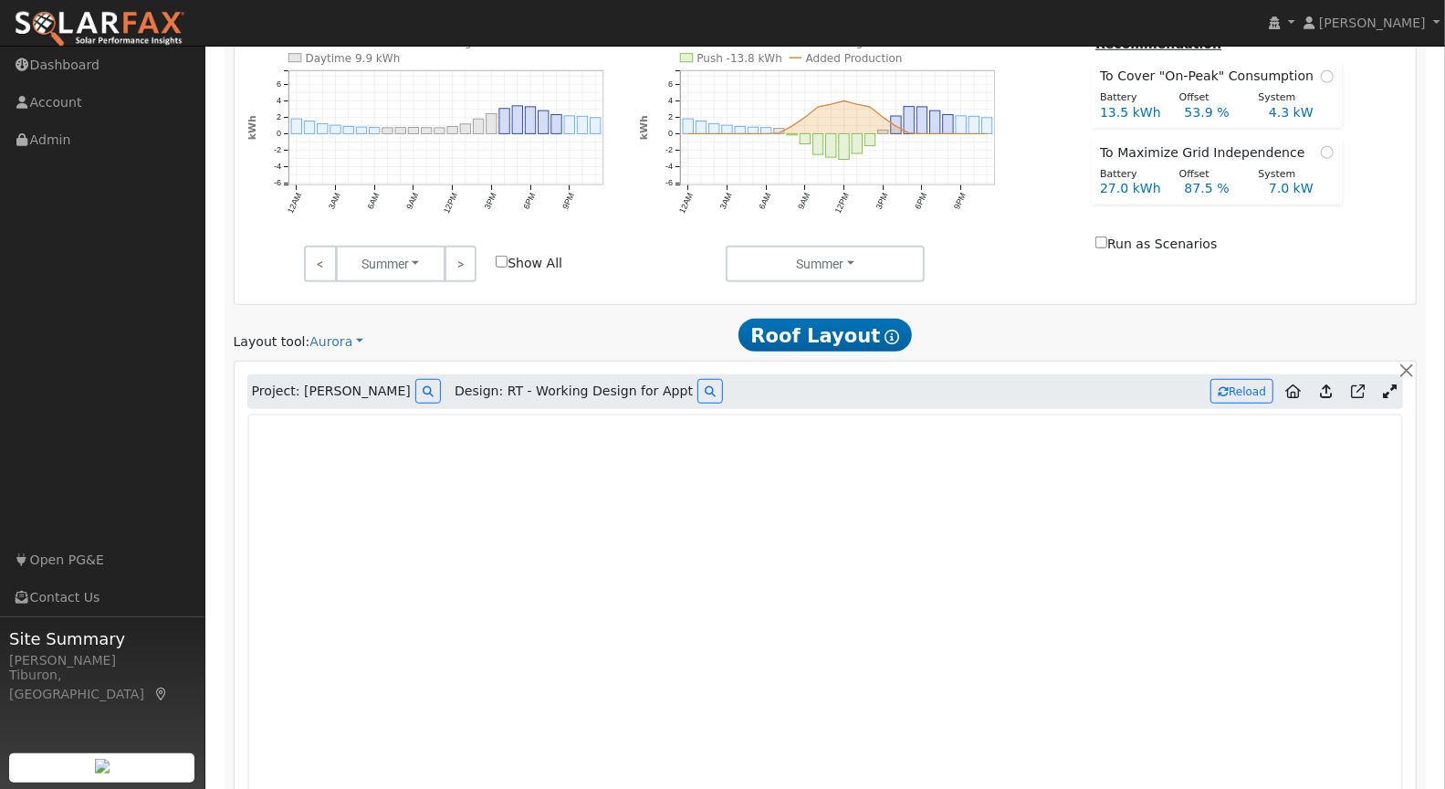
type input "17144"
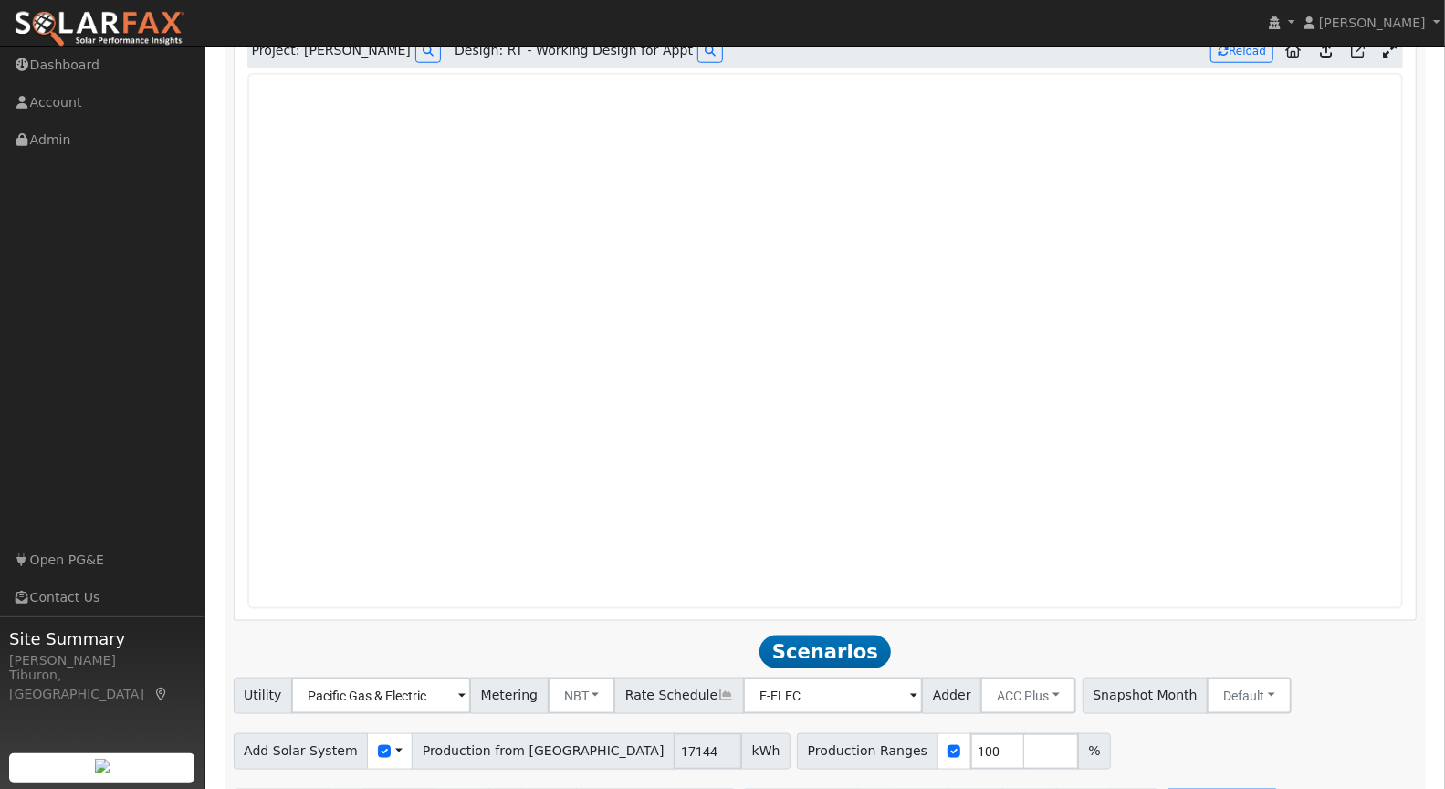
scroll to position [1130, 0]
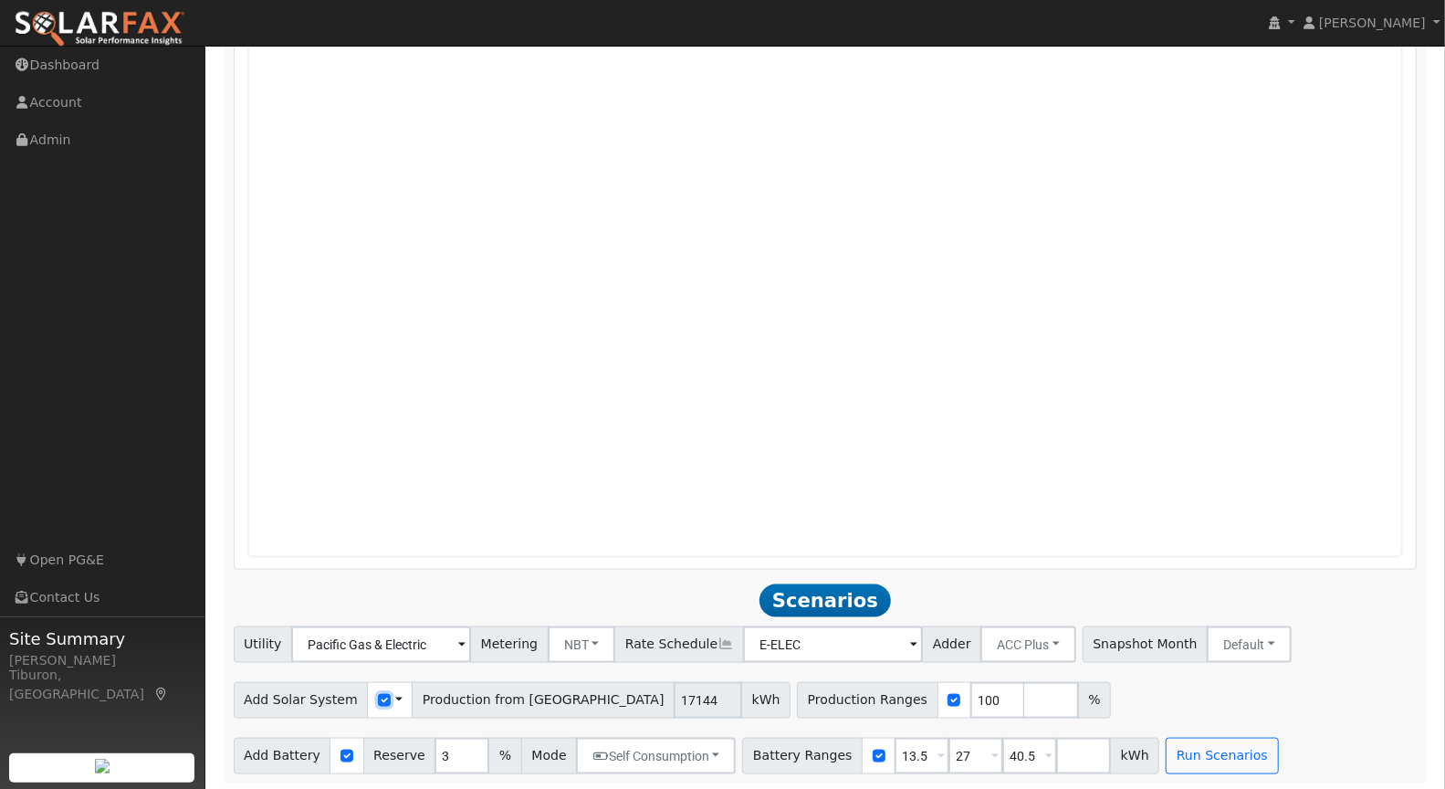
click at [378, 697] on input "checkbox" at bounding box center [384, 700] width 13 height 13
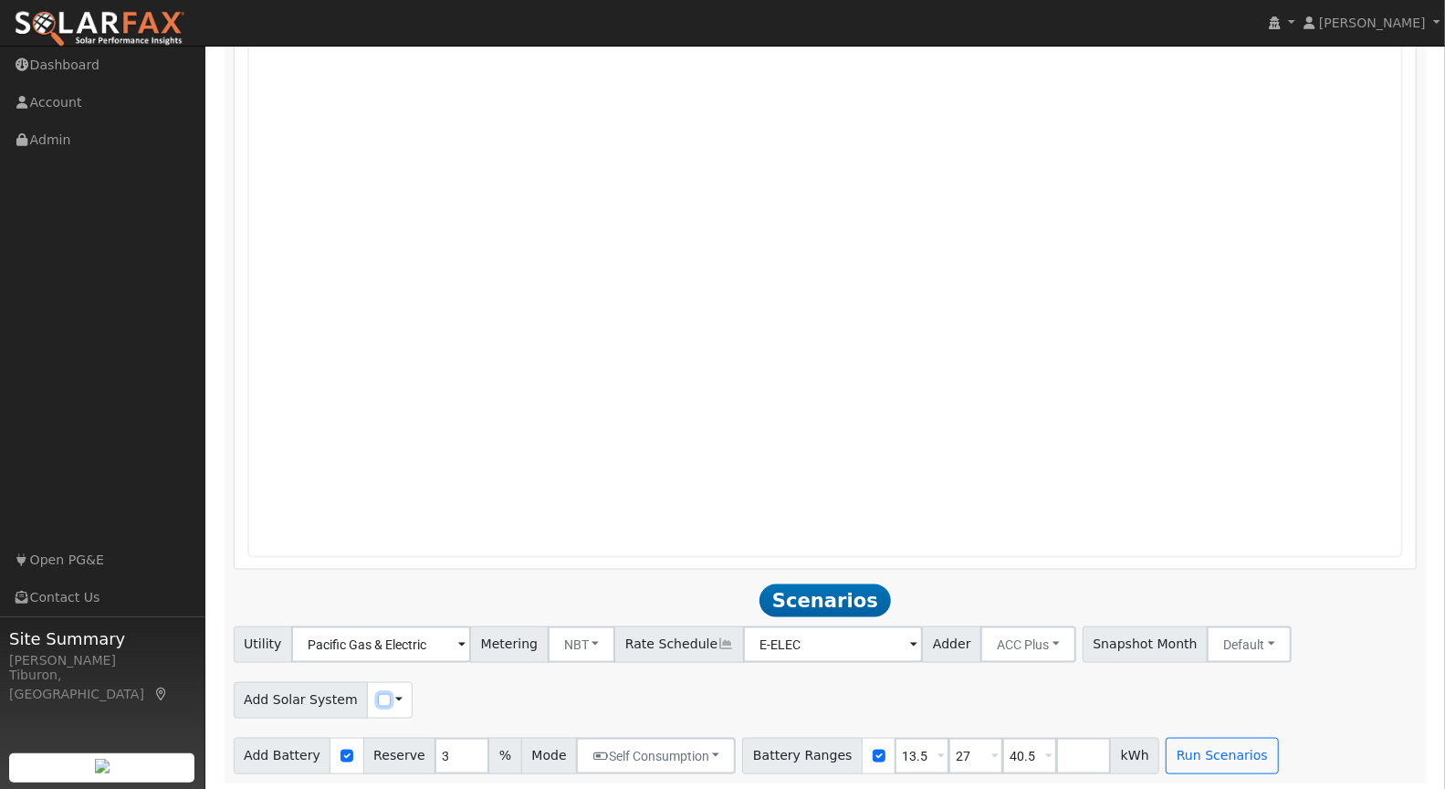
click at [378, 697] on input "checkbox" at bounding box center [384, 700] width 13 height 13
checkbox input "true"
drag, startPoint x: 799, startPoint y: 696, endPoint x: 744, endPoint y: 686, distance: 56.6
click at [746, 690] on div "Production Ranges 100 %" at bounding box center [781, 700] width 314 height 37
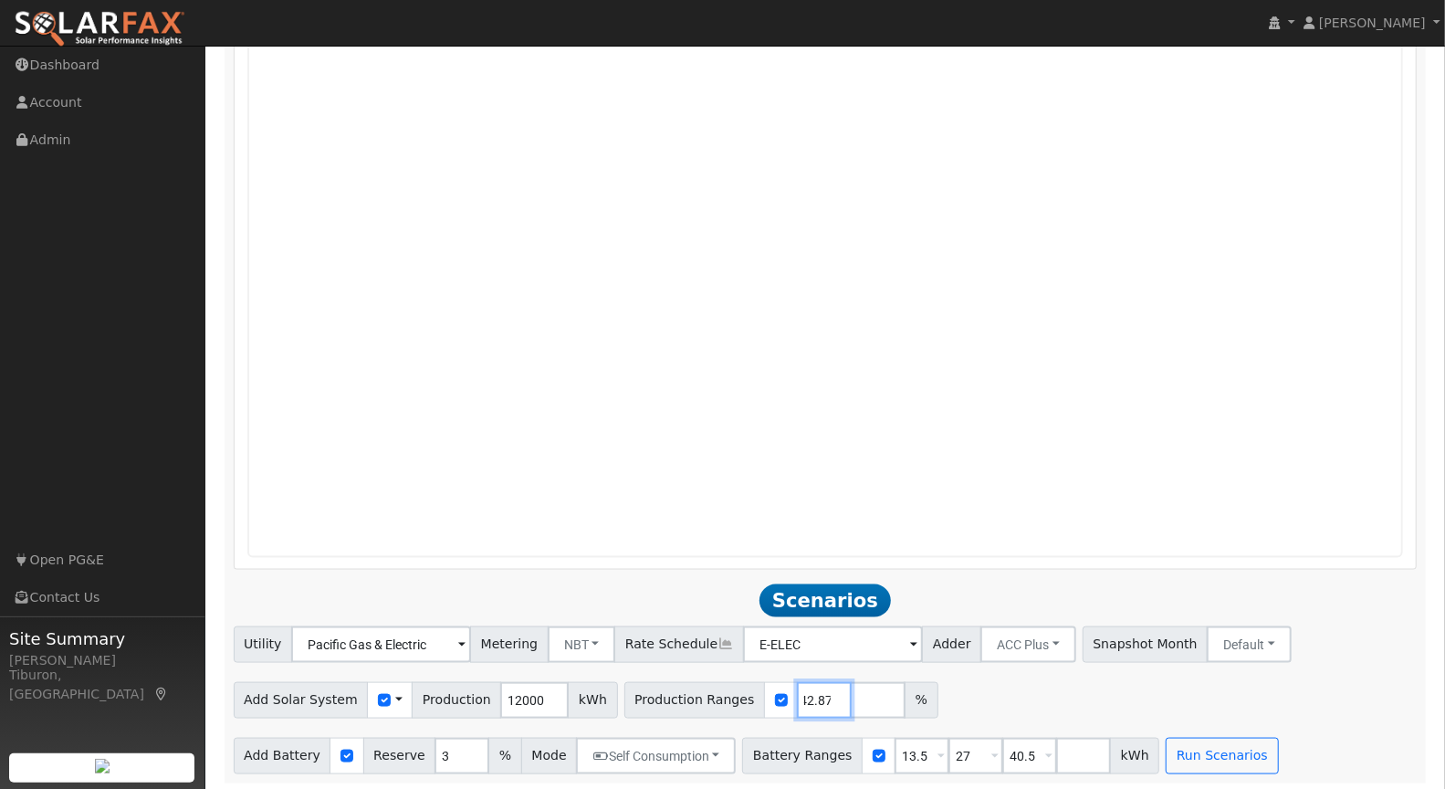
type input "142.87"
click at [1271, 688] on div "Add Solar System Use CSV Data Production 12000 kWh Production Ranges 142.87 %" at bounding box center [825, 696] width 1190 height 43
drag, startPoint x: 904, startPoint y: 755, endPoint x: 869, endPoint y: 747, distance: 35.4
click at [851, 747] on div "Battery Ranges 13.5 Overrides Reserve % Mode None None Self Consumption Peak Sa…" at bounding box center [950, 755] width 417 height 37
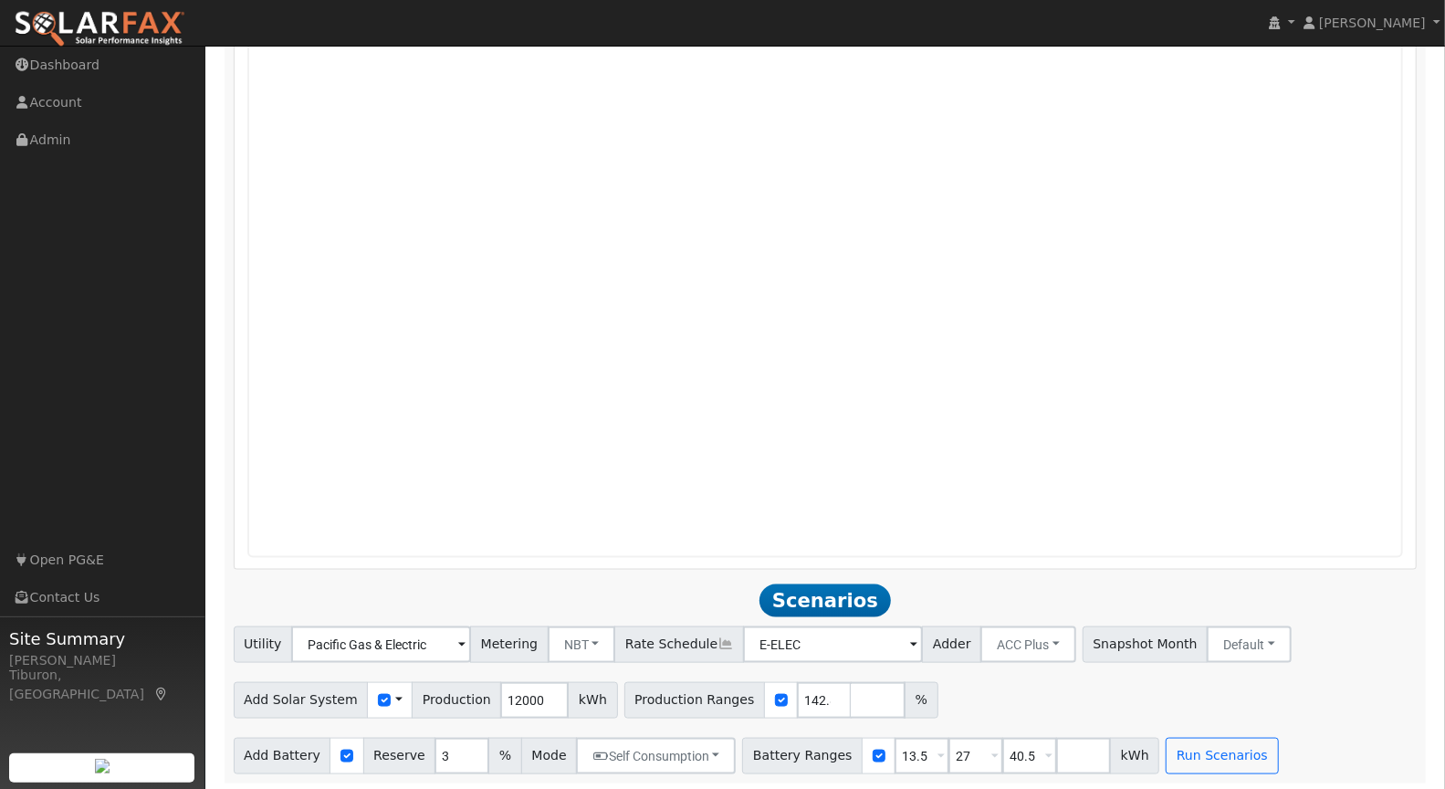
click at [1404, 663] on div "Utility Pacific Gas & Electric Metering NBT NEM NBT Rate Schedule E-ELEC Adder …" at bounding box center [825, 700] width 1203 height 148
click at [1188, 747] on button "Run Scenarios" at bounding box center [1221, 755] width 112 height 37
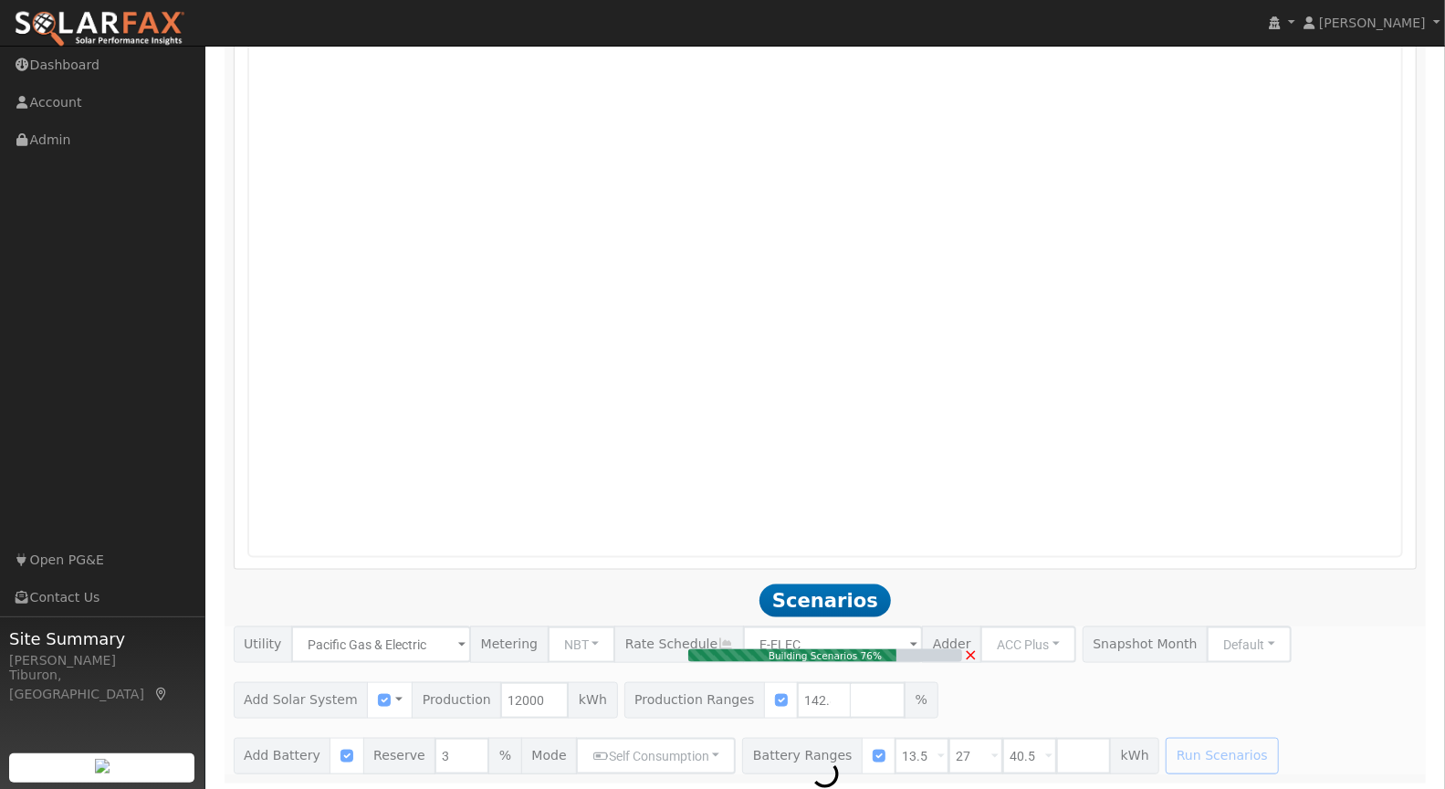
type input "11.4"
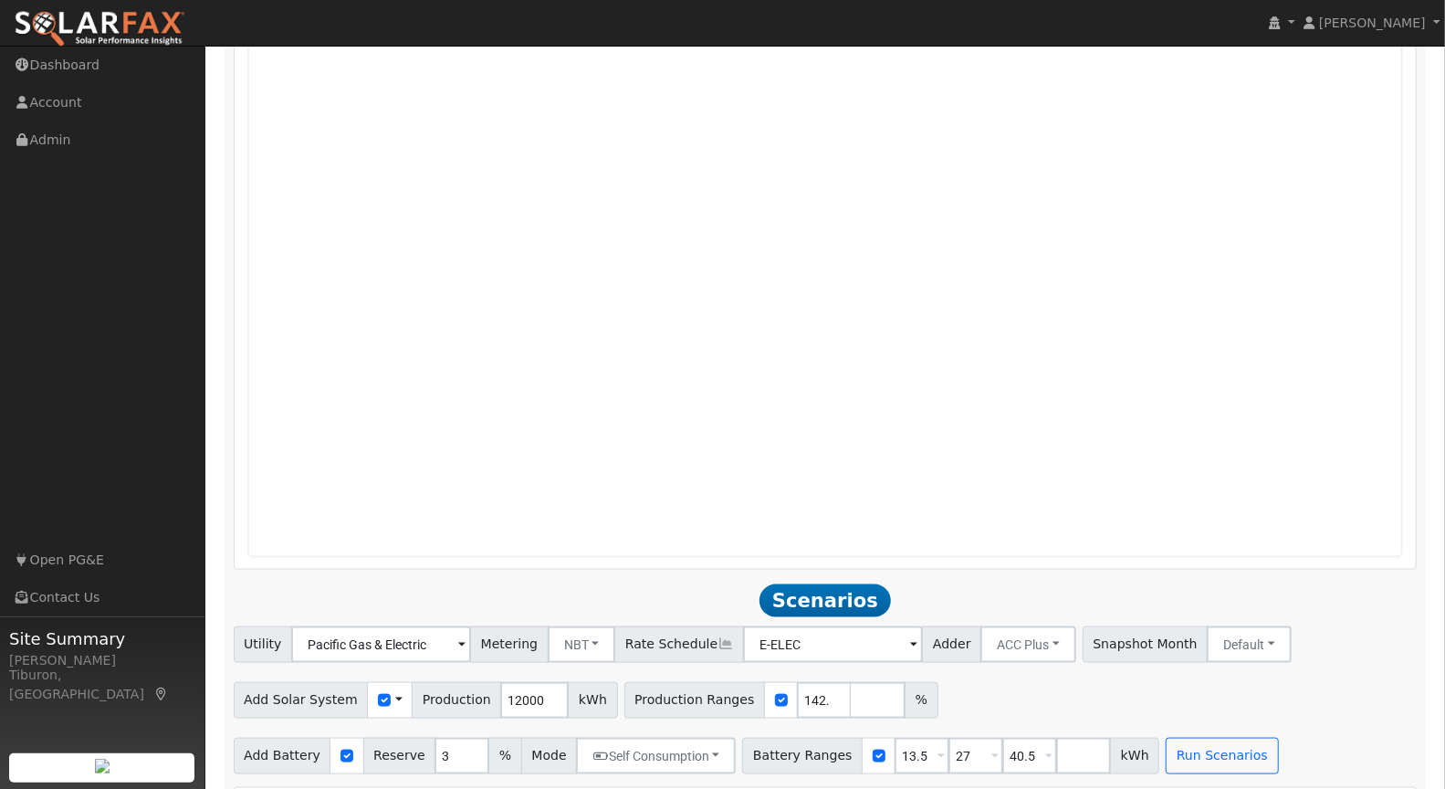
scroll to position [1091, 0]
